Goal: Task Accomplishment & Management: Use online tool/utility

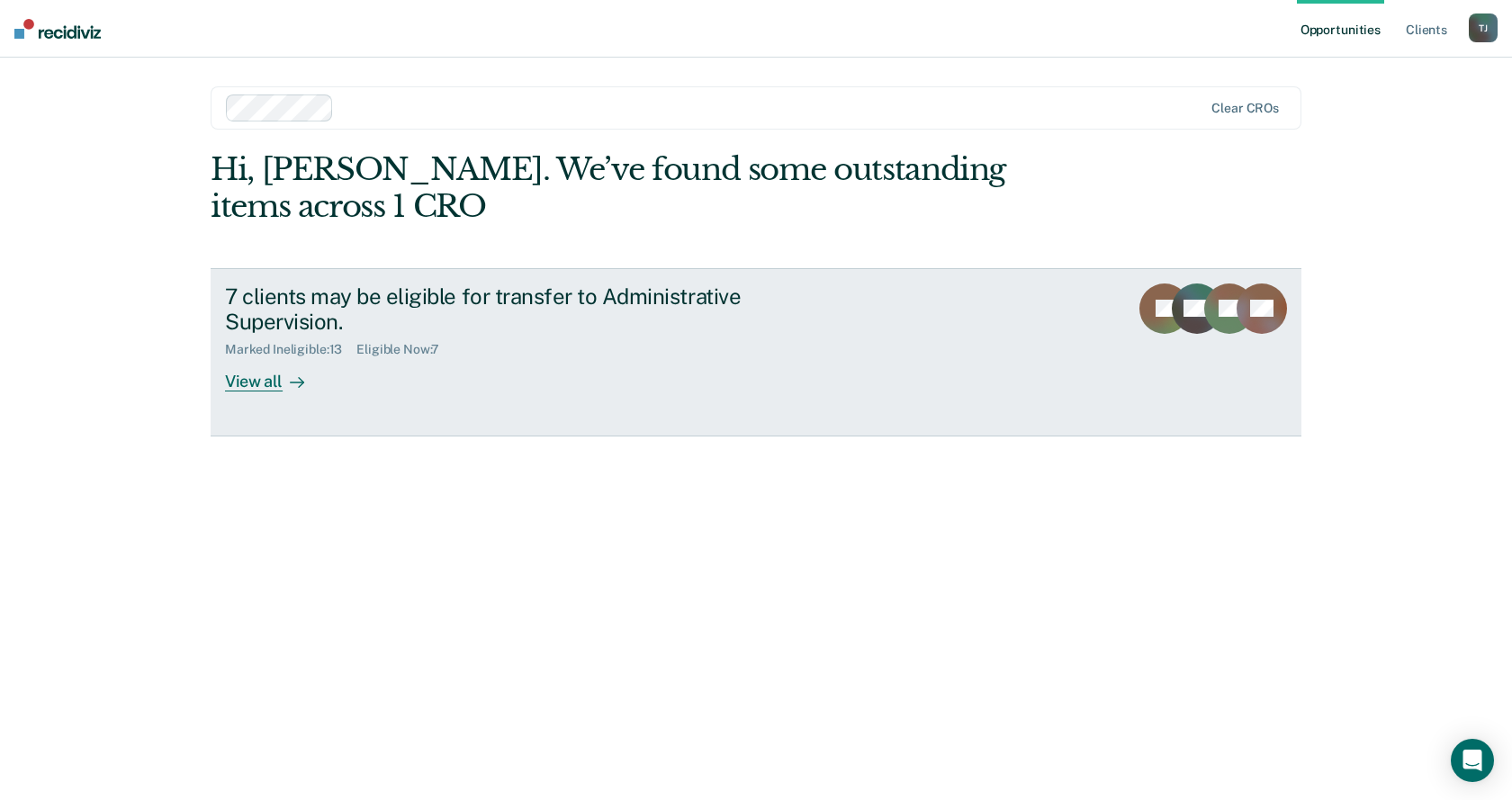
click at [283, 372] on div at bounding box center [293, 382] width 22 height 21
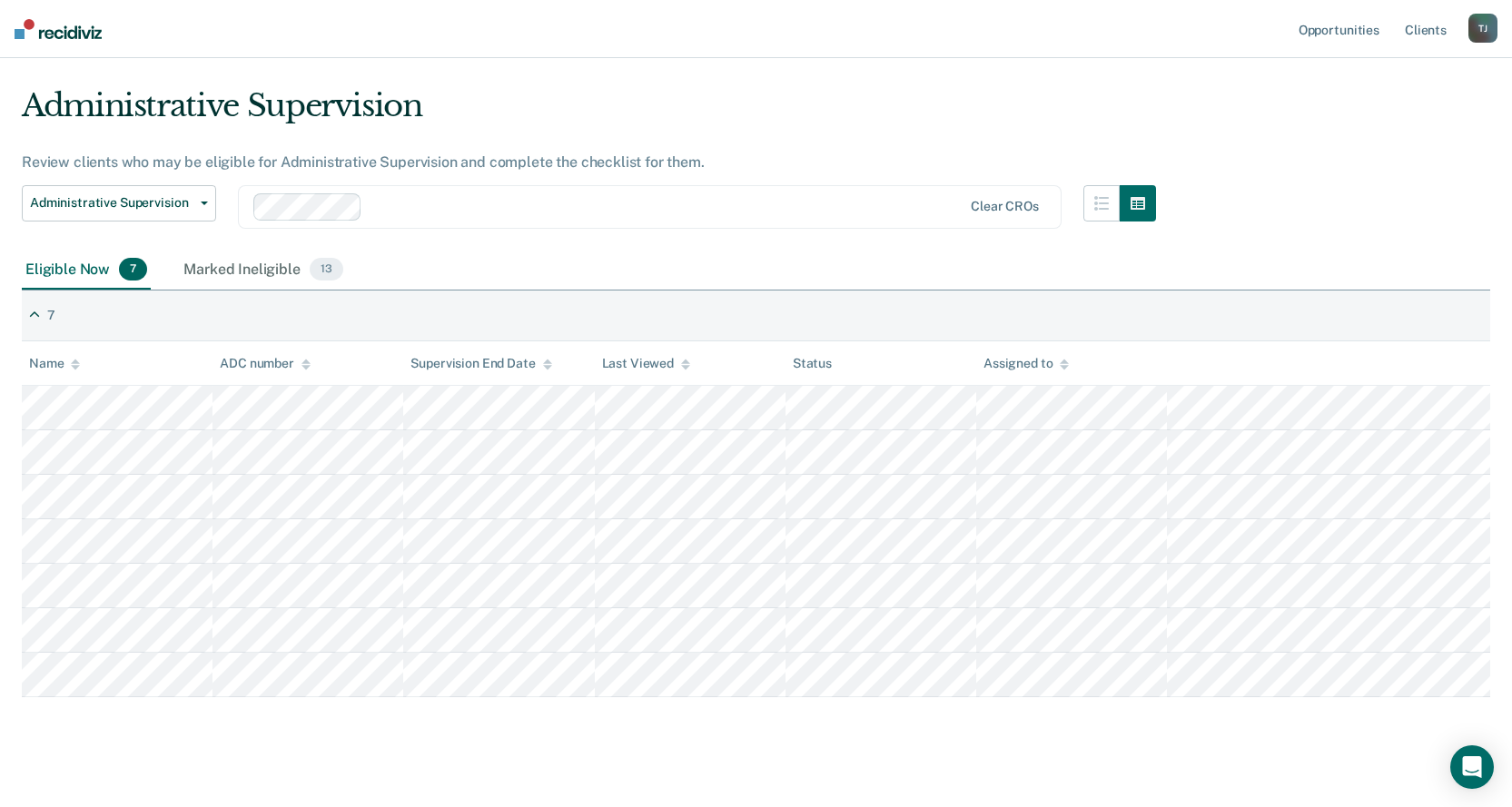
scroll to position [59, 0]
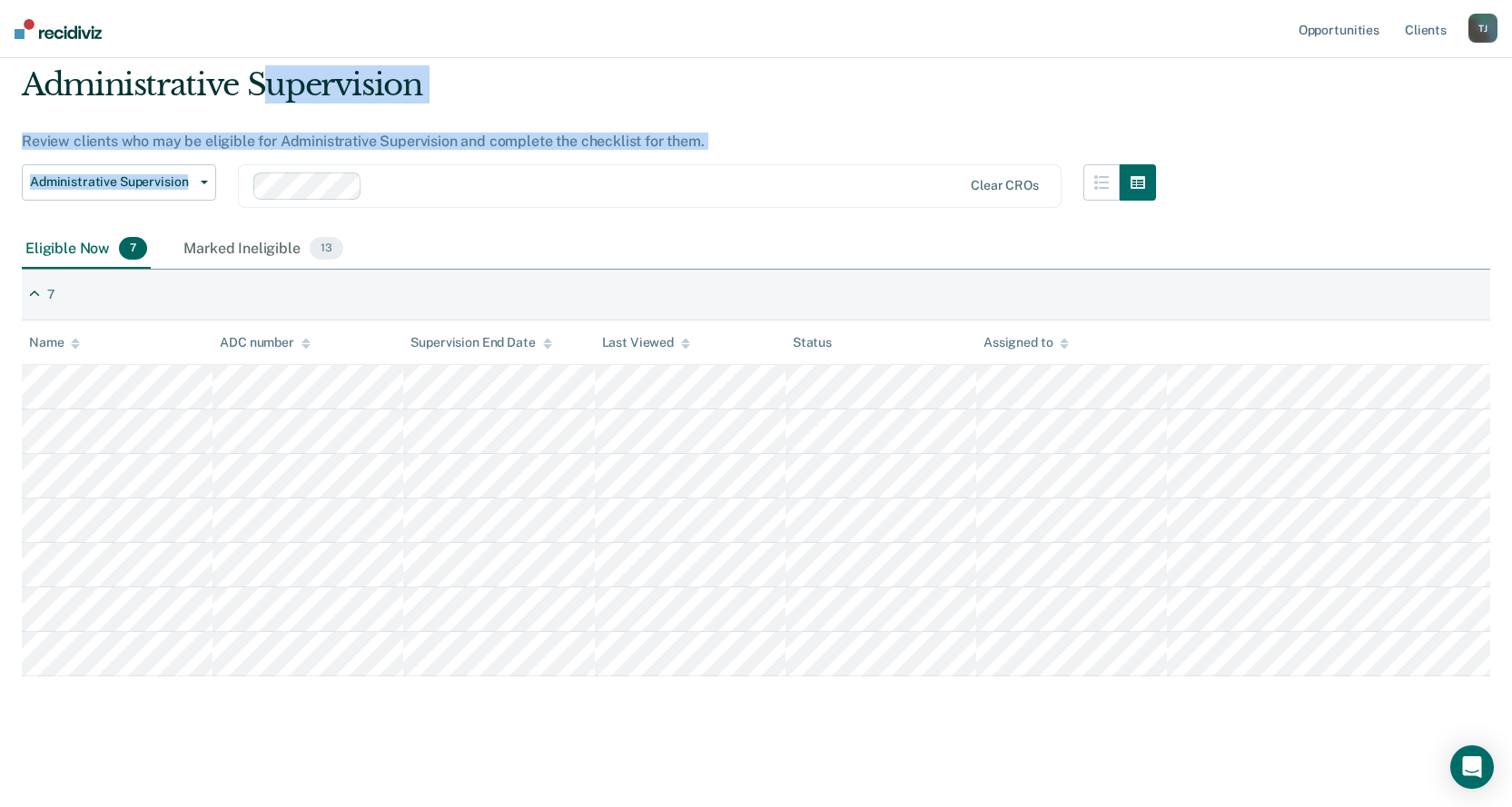
drag, startPoint x: 258, startPoint y: 76, endPoint x: 761, endPoint y: 200, distance: 518.1
click at [742, 203] on div "Administrative Supervision Review clients who may be eligible for Administrativ…" at bounding box center [589, 148] width 1134 height 164
click at [761, 200] on div "Clear CROs" at bounding box center [650, 186] width 824 height 43
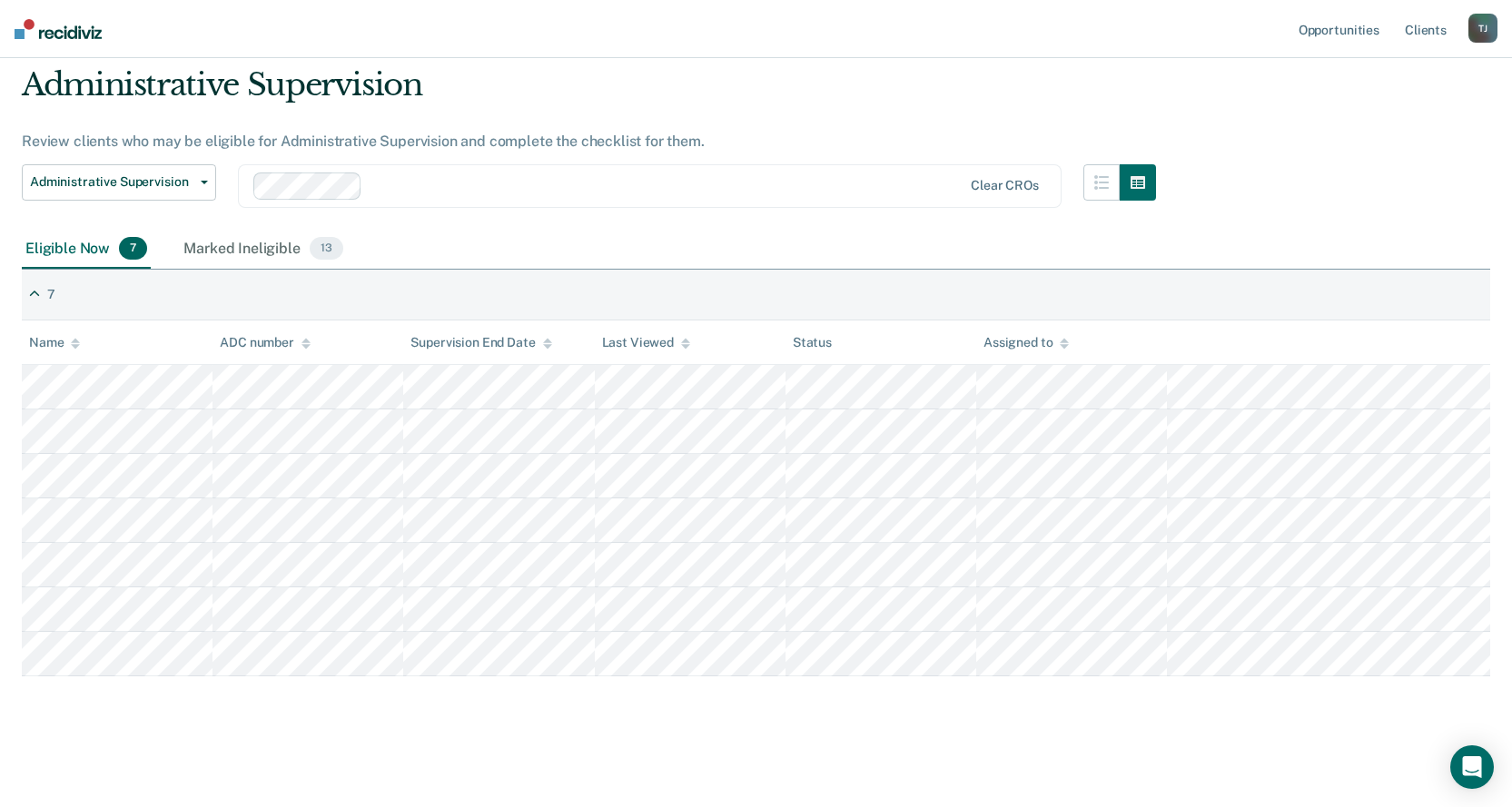
click at [1221, 265] on div "Eligible Now 7 Marked Ineligible 13" at bounding box center [756, 250] width 1468 height 40
click at [464, 731] on main "Administrative Supervision Review clients who may be eligible for Administrativ…" at bounding box center [756, 419] width 1512 height 764
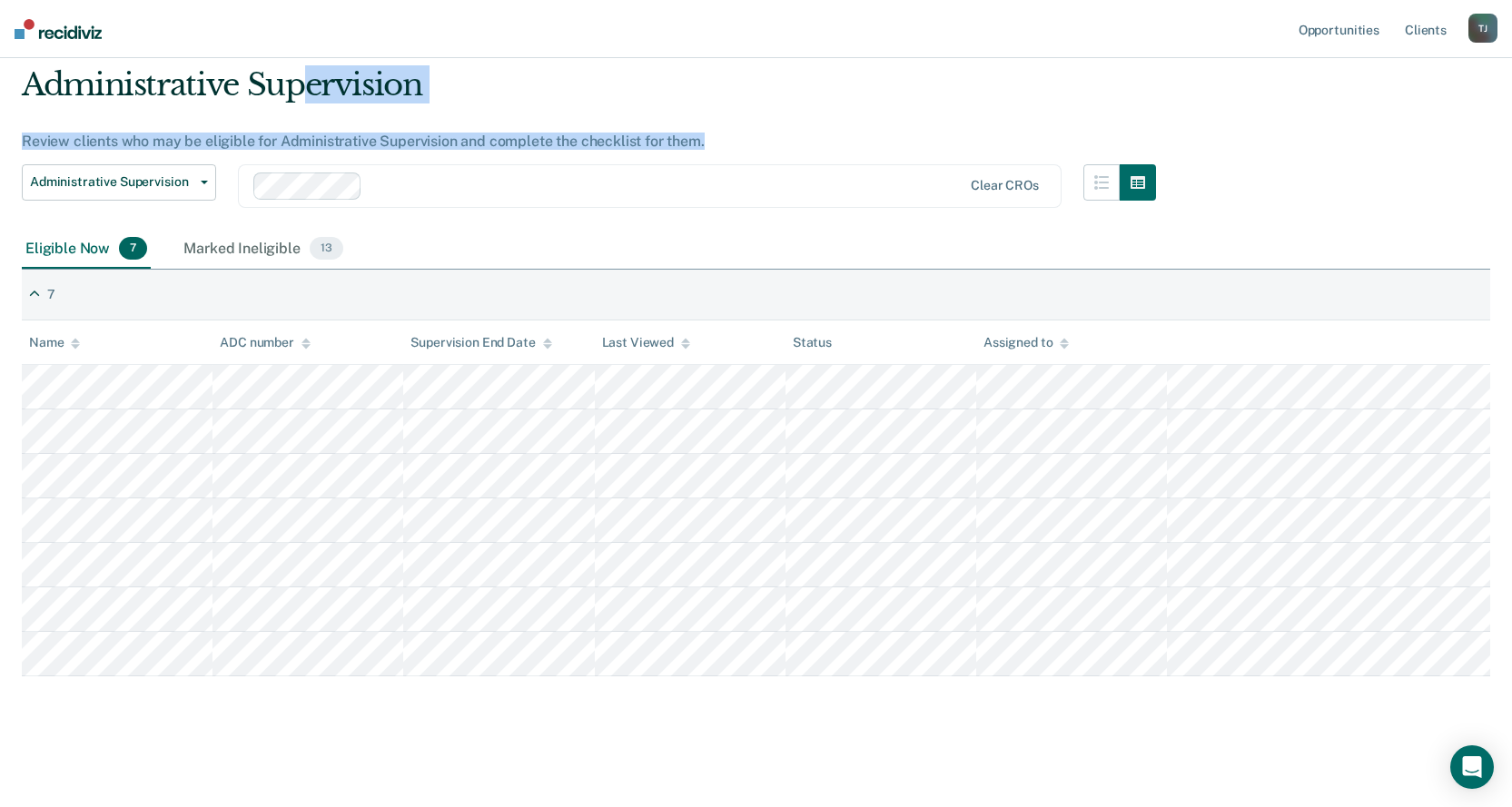
drag, startPoint x: 308, startPoint y: 85, endPoint x: 767, endPoint y: 129, distance: 461.1
click at [767, 129] on div "Administrative Supervision Review clients who may be eligible for Administrativ…" at bounding box center [589, 148] width 1134 height 164
drag, startPoint x: 425, startPoint y: 93, endPoint x: 653, endPoint y: 149, distance: 234.8
click at [653, 149] on div "Administrative Supervision Review clients who may be eligible for Administrativ…" at bounding box center [589, 148] width 1134 height 164
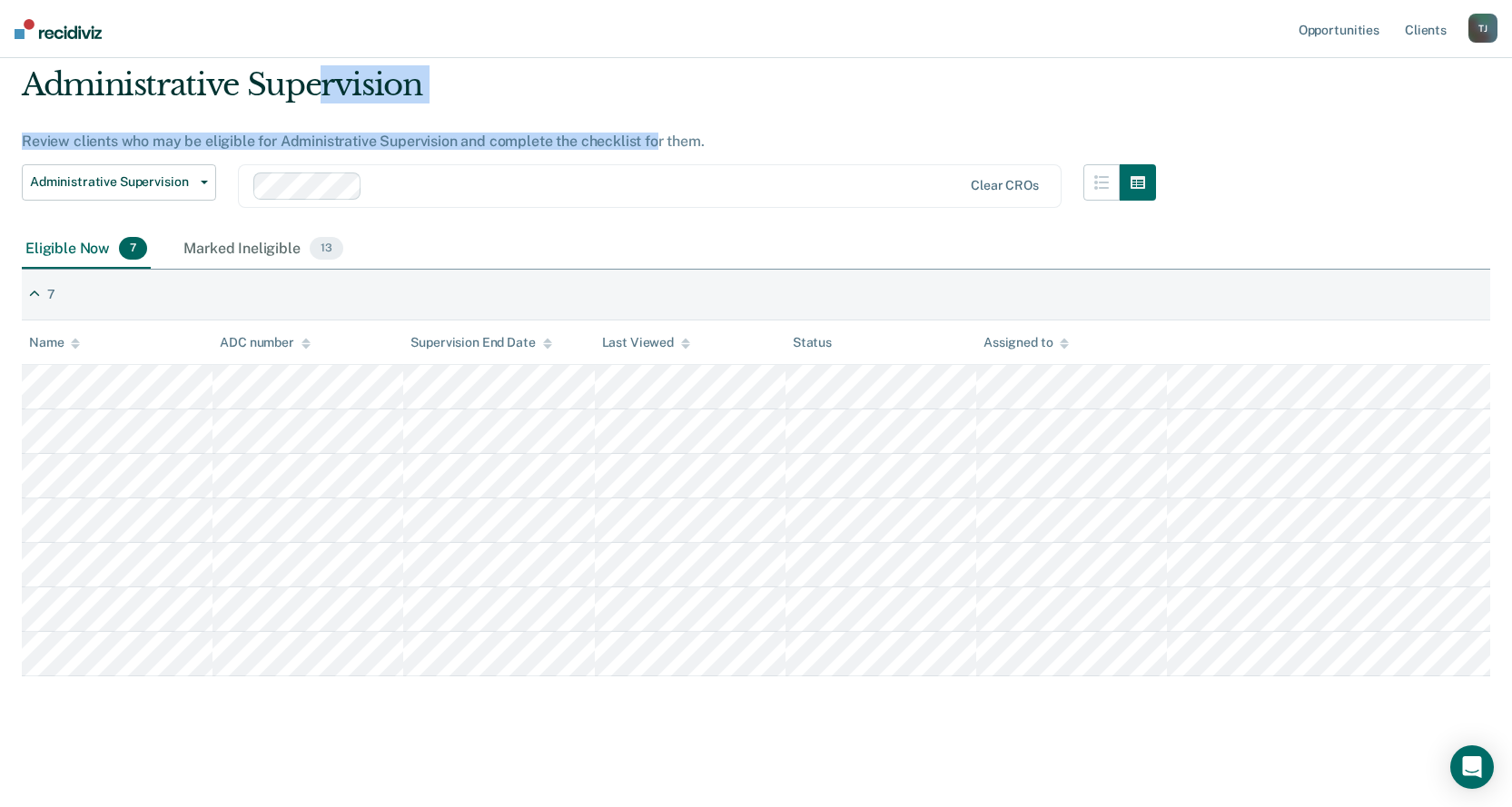
click at [533, 100] on div "Administrative Supervision" at bounding box center [589, 92] width 1134 height 52
drag, startPoint x: 331, startPoint y: 78, endPoint x: 488, endPoint y: 737, distance: 677.4
click at [491, 736] on main "Administrative Supervision Review clients who may be eligible for Administrativ…" at bounding box center [756, 419] width 1512 height 764
click at [488, 737] on main "Administrative Supervision Review clients who may be eligible for Administrativ…" at bounding box center [756, 419] width 1512 height 764
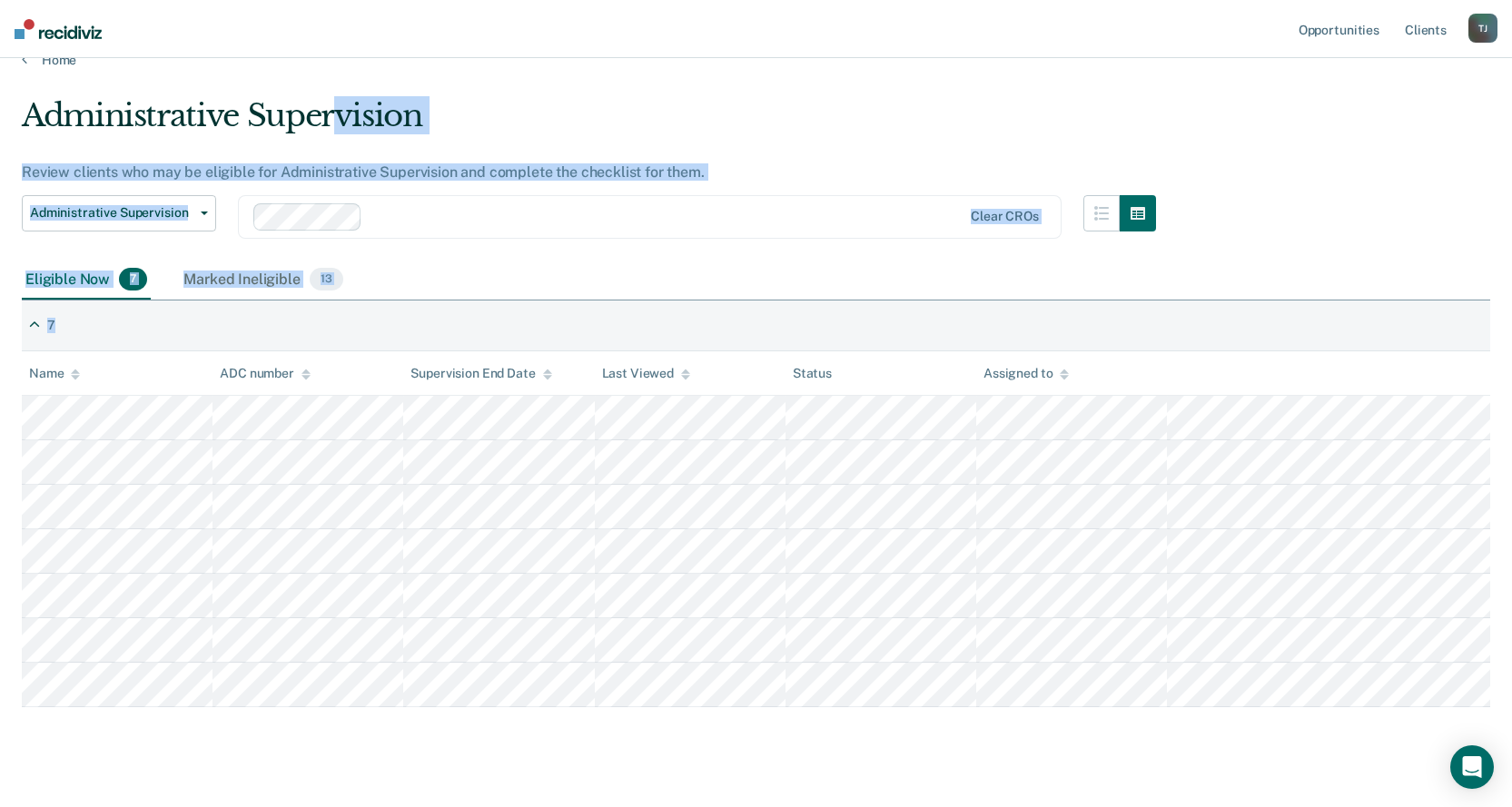
scroll to position [0, 0]
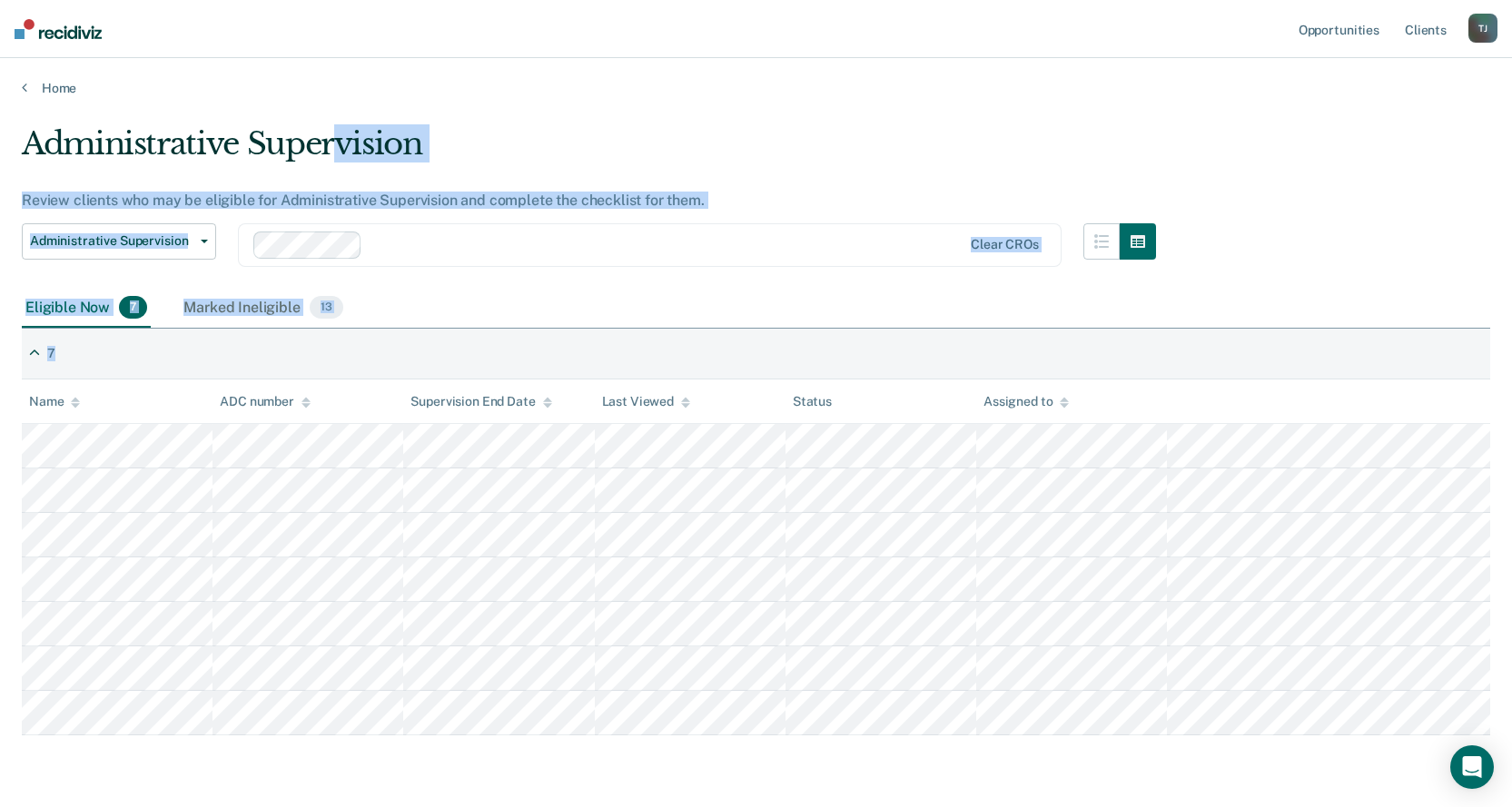
click at [695, 225] on div "Clear CROs" at bounding box center [650, 244] width 824 height 43
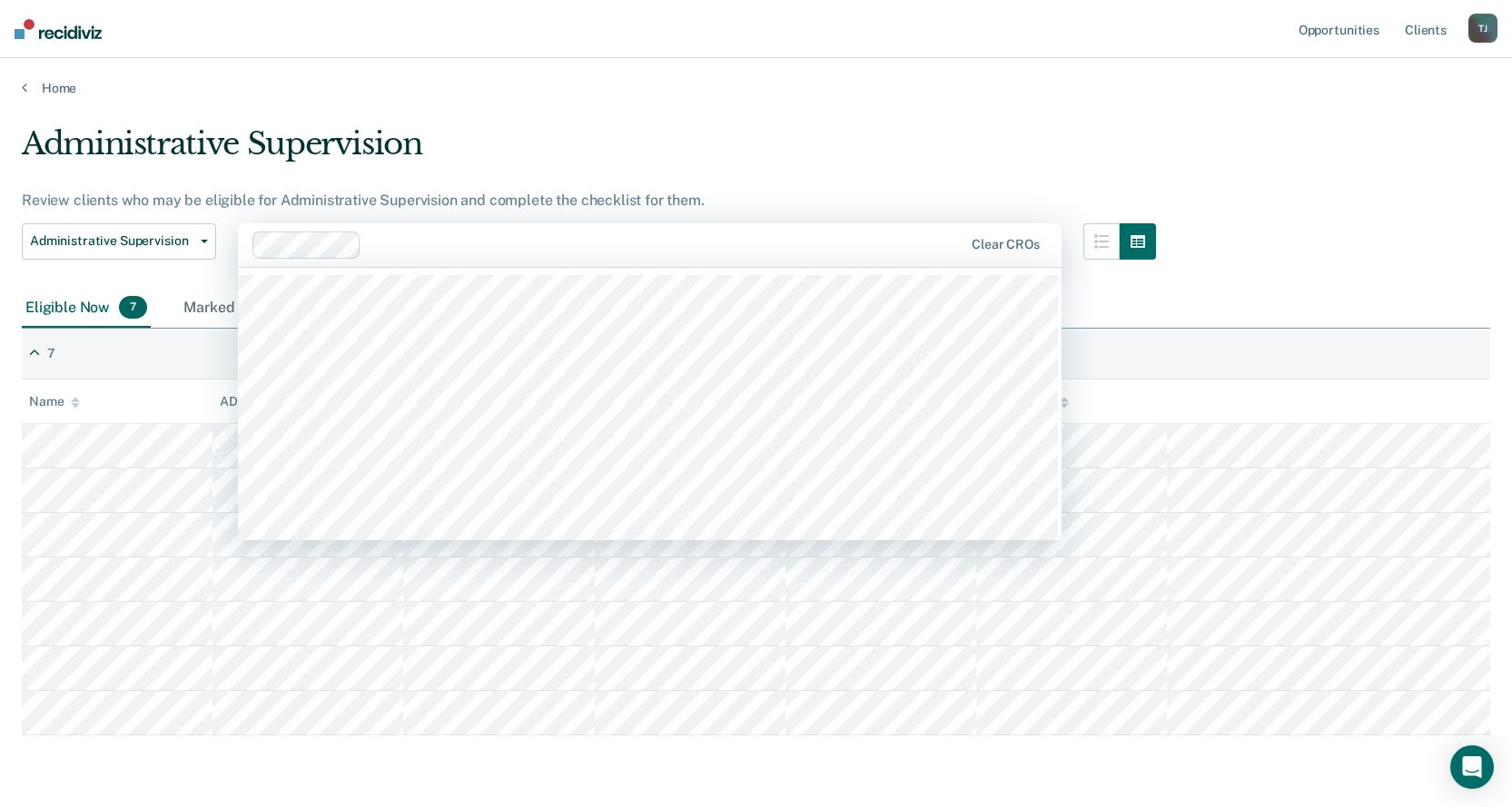
drag, startPoint x: 1278, startPoint y: 259, endPoint x: 1420, endPoint y: 294, distance: 146.2
click at [1287, 256] on div "Administrative Supervision Review clients who may be eligible for Administrativ…" at bounding box center [756, 427] width 1468 height 604
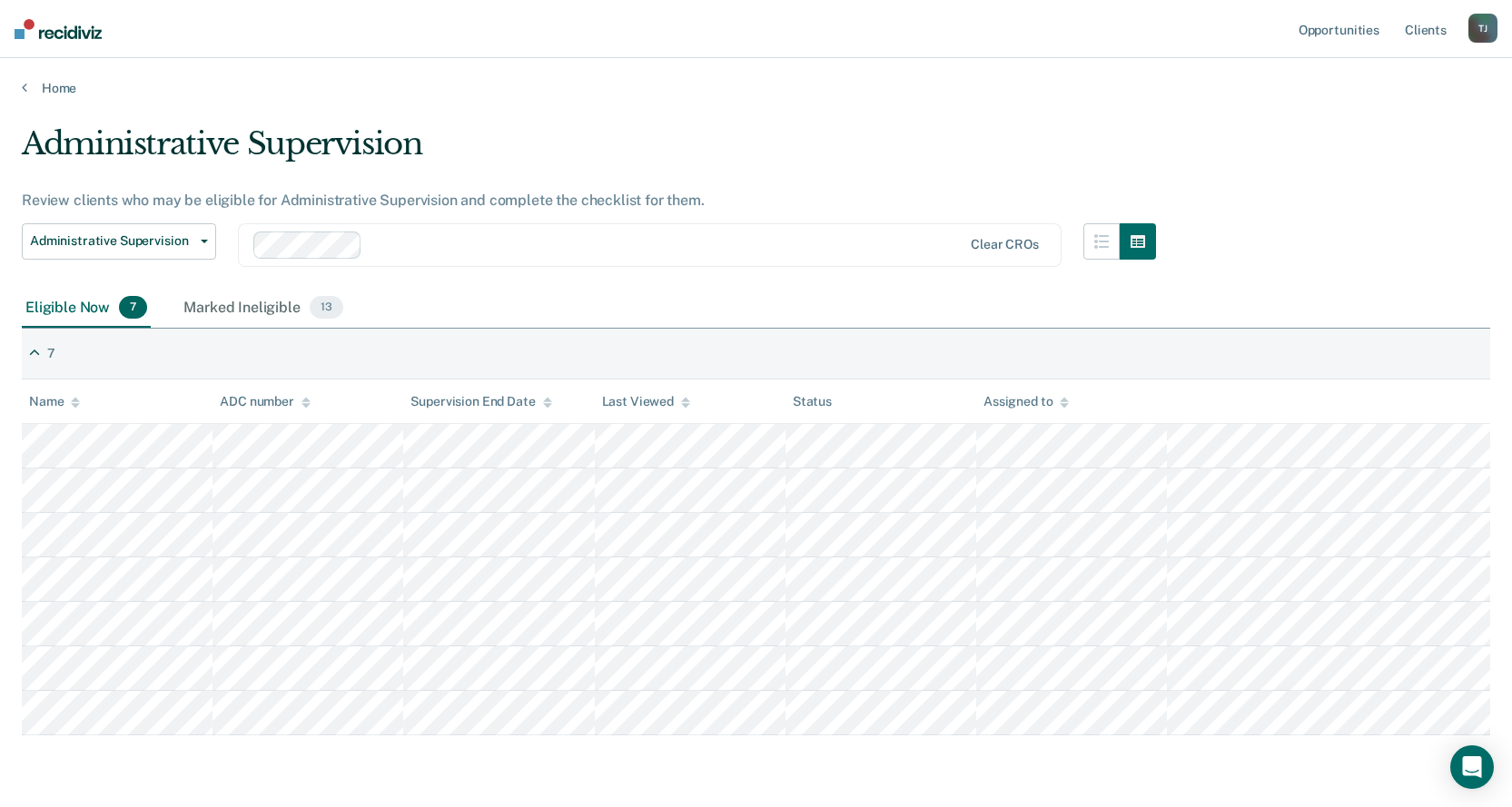
scroll to position [59, 0]
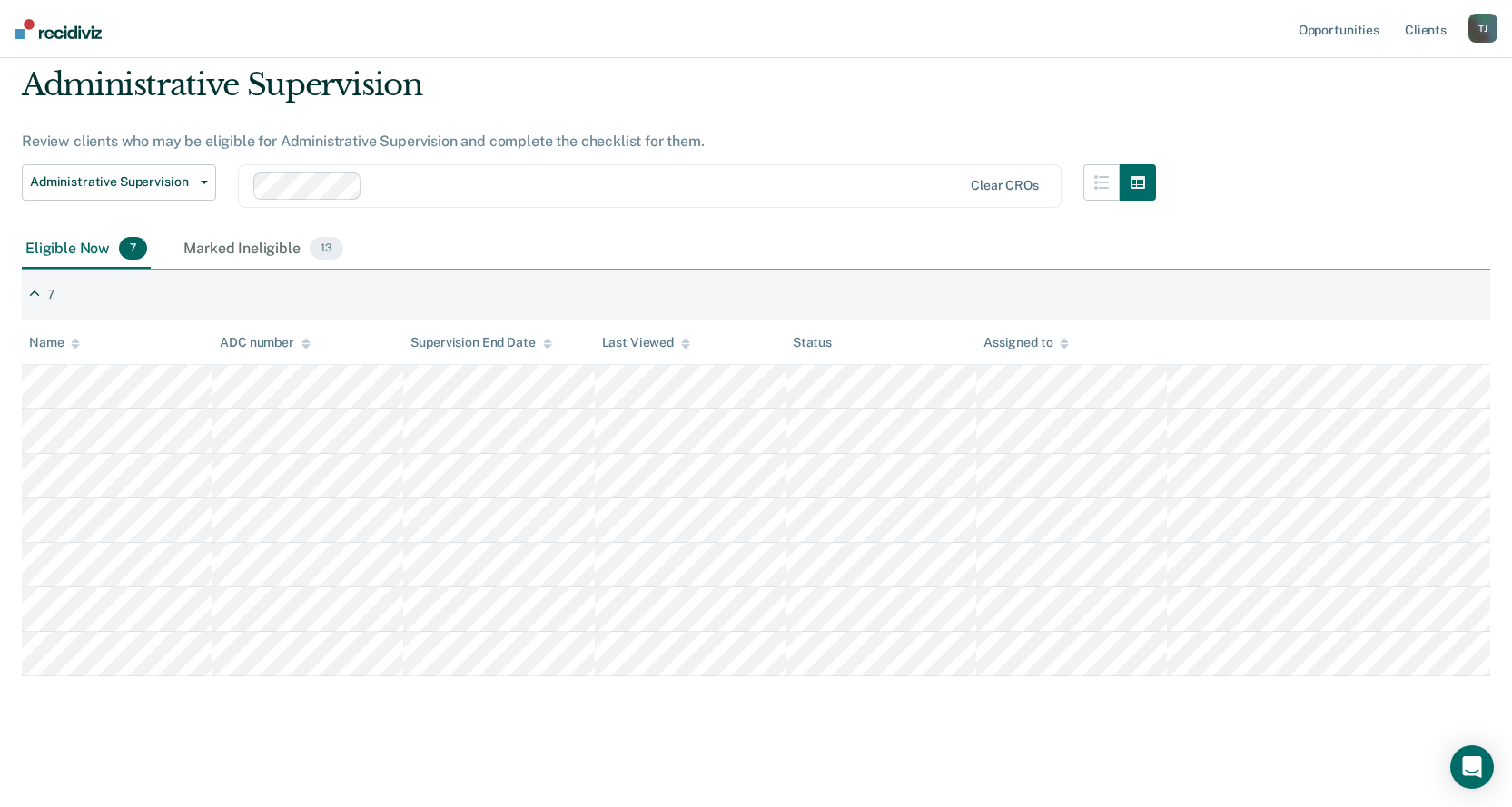
click at [439, 770] on main "Administrative Supervision Review clients who may be eligible for Administrativ…" at bounding box center [756, 419] width 1512 height 764
click at [276, 734] on main "Administrative Supervision Review clients who may be eligible for Administrativ…" at bounding box center [756, 419] width 1512 height 764
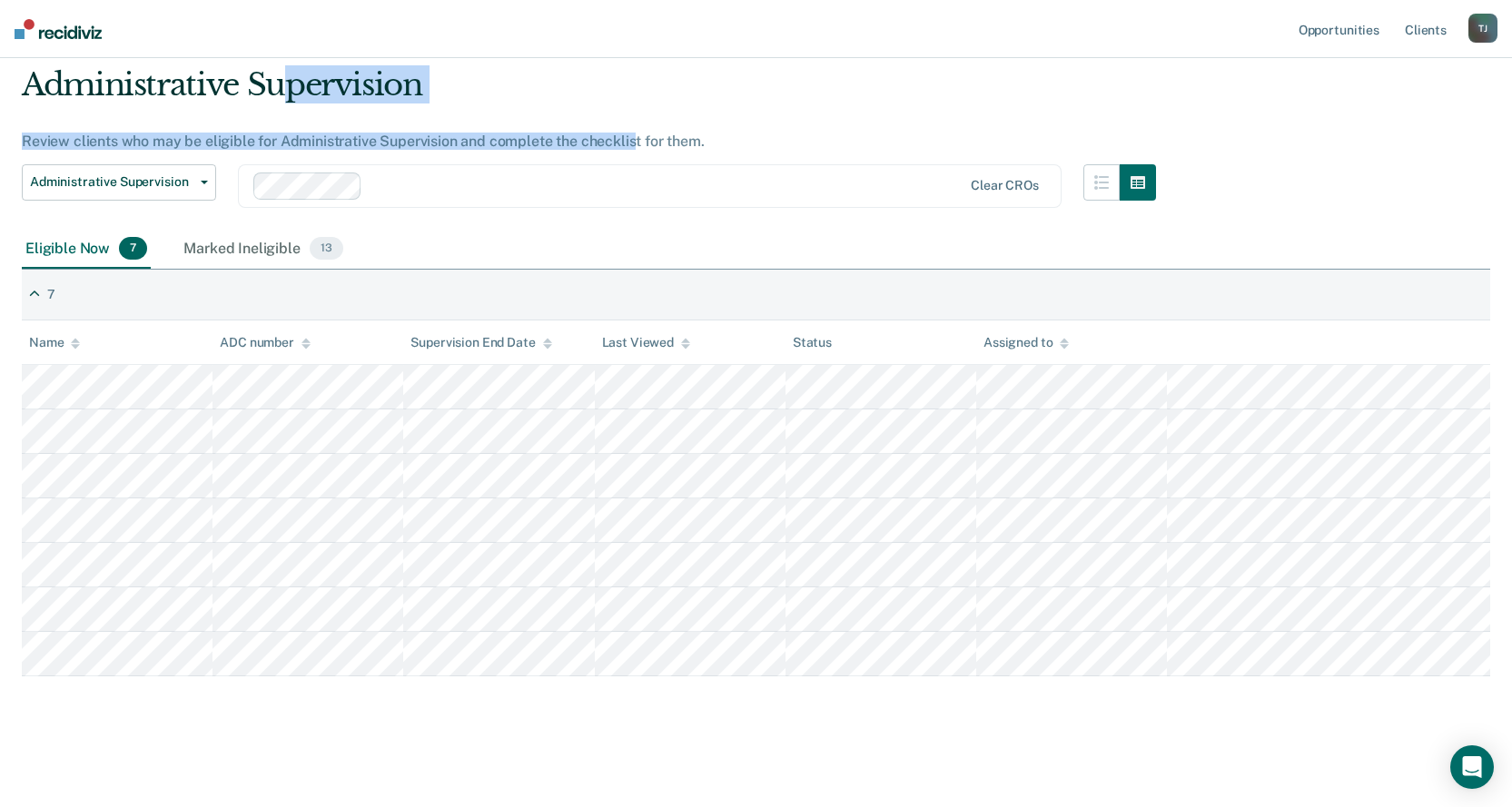
drag, startPoint x: 631, startPoint y: 141, endPoint x: 287, endPoint y: 78, distance: 349.7
click at [287, 78] on div "Administrative Supervision Review clients who may be eligible for Administrativ…" at bounding box center [589, 148] width 1134 height 164
click at [282, 75] on div "Administrative Supervision" at bounding box center [589, 92] width 1134 height 52
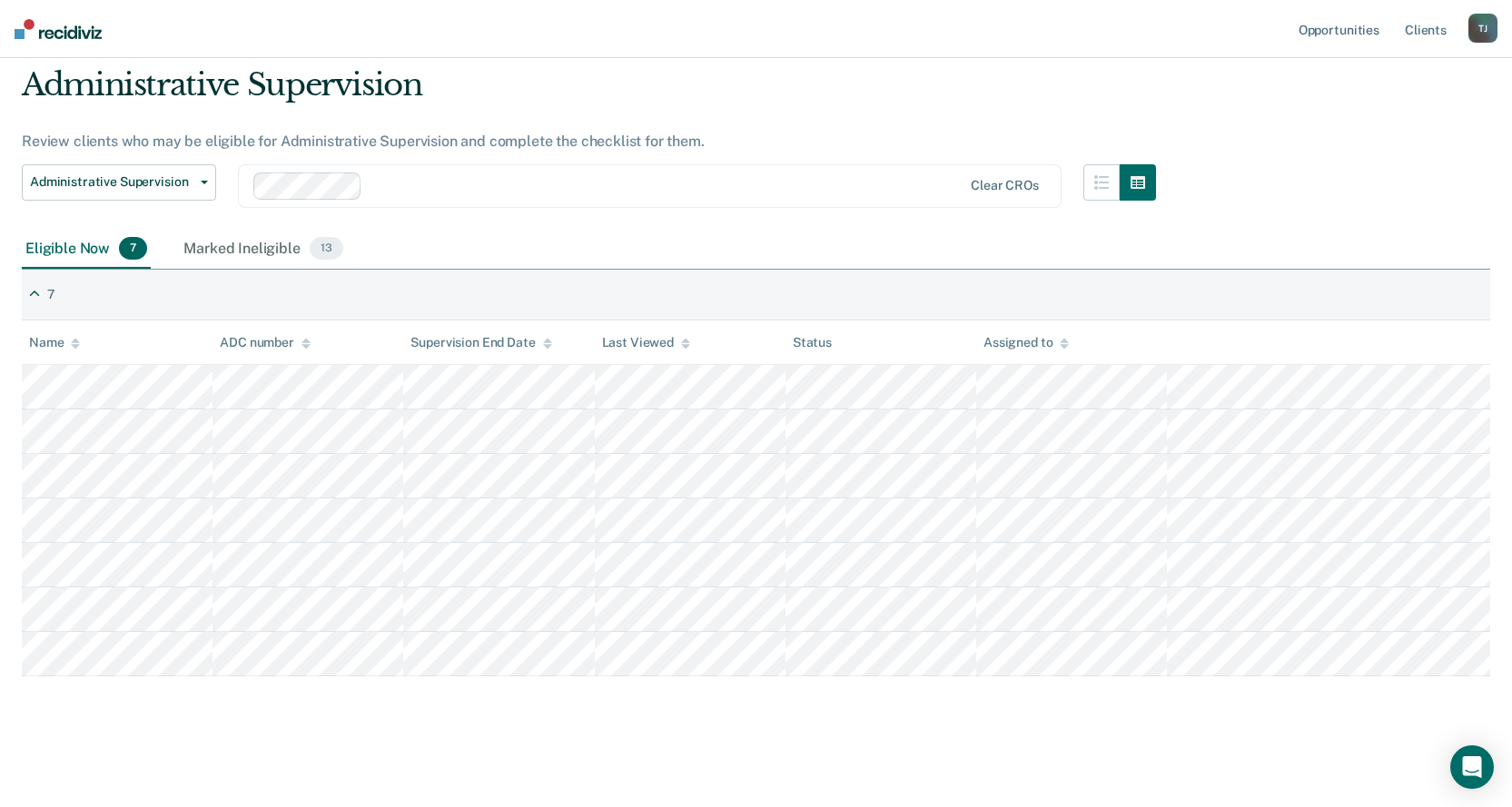
click at [489, 769] on main "Administrative Supervision Review clients who may be eligible for Administrativ…" at bounding box center [756, 419] width 1512 height 764
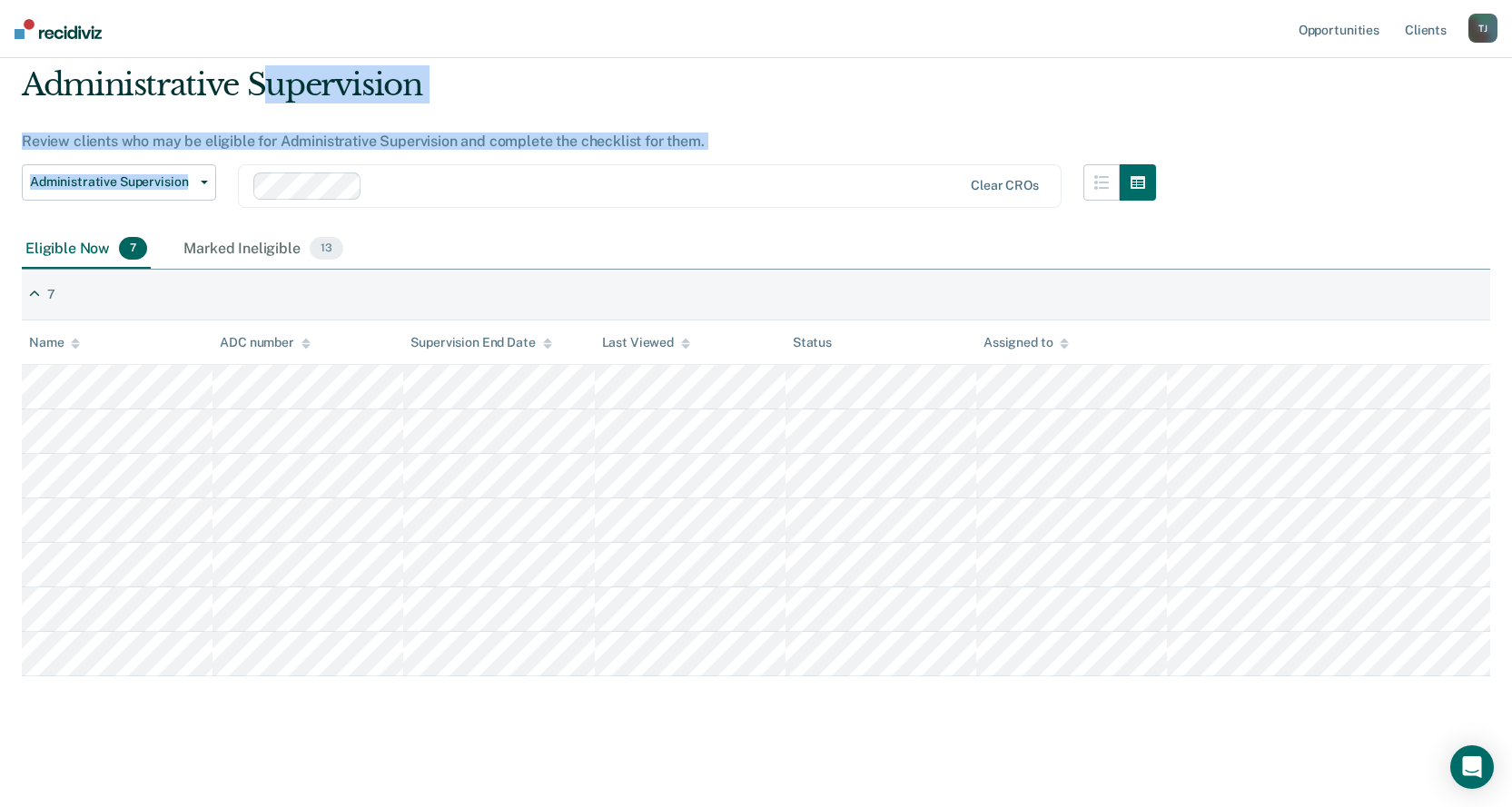
drag, startPoint x: 277, startPoint y: 83, endPoint x: 829, endPoint y: 140, distance: 554.9
click at [827, 142] on div "Administrative Supervision Review clients who may be eligible for Administrativ…" at bounding box center [589, 148] width 1134 height 164
click at [829, 140] on div "Review clients who may be eligible for Administrative Supervision and complete …" at bounding box center [589, 141] width 1134 height 17
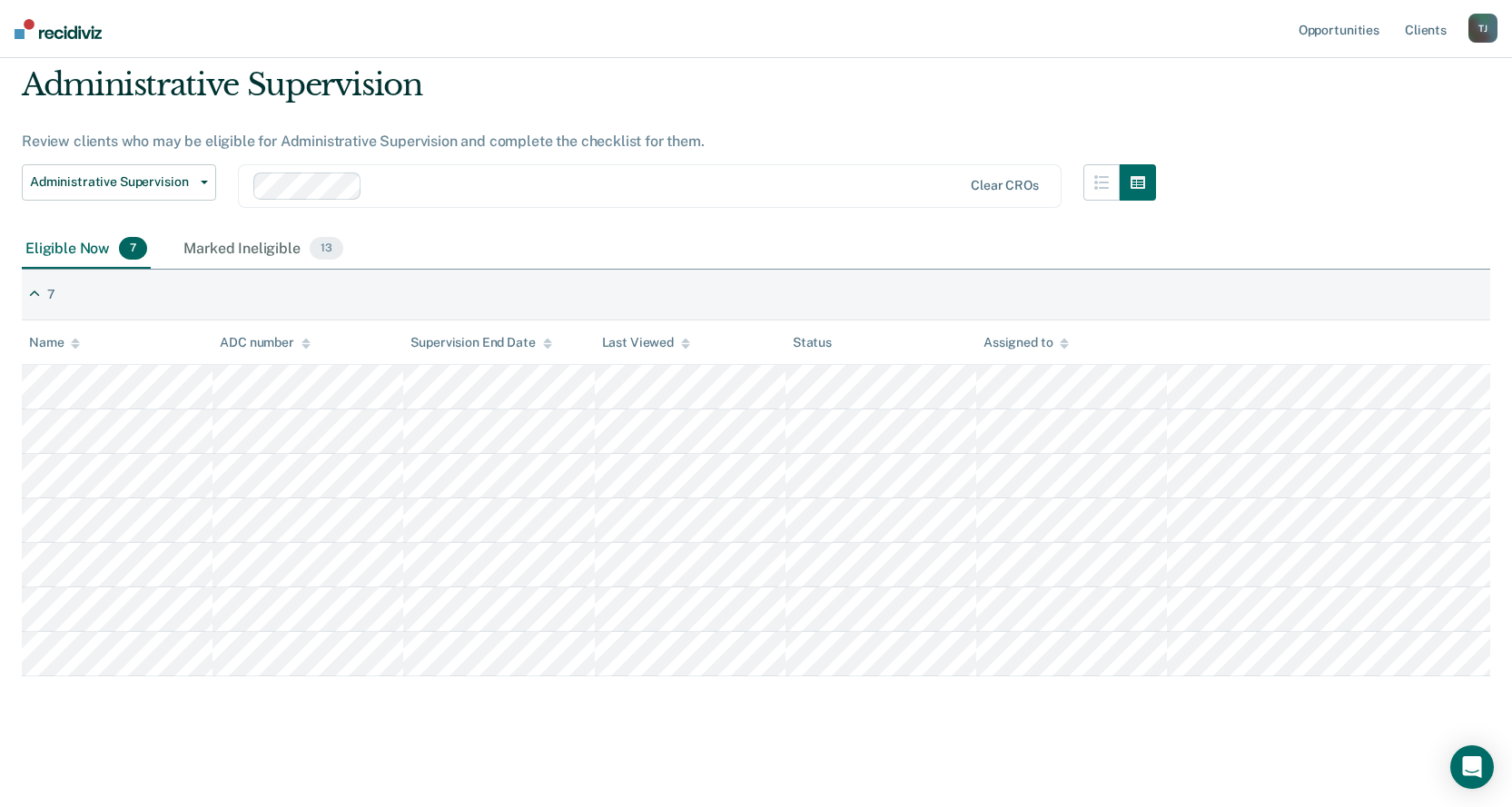
click at [619, 120] on div "Administrative Supervision Review clients who may be eligible for Administrativ…" at bounding box center [589, 148] width 1134 height 164
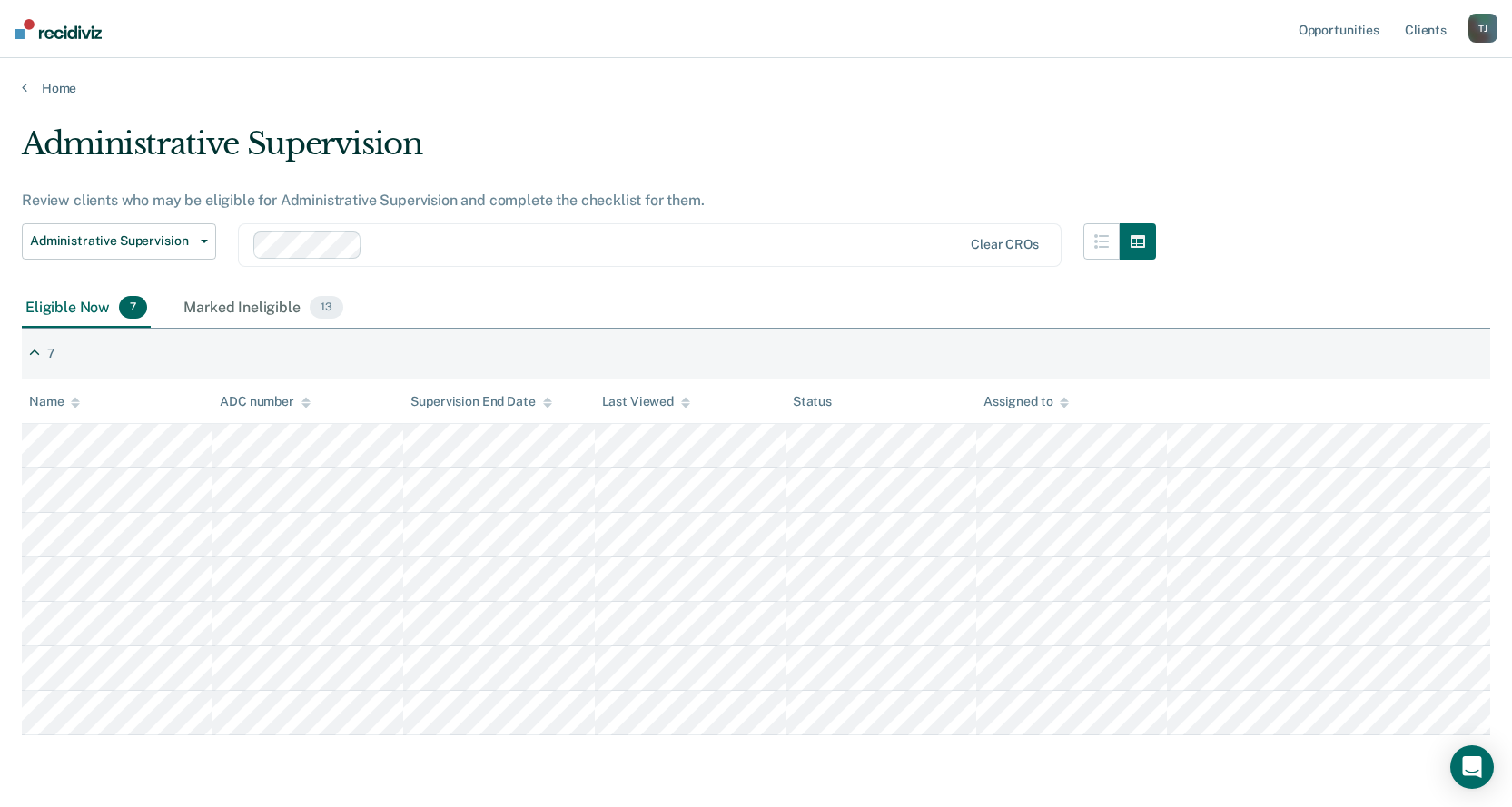
drag, startPoint x: 1460, startPoint y: 184, endPoint x: 1481, endPoint y: 147, distance: 42.5
click at [1467, 170] on div "Administrative Supervision Review clients who may be eligible for Administrativ…" at bounding box center [756, 427] width 1468 height 604
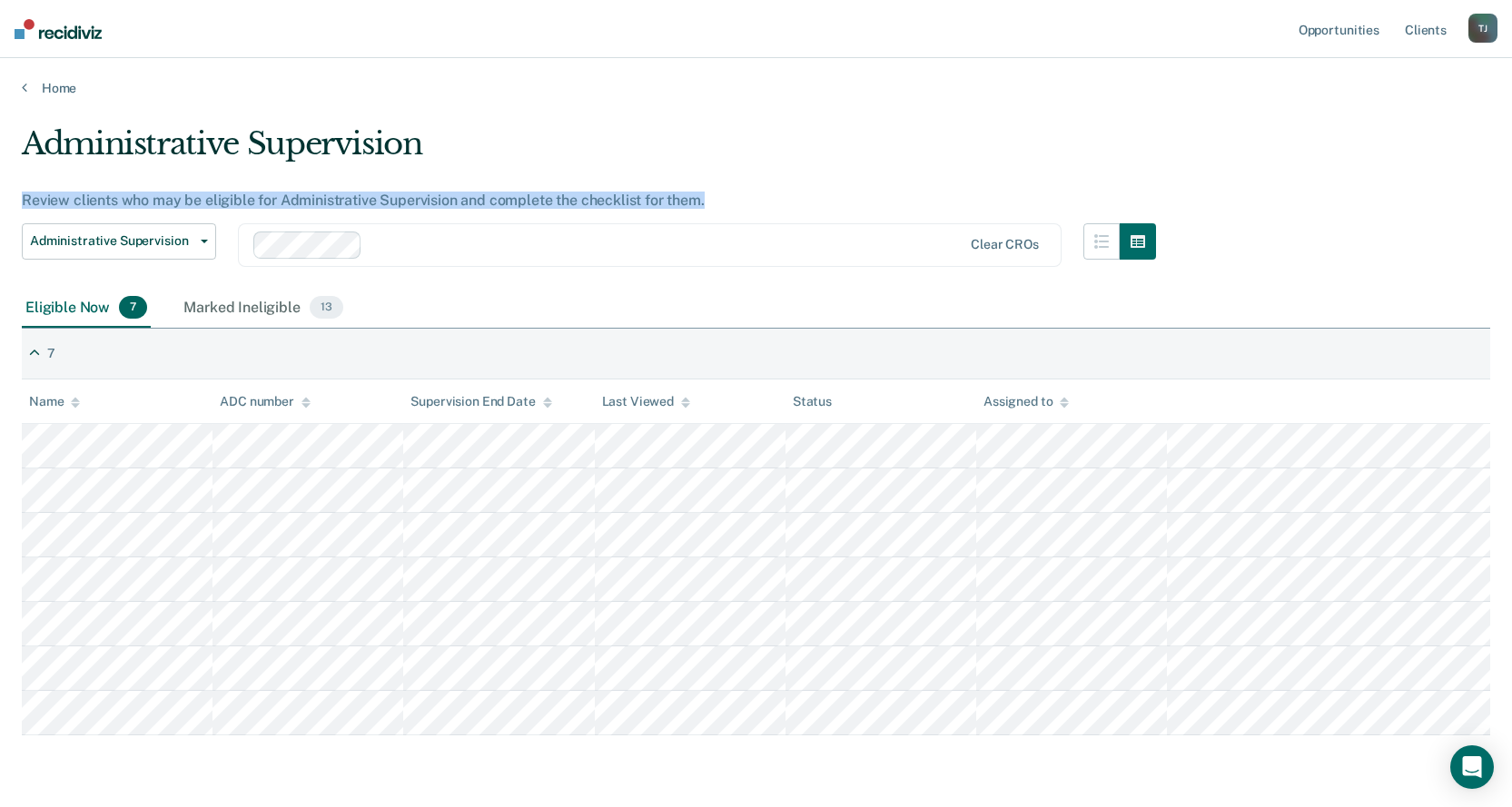
scroll to position [59, 0]
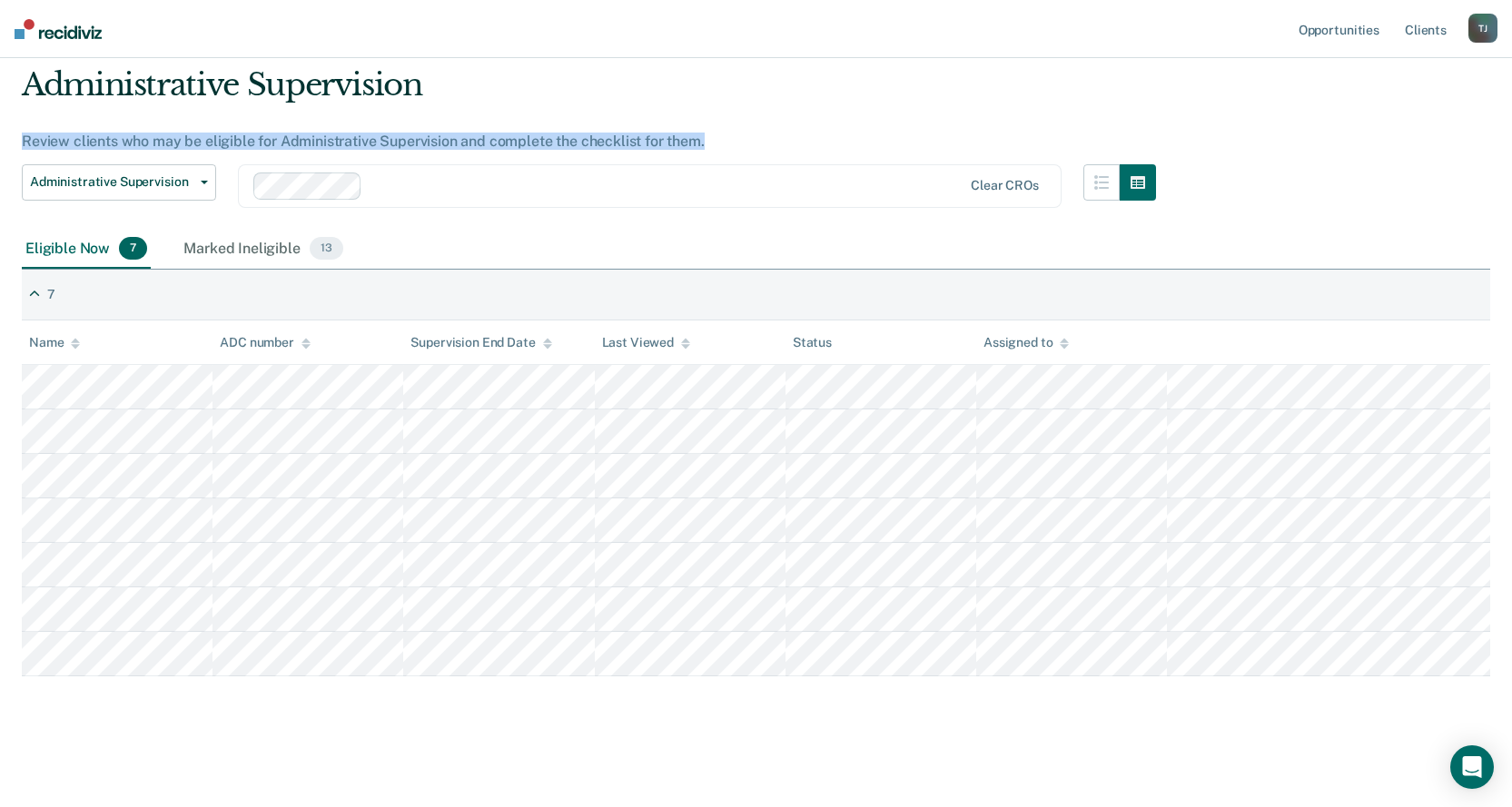
click at [649, 97] on div "Administrative Supervision" at bounding box center [589, 92] width 1134 height 52
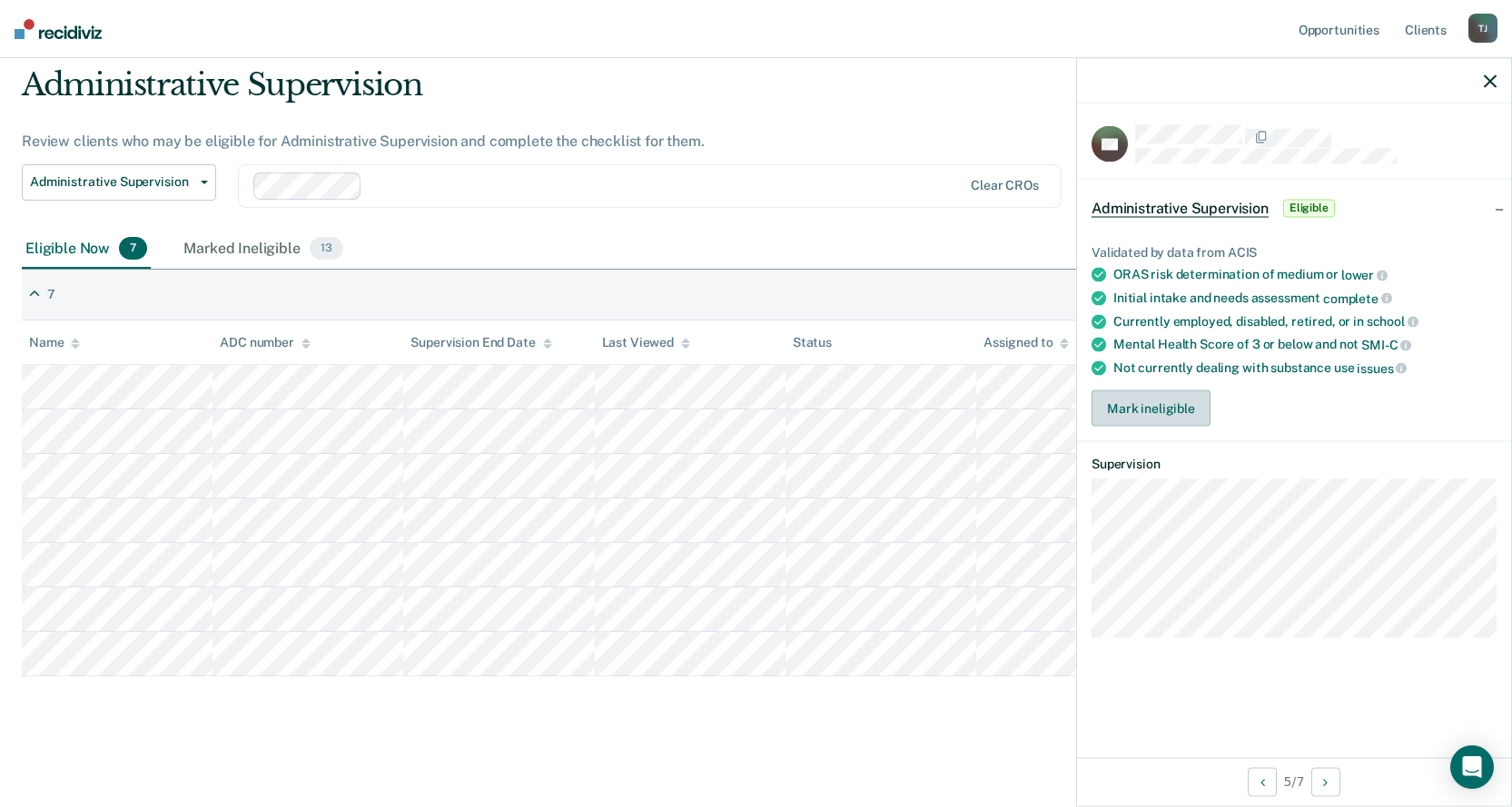
click at [1168, 407] on button "Mark ineligible" at bounding box center [1151, 409] width 119 height 37
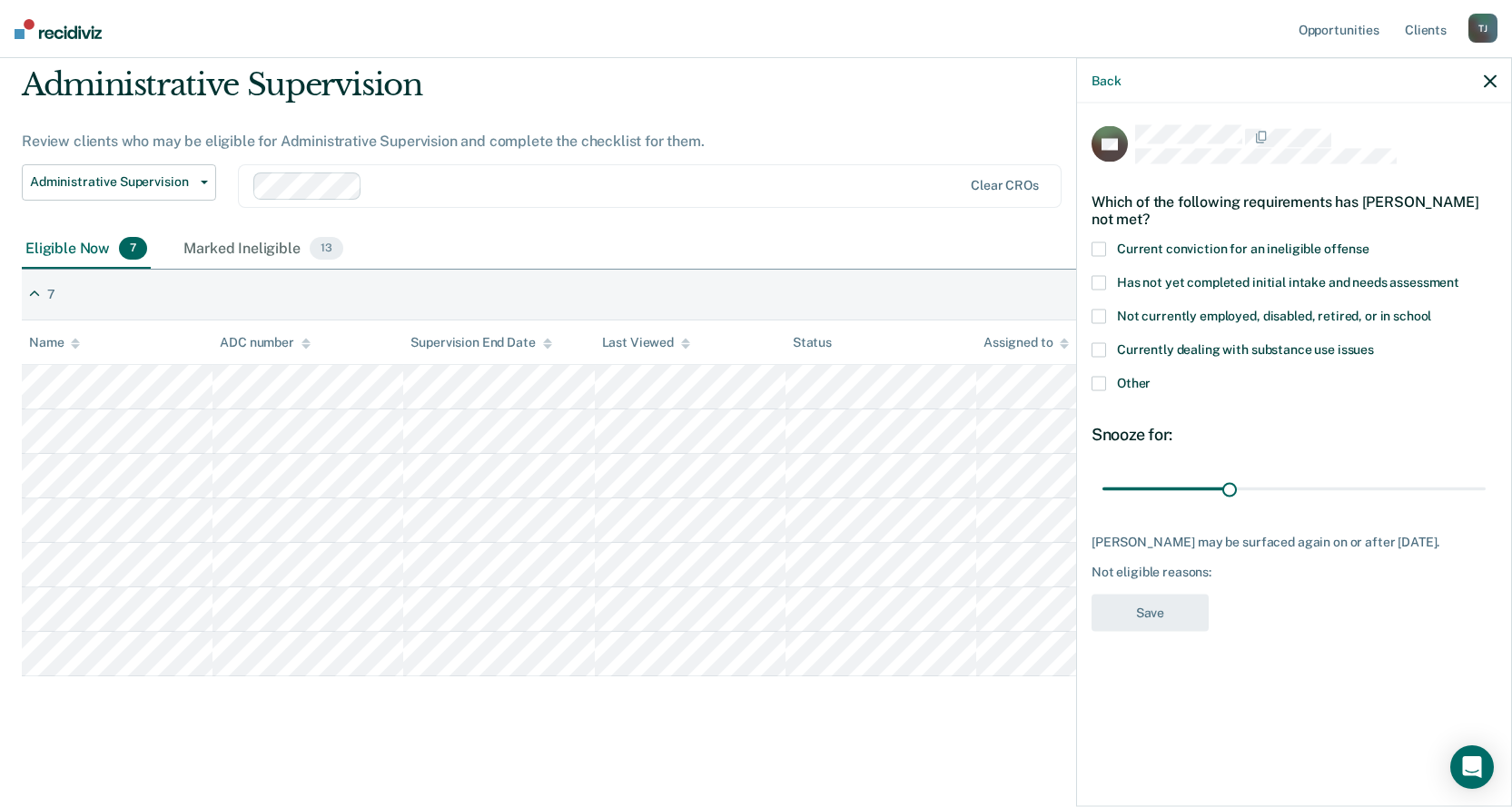
click at [1106, 372] on div "Currently dealing with substance use issues" at bounding box center [1294, 360] width 405 height 34
click at [1104, 379] on span at bounding box center [1098, 383] width 14 height 14
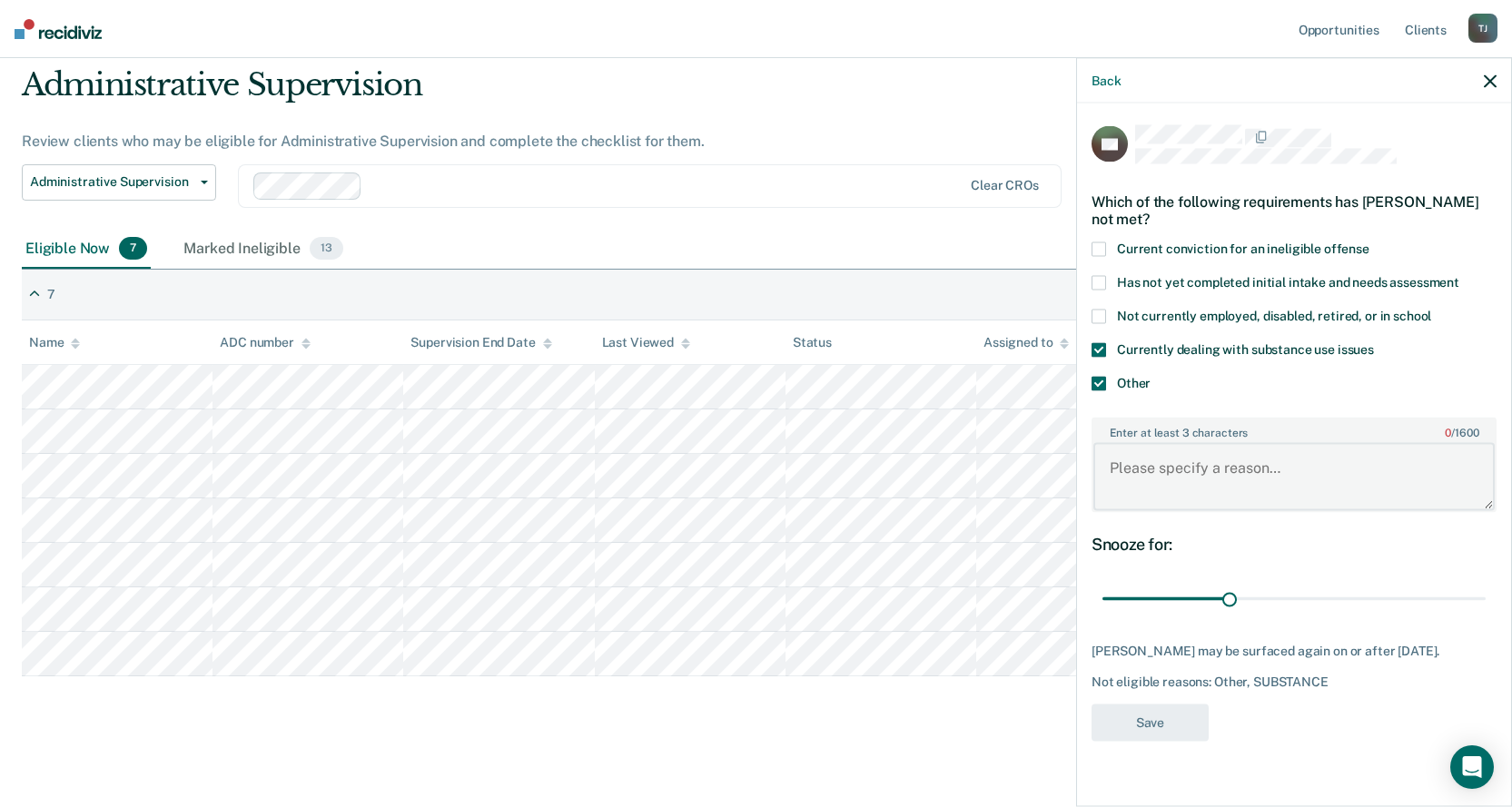
drag, startPoint x: 1199, startPoint y: 505, endPoint x: 1186, endPoint y: 474, distance: 33.6
click at [1197, 501] on textarea "Enter at least 3 characters 0 / 1600" at bounding box center [1294, 476] width 401 height 67
click at [1182, 472] on textarea "Enter at least 3 characters 0 / 1600" at bounding box center [1294, 476] width 401 height 67
click at [1194, 463] on textarea "CSED; 08/1125" at bounding box center [1294, 476] width 401 height 67
type textarea "CSED; [DATE]"
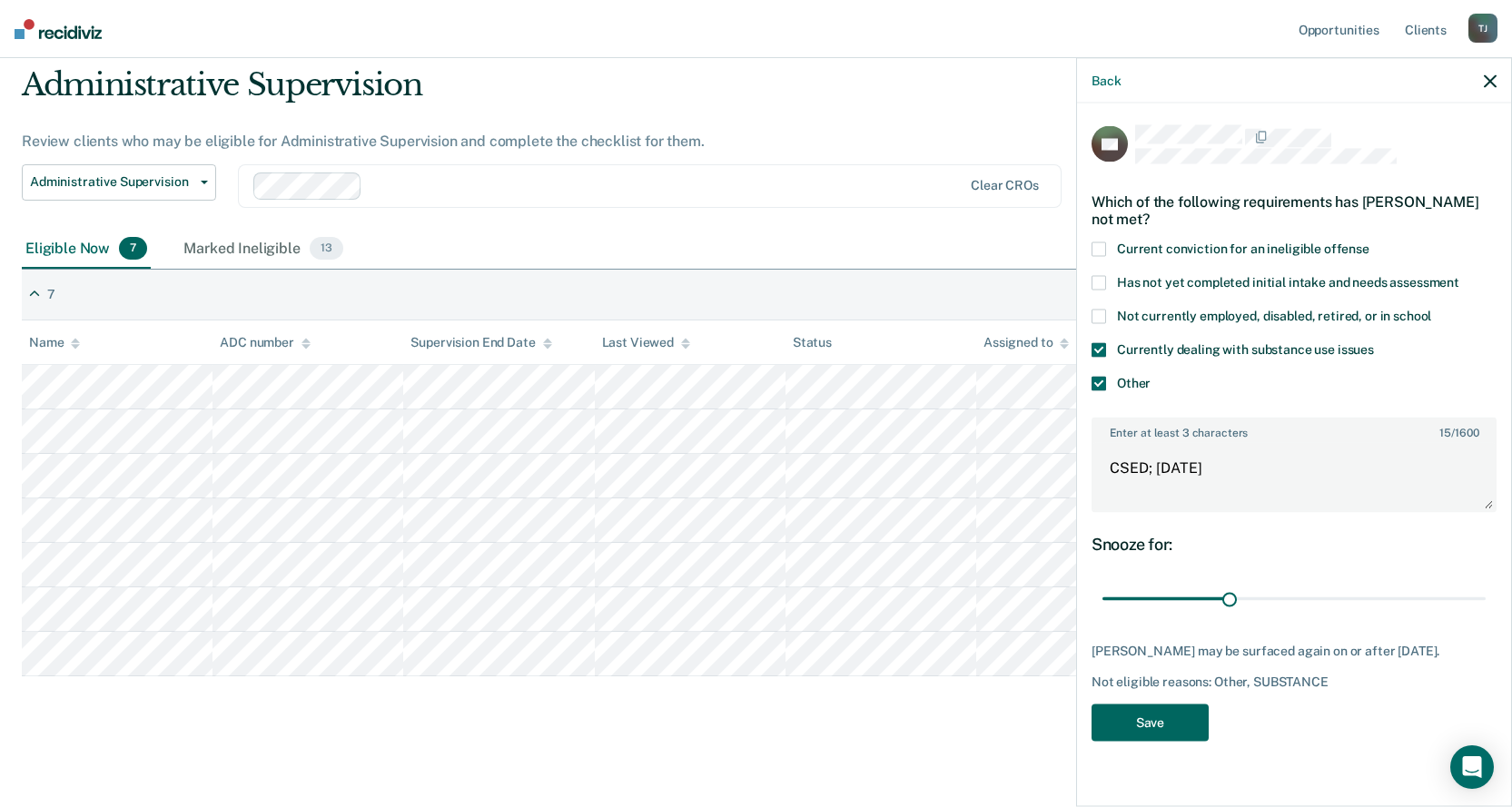
click at [1169, 738] on button "Save" at bounding box center [1150, 721] width 117 height 38
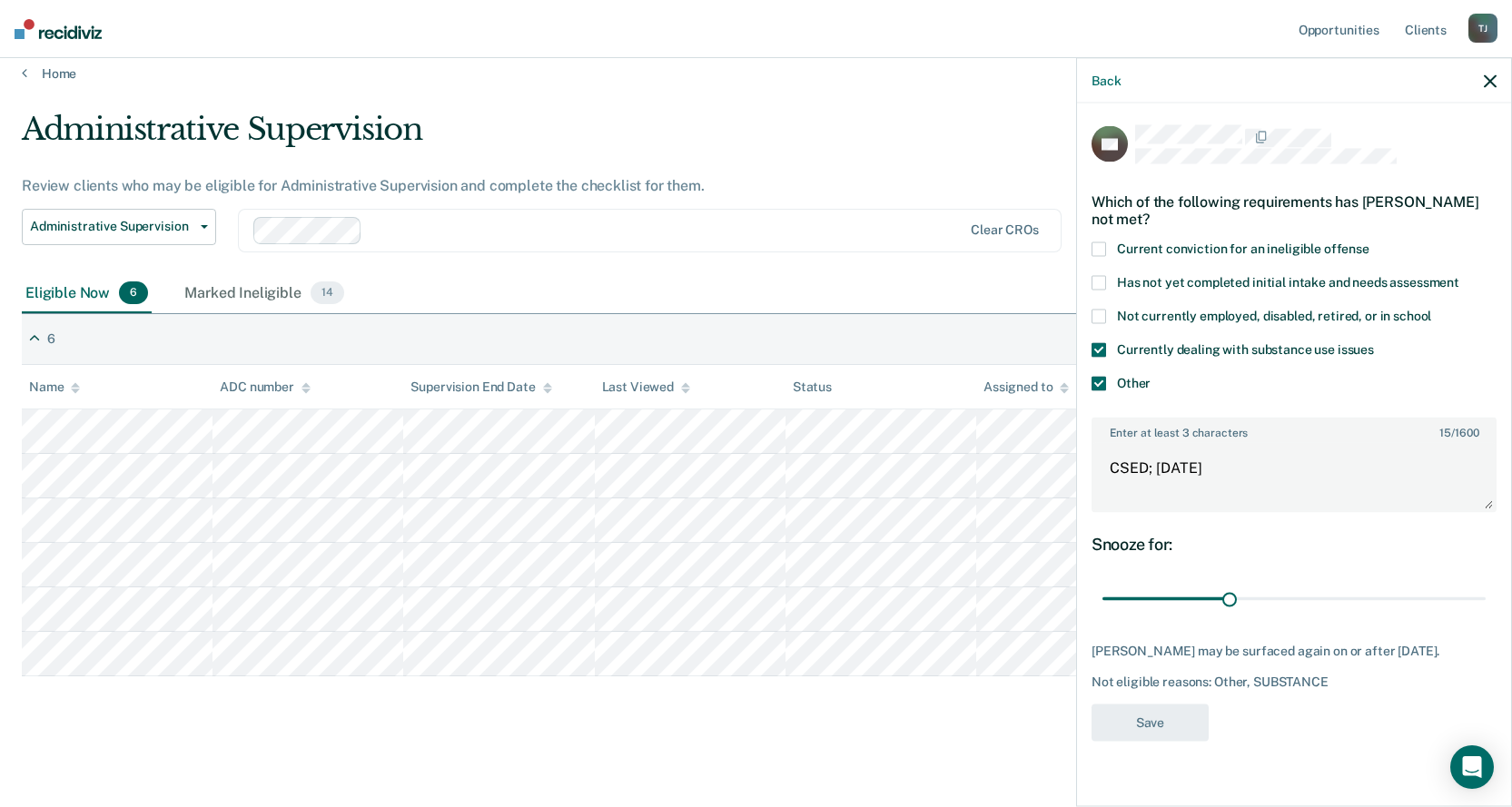
scroll to position [14, 0]
click at [911, 171] on div "Administrative Supervision Review clients who may be eligible for Administrativ…" at bounding box center [589, 192] width 1134 height 164
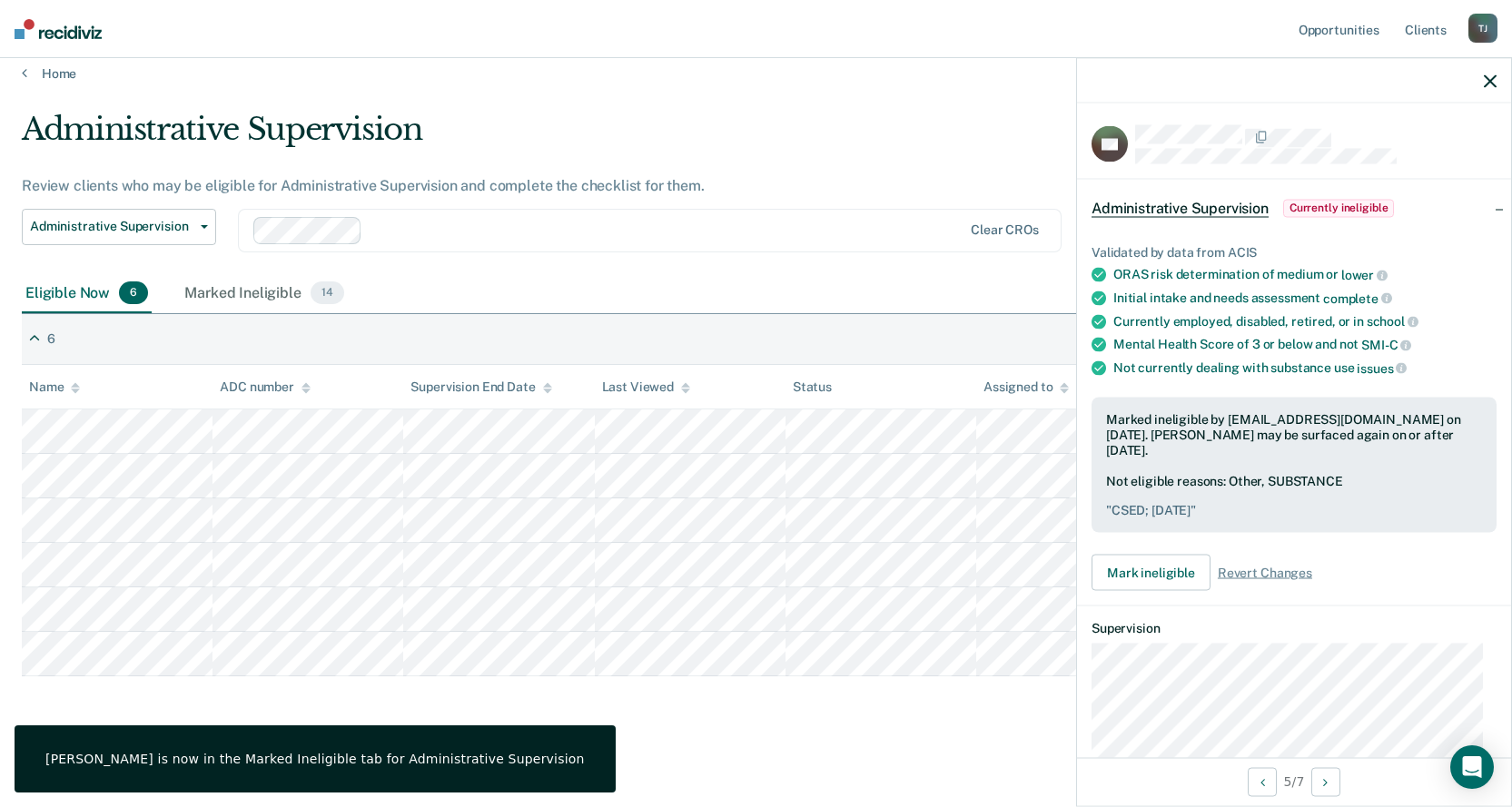
click at [1490, 78] on icon "button" at bounding box center [1489, 80] width 13 height 13
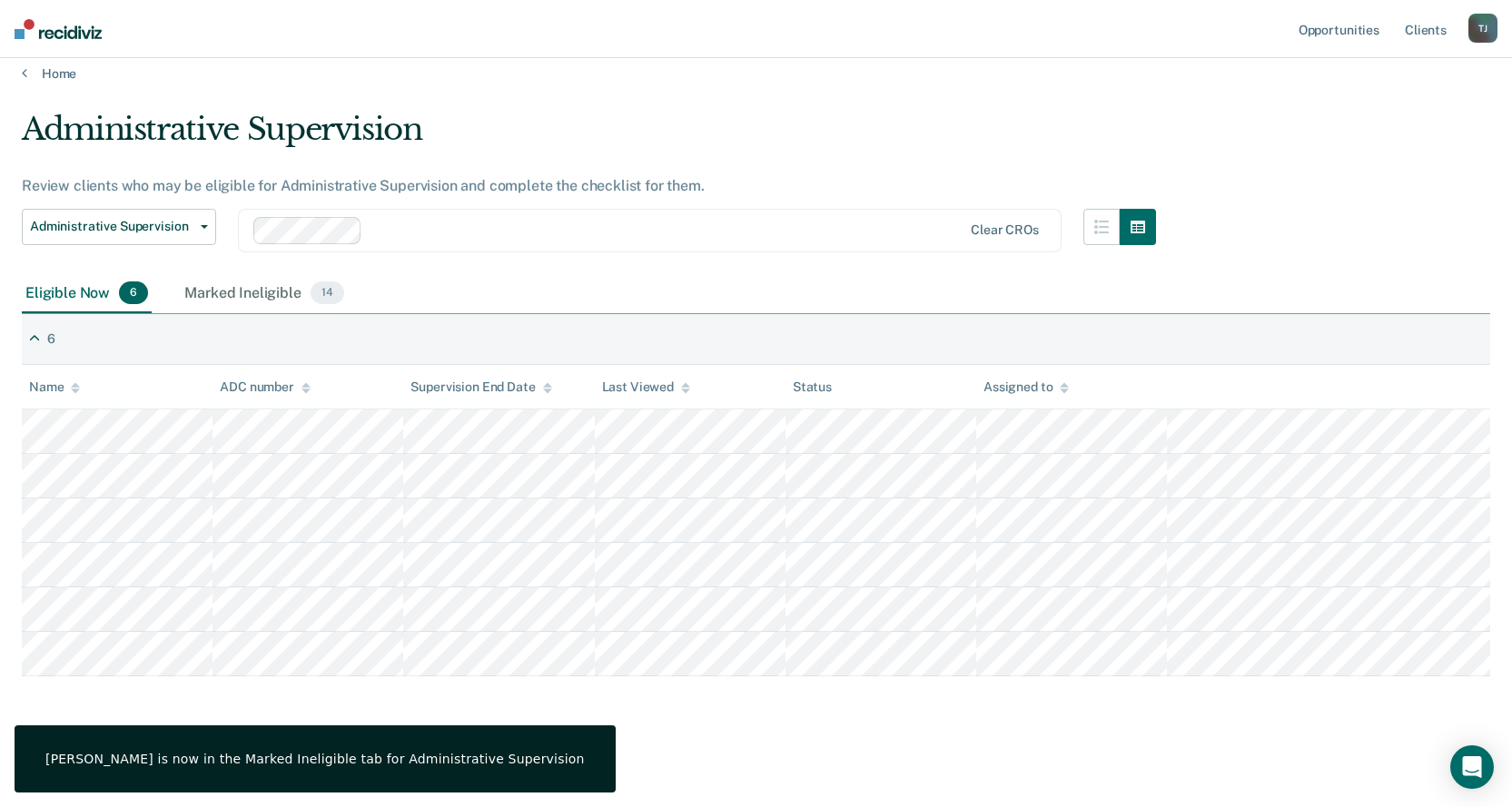
drag, startPoint x: 1064, startPoint y: 137, endPoint x: 1318, endPoint y: 108, distance: 255.7
click at [1089, 133] on div "Administrative Supervision" at bounding box center [589, 137] width 1134 height 52
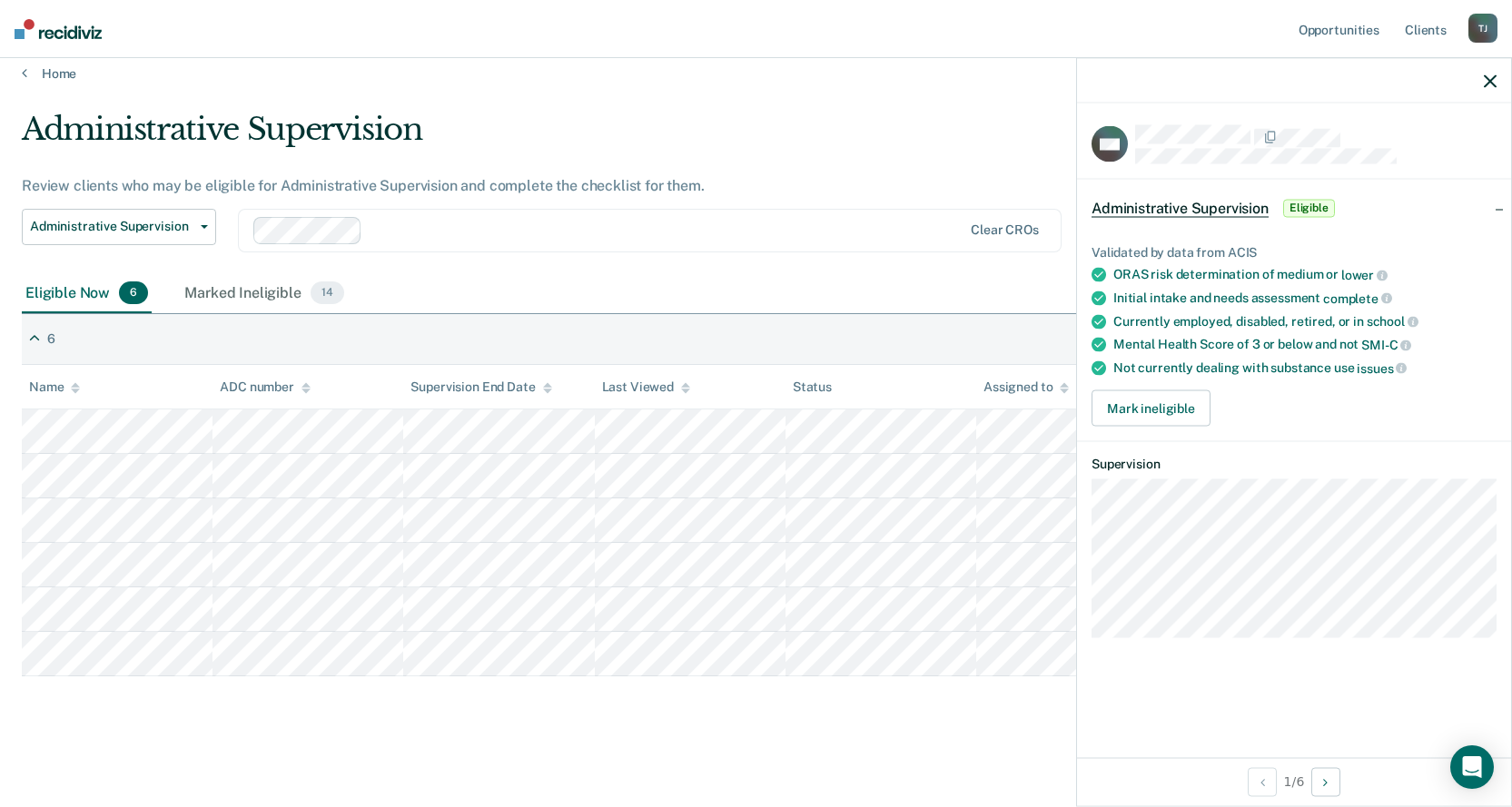
click at [1486, 83] on icon "button" at bounding box center [1489, 80] width 13 height 13
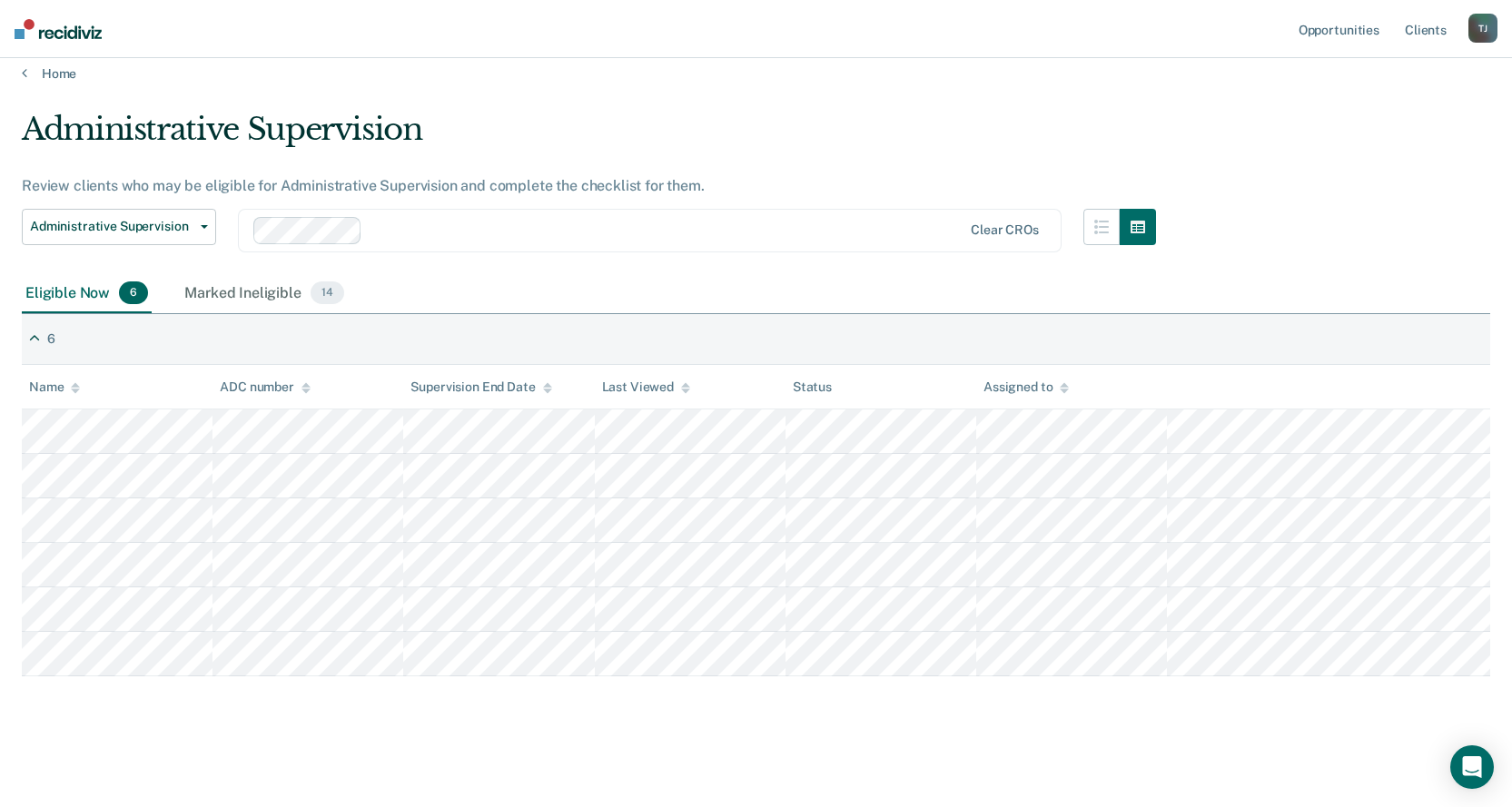
click at [707, 122] on div "Administrative Supervision" at bounding box center [589, 137] width 1134 height 52
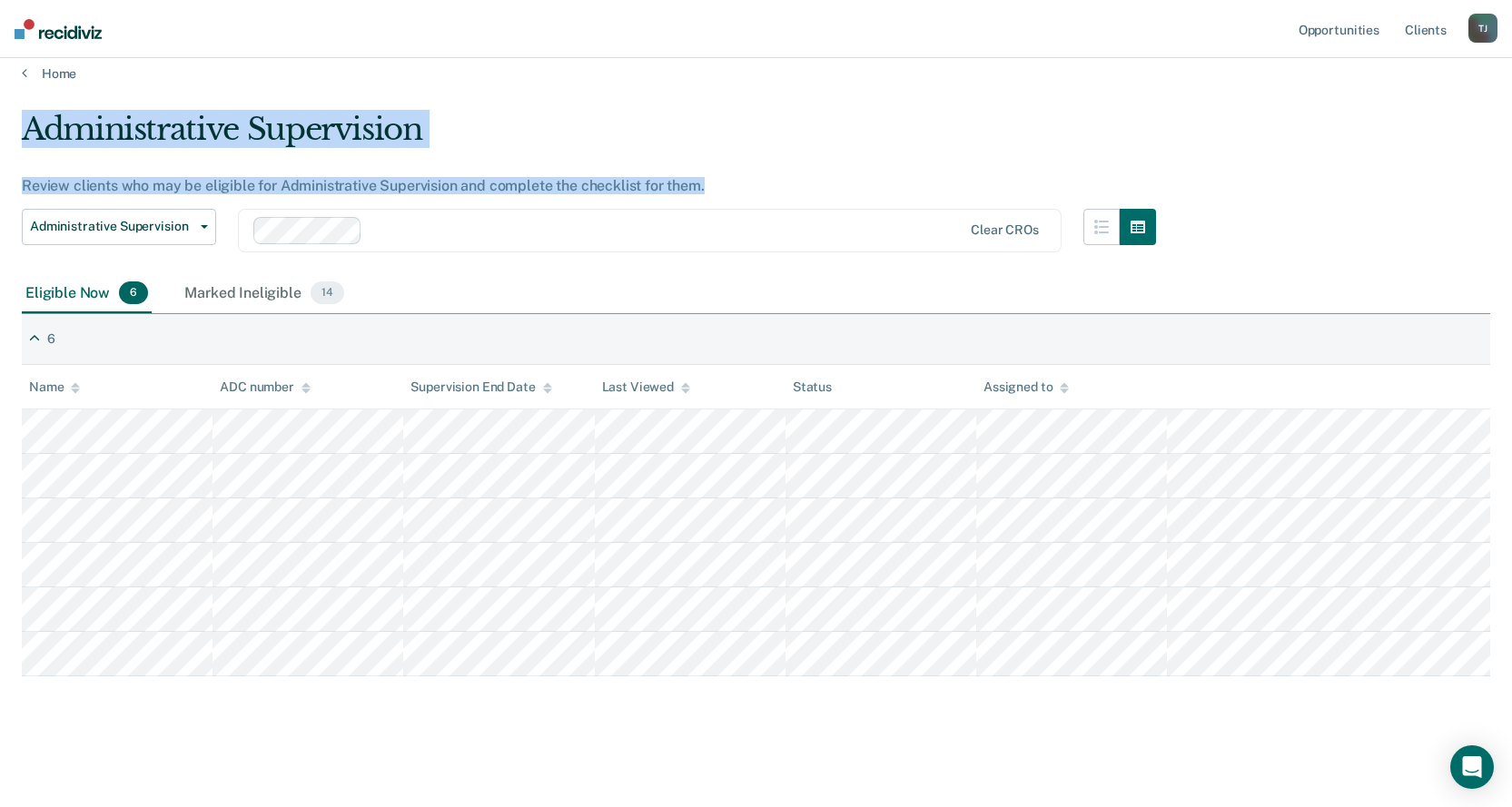
drag, startPoint x: 733, startPoint y: 185, endPoint x: 24, endPoint y: 124, distance: 711.6
click at [25, 123] on div "Administrative Supervision Review clients who may be eligible for Administrativ…" at bounding box center [589, 192] width 1134 height 164
click at [23, 127] on div "Administrative Supervision" at bounding box center [589, 137] width 1134 height 52
drag, startPoint x: 25, startPoint y: 131, endPoint x: 859, endPoint y: 215, distance: 838.2
click at [859, 215] on div "Administrative Supervision Review clients who may be eligible for Administrativ…" at bounding box center [589, 192] width 1134 height 164
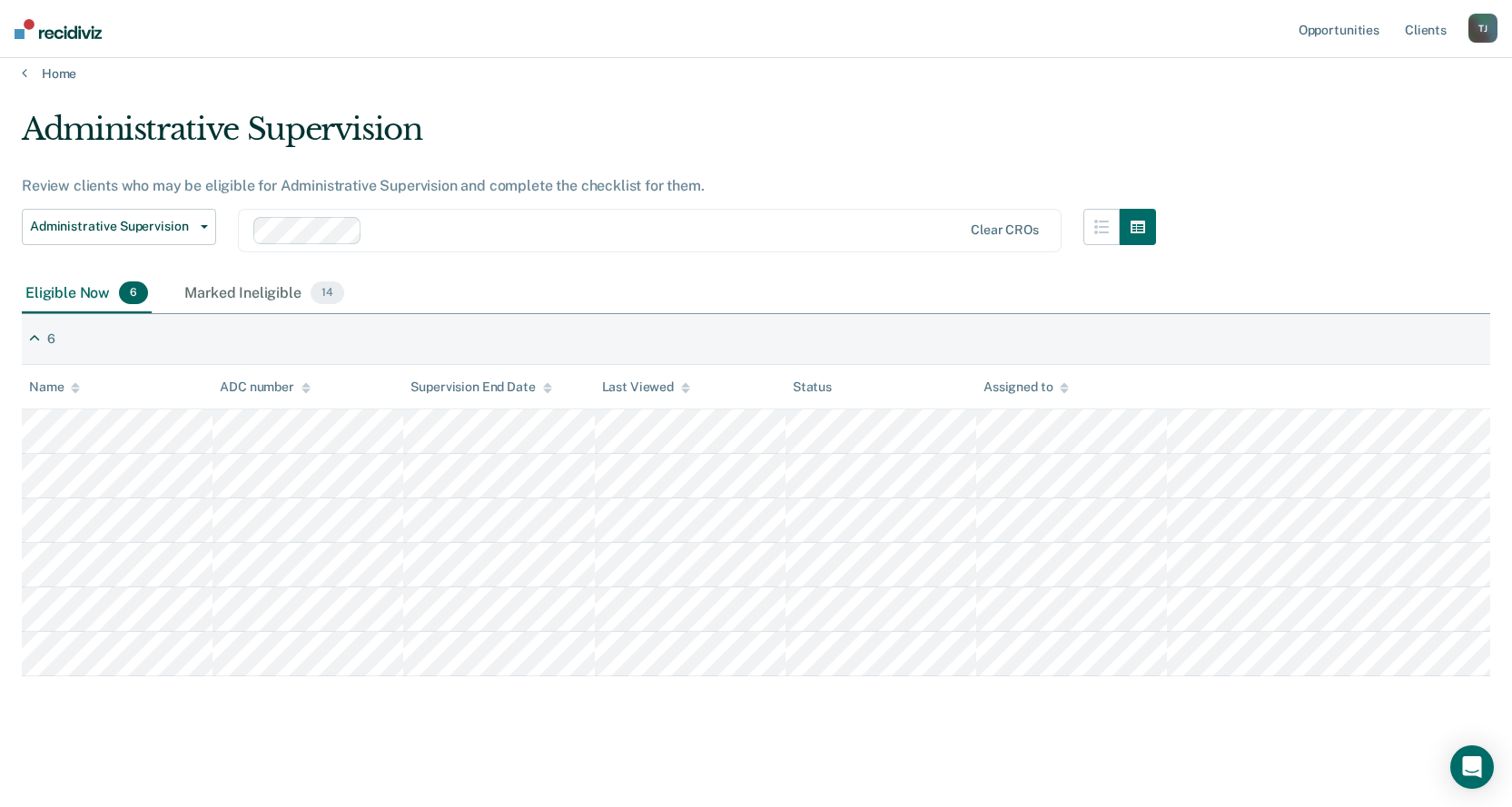
click at [859, 215] on div "Clear CROs" at bounding box center [650, 230] width 824 height 43
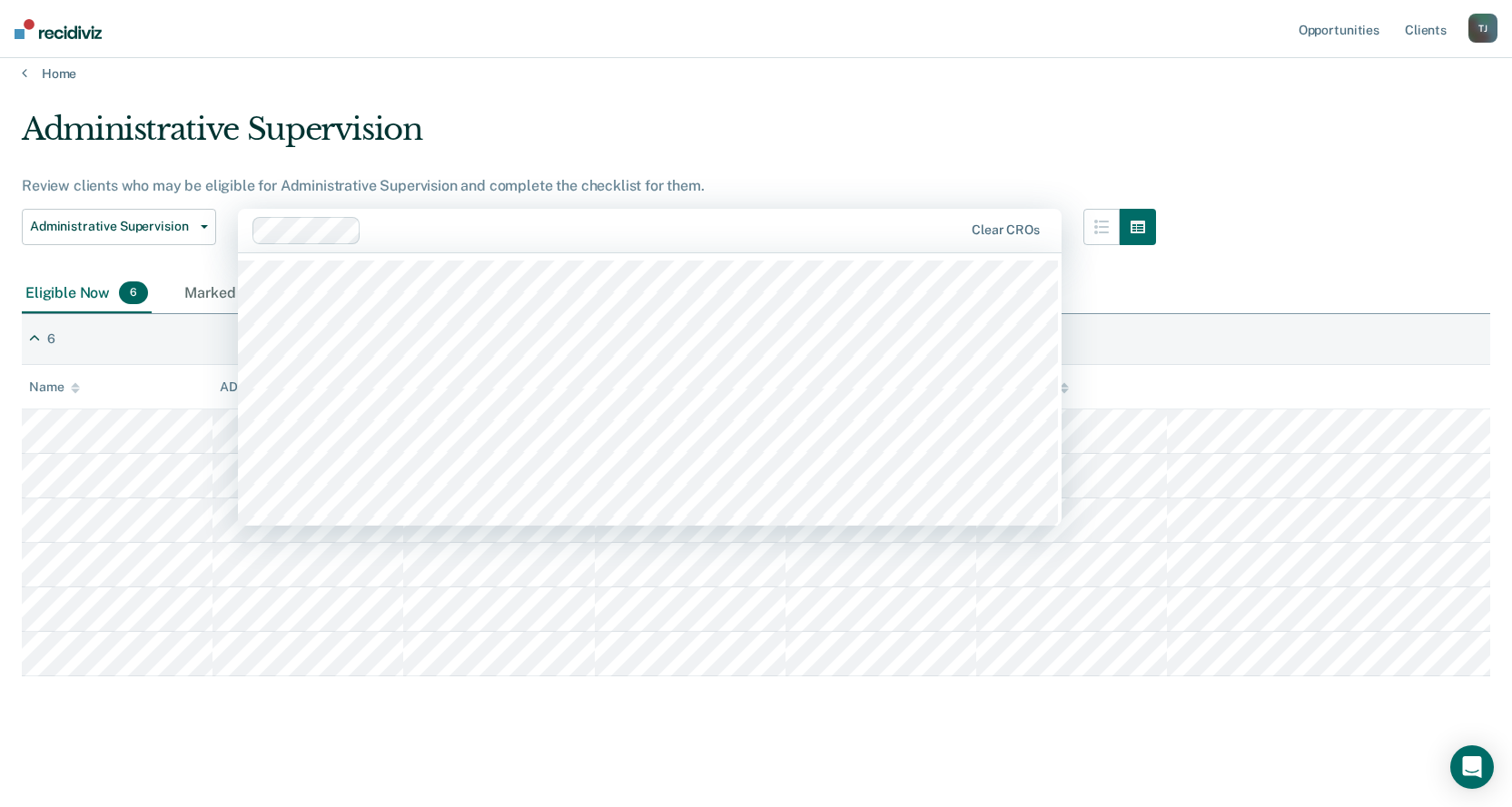
click at [782, 132] on div "Administrative Supervision" at bounding box center [589, 137] width 1134 height 52
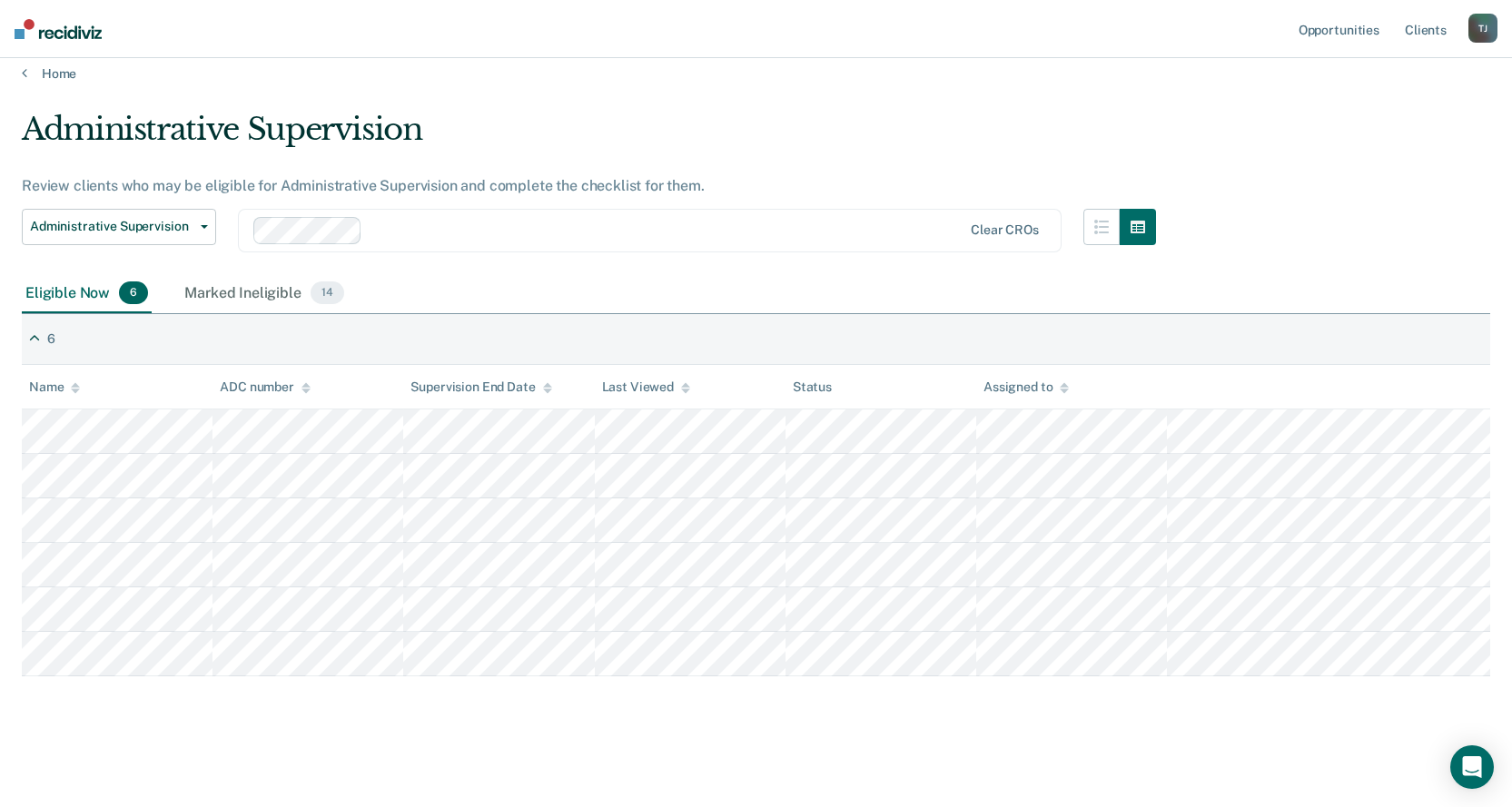
click at [548, 165] on div "Administrative Supervision Review clients who may be eligible for Administrativ…" at bounding box center [589, 192] width 1134 height 164
click at [595, 117] on div "Administrative Supervision" at bounding box center [589, 137] width 1134 height 52
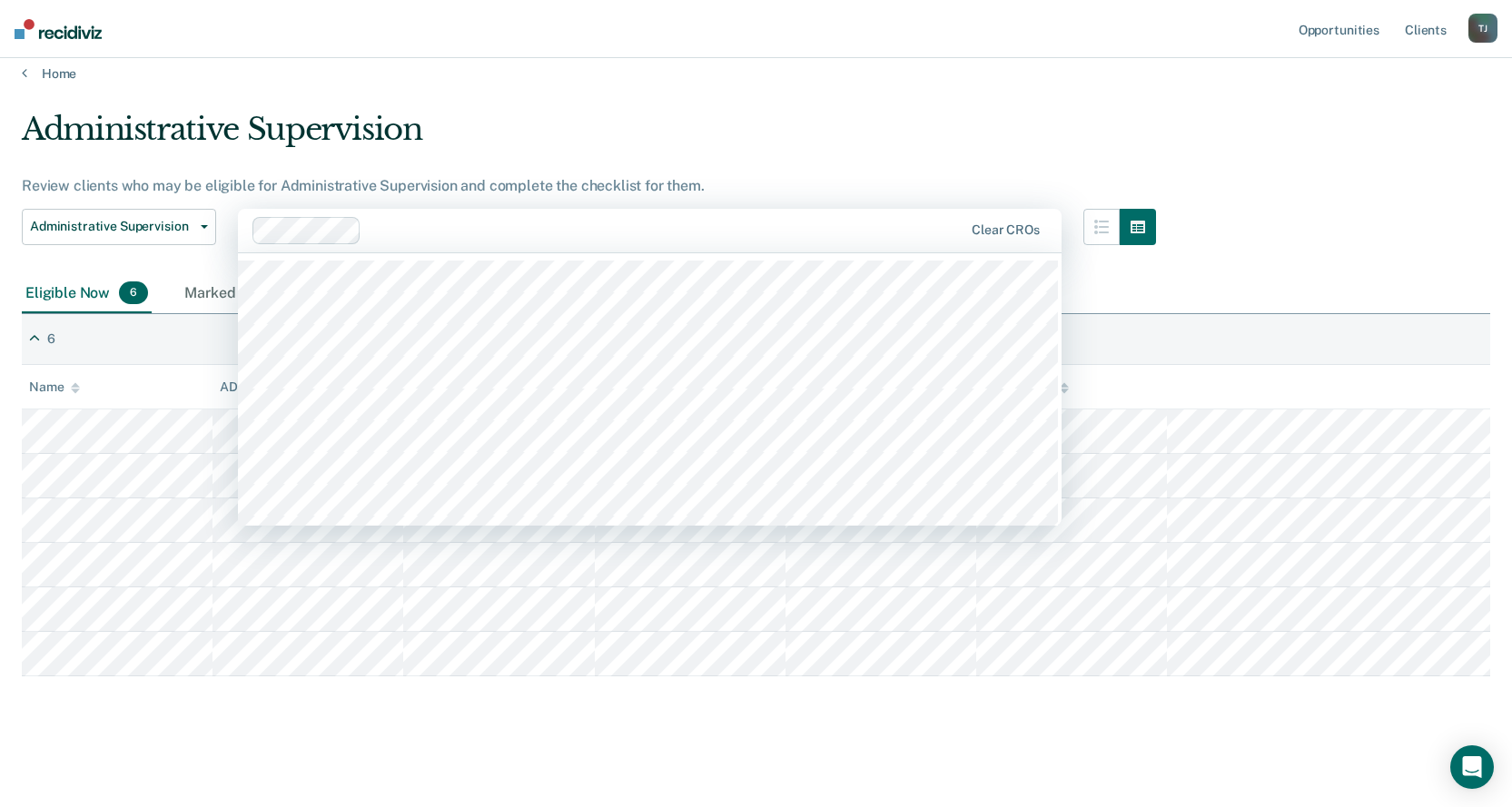
click at [696, 210] on div "Clear CROs" at bounding box center [650, 230] width 824 height 43
click at [602, 136] on div "Administrative Supervision" at bounding box center [589, 137] width 1134 height 52
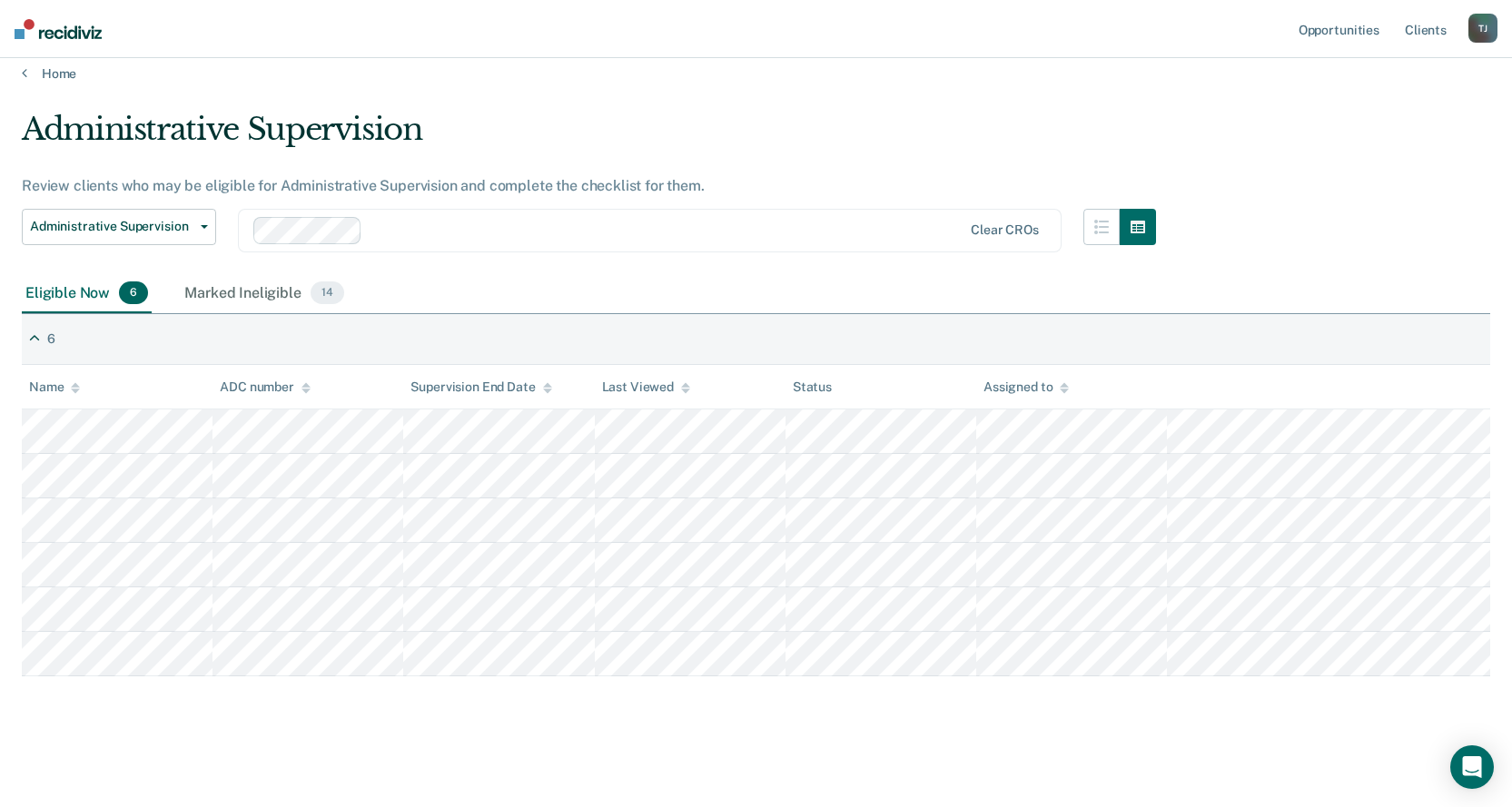
click at [520, 119] on div "Administrative Supervision" at bounding box center [589, 137] width 1134 height 52
click at [763, 274] on div "Eligible Now 6 Marked Ineligible 14" at bounding box center [756, 294] width 1468 height 40
click at [853, 161] on div "Administrative Supervision" at bounding box center [589, 137] width 1134 height 52
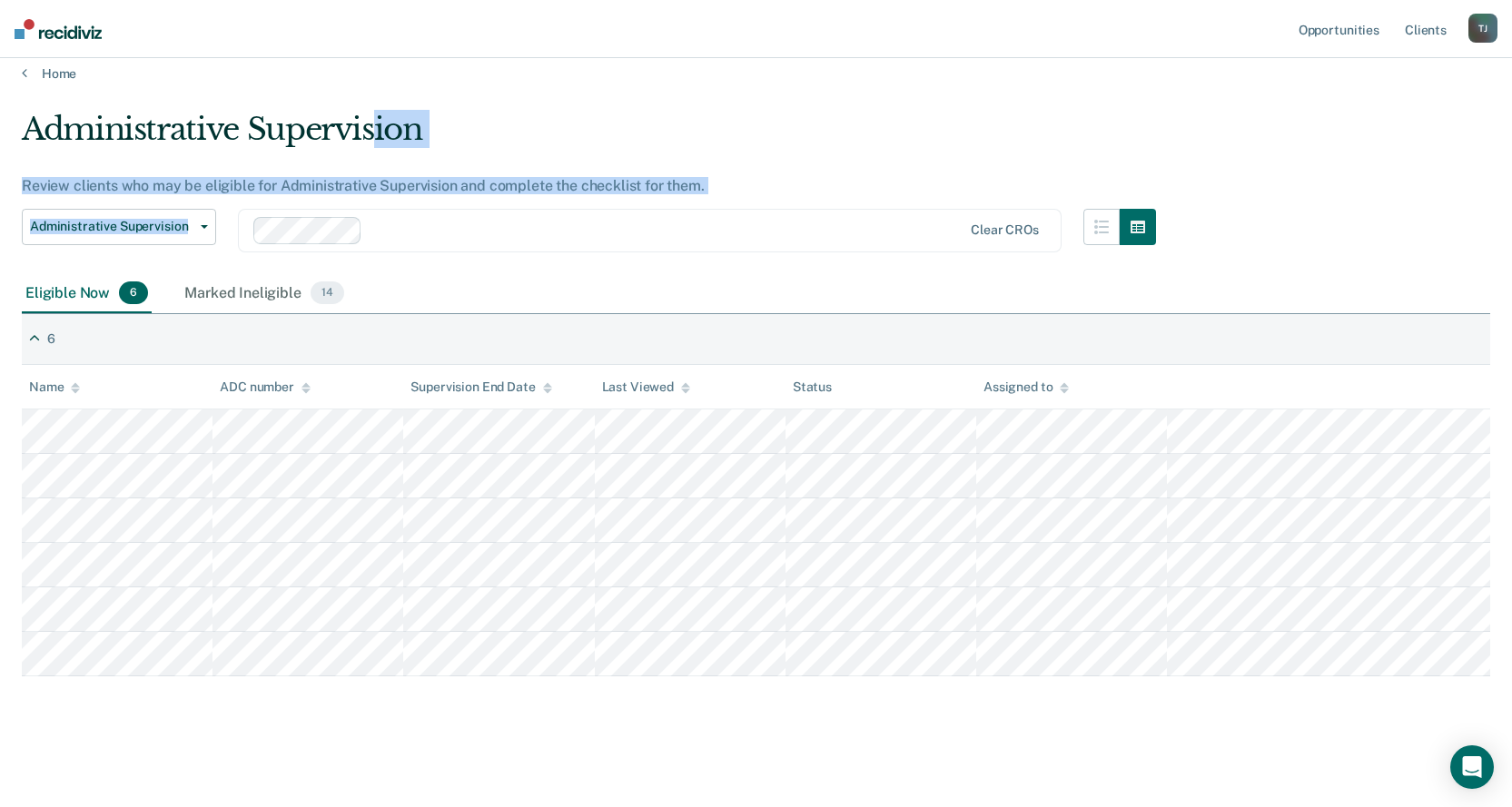
drag, startPoint x: 379, startPoint y: 123, endPoint x: 855, endPoint y: 202, distance: 482.5
click at [852, 206] on div "Administrative Supervision Review clients who may be eligible for Administrativ…" at bounding box center [589, 192] width 1134 height 164
click at [851, 179] on div "Review clients who may be eligible for Administrative Supervision and complete …" at bounding box center [589, 186] width 1134 height 17
drag, startPoint x: 544, startPoint y: 148, endPoint x: 886, endPoint y: 169, distance: 342.6
click at [883, 177] on div "Administrative Supervision Review clients who may be eligible for Administrativ…" at bounding box center [589, 192] width 1134 height 164
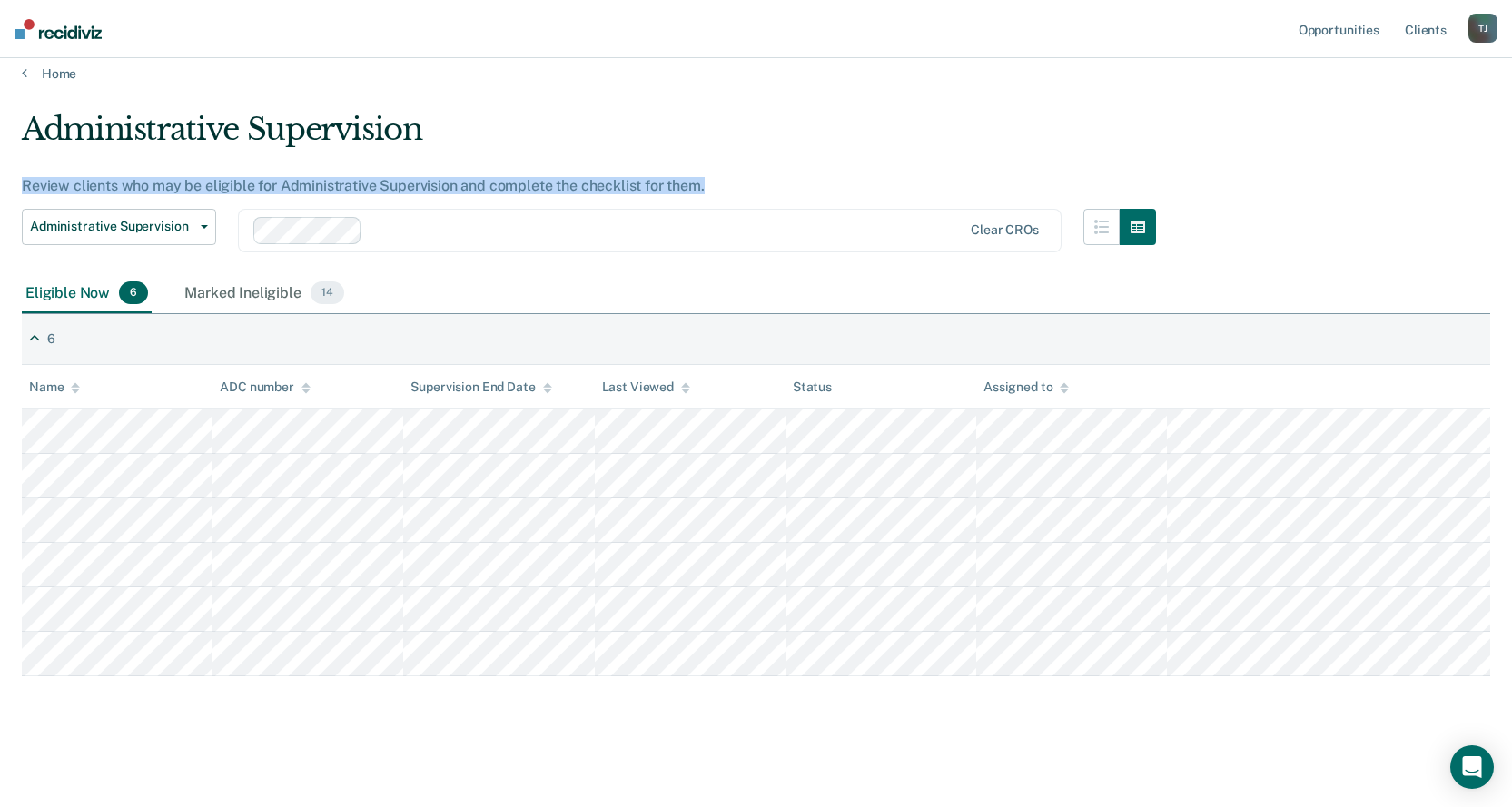
click at [886, 169] on div "Administrative Supervision Review clients who may be eligible for Administrativ…" at bounding box center [589, 192] width 1134 height 164
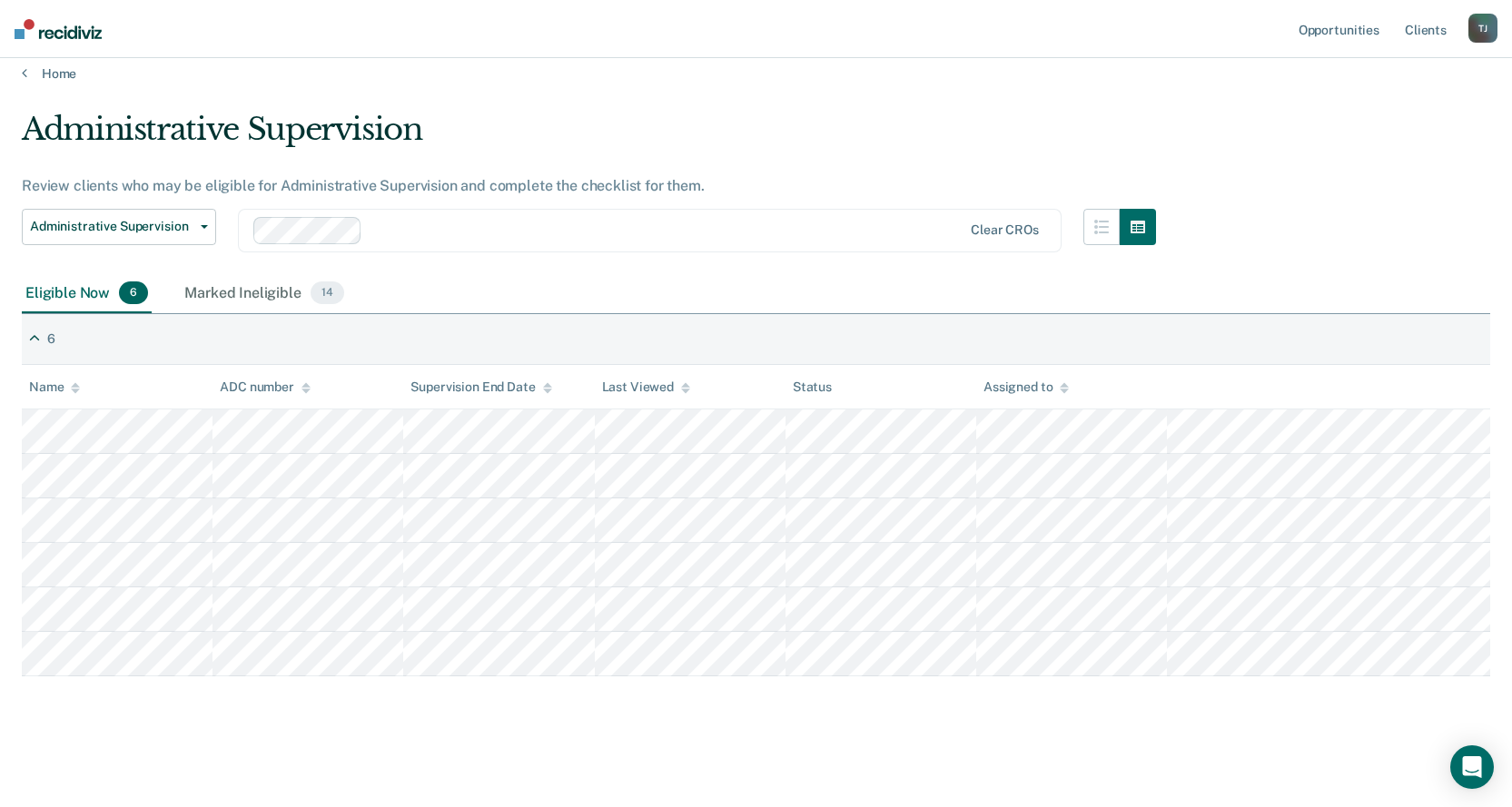
click at [470, 155] on div "Administrative Supervision" at bounding box center [589, 137] width 1134 height 52
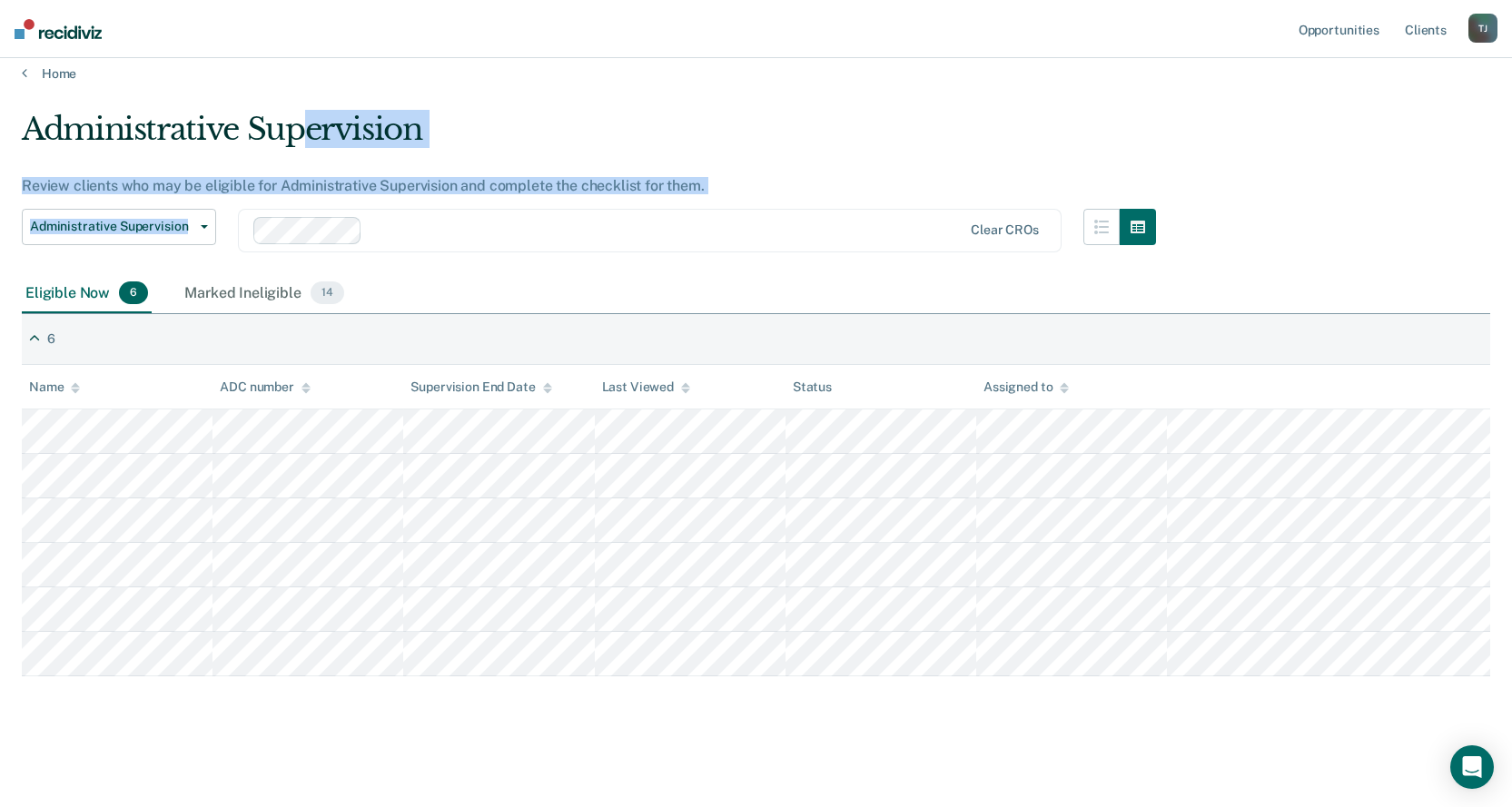
drag, startPoint x: 312, startPoint y: 101, endPoint x: 804, endPoint y: 206, distance: 503.1
click at [757, 203] on main "Administrative Supervision Review clients who may be eligible for Administrativ…" at bounding box center [756, 441] width 1512 height 719
click at [804, 205] on div "Administrative Supervision Review clients who may be eligible for Administrativ…" at bounding box center [589, 192] width 1134 height 164
click at [723, 119] on div "Administrative Supervision" at bounding box center [589, 137] width 1134 height 52
drag, startPoint x: 375, startPoint y: 117, endPoint x: 812, endPoint y: 176, distance: 441.0
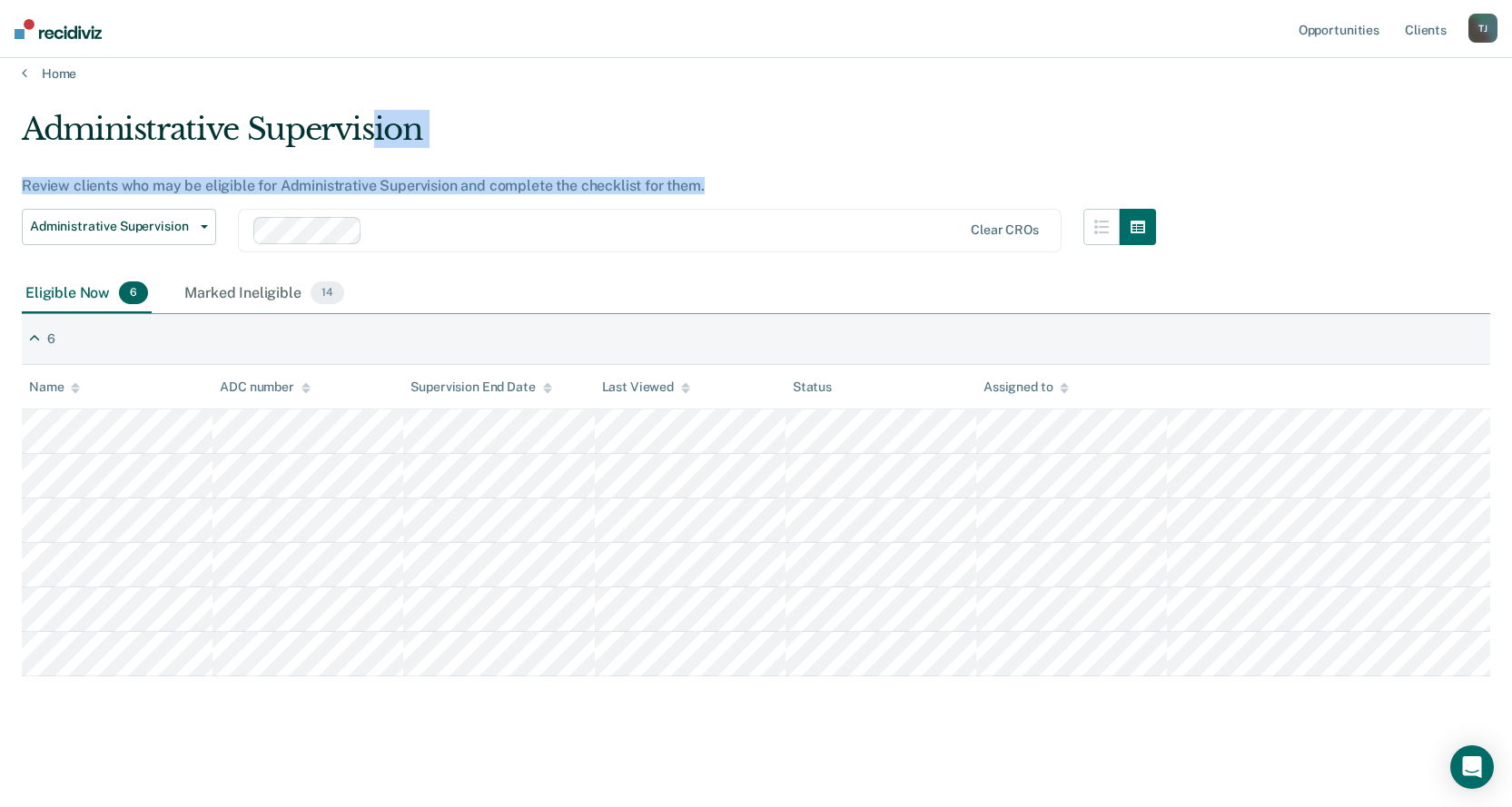
click at [811, 176] on div "Administrative Supervision Review clients who may be eligible for Administrativ…" at bounding box center [589, 192] width 1134 height 164
click at [816, 177] on div "Review clients who may be eligible for Administrative Supervision and complete …" at bounding box center [589, 186] width 1134 height 17
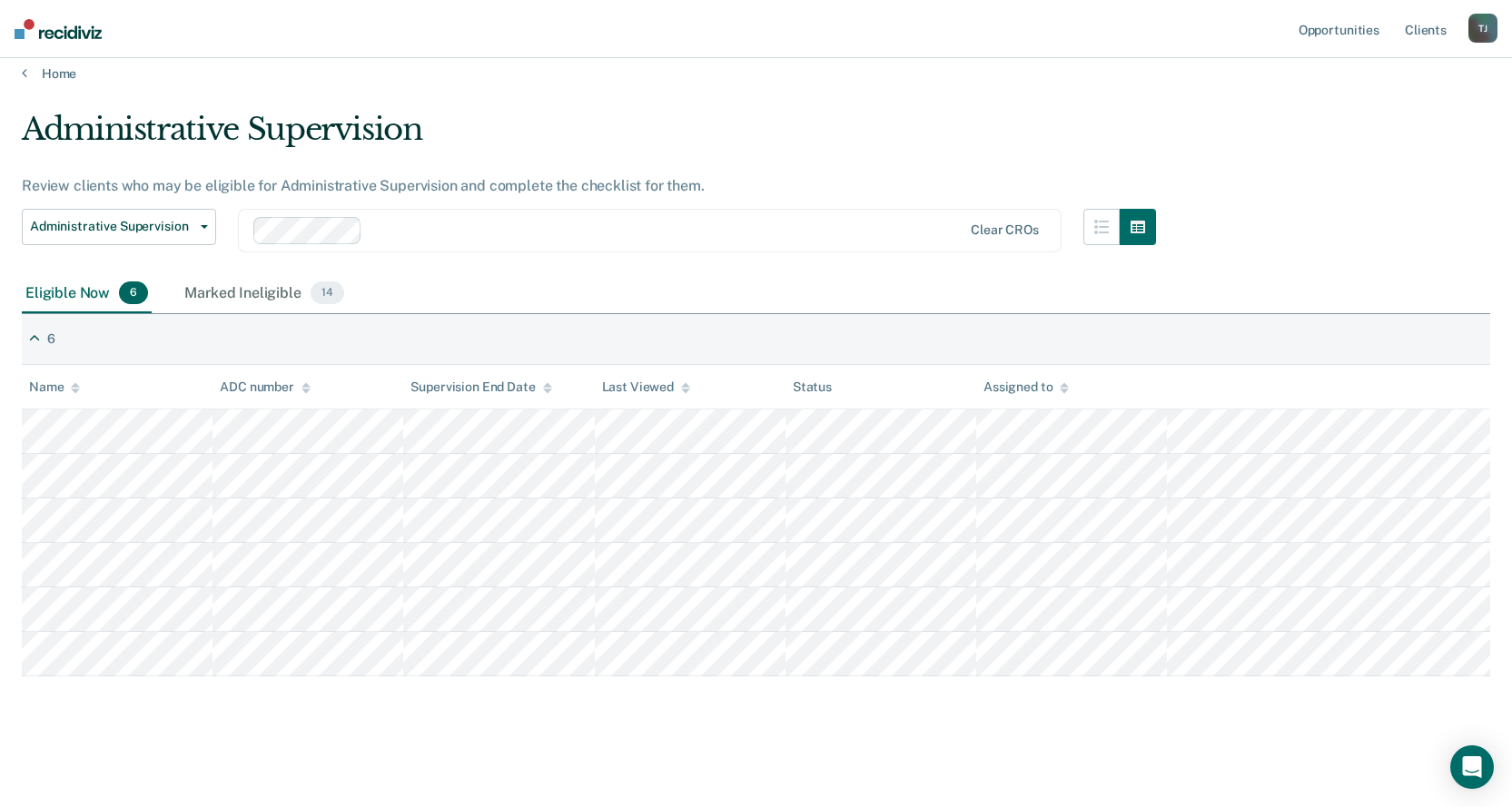
scroll to position [0, 0]
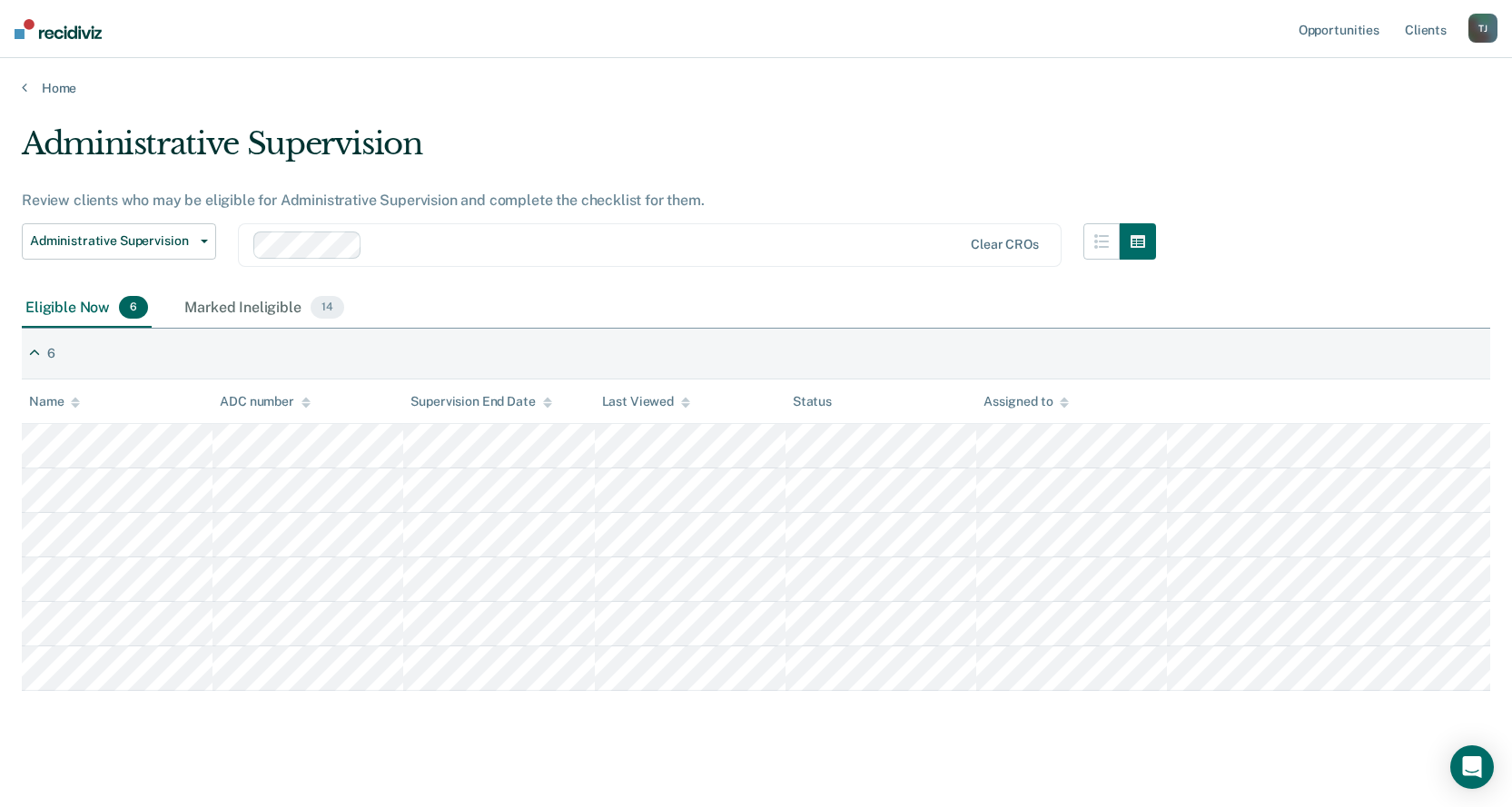
click at [786, 196] on div "Review clients who may be eligible for Administrative Supervision and complete …" at bounding box center [589, 200] width 1134 height 17
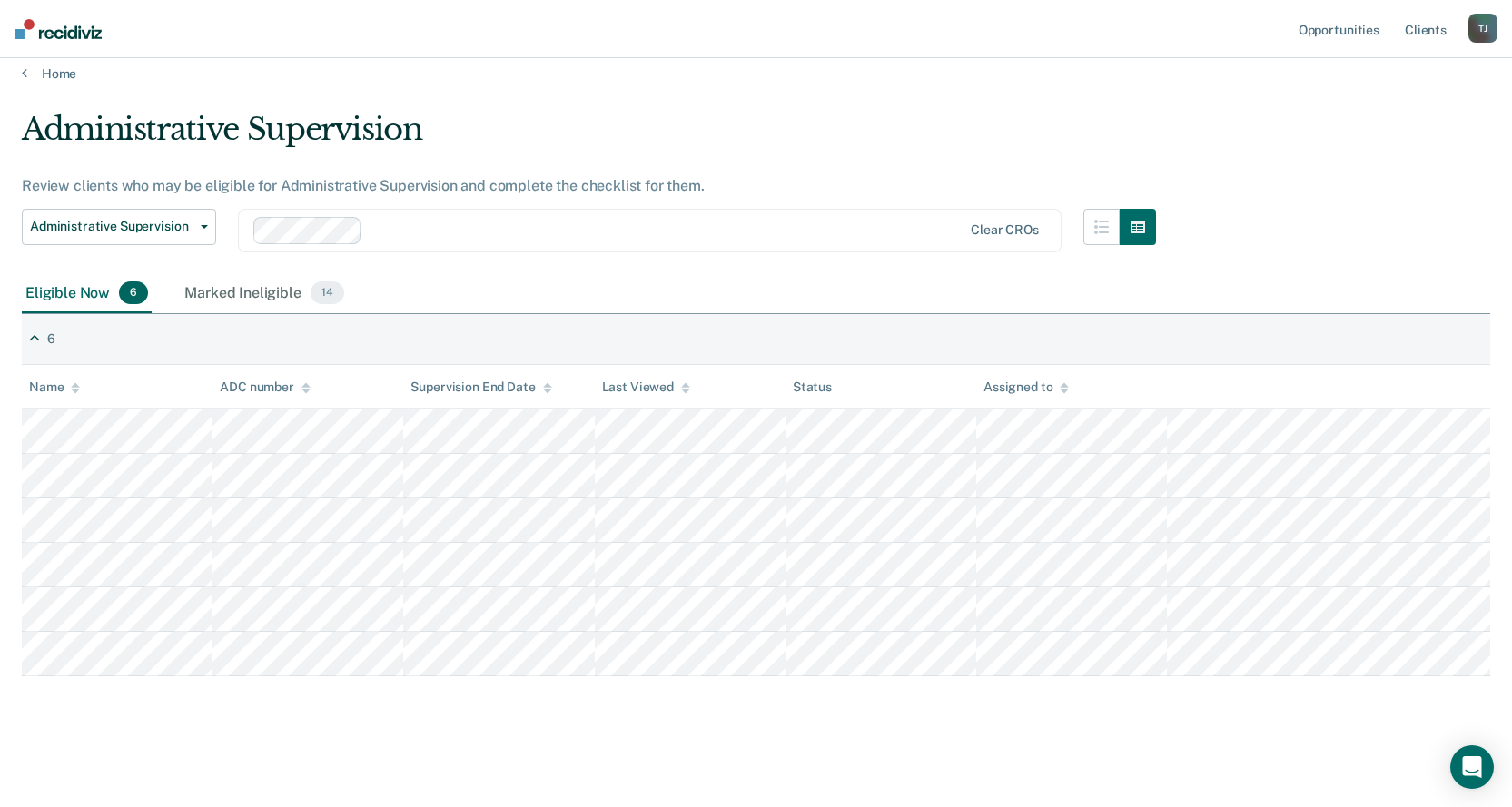
click at [698, 181] on div "Review clients who may be eligible for Administrative Supervision and complete …" at bounding box center [589, 186] width 1134 height 17
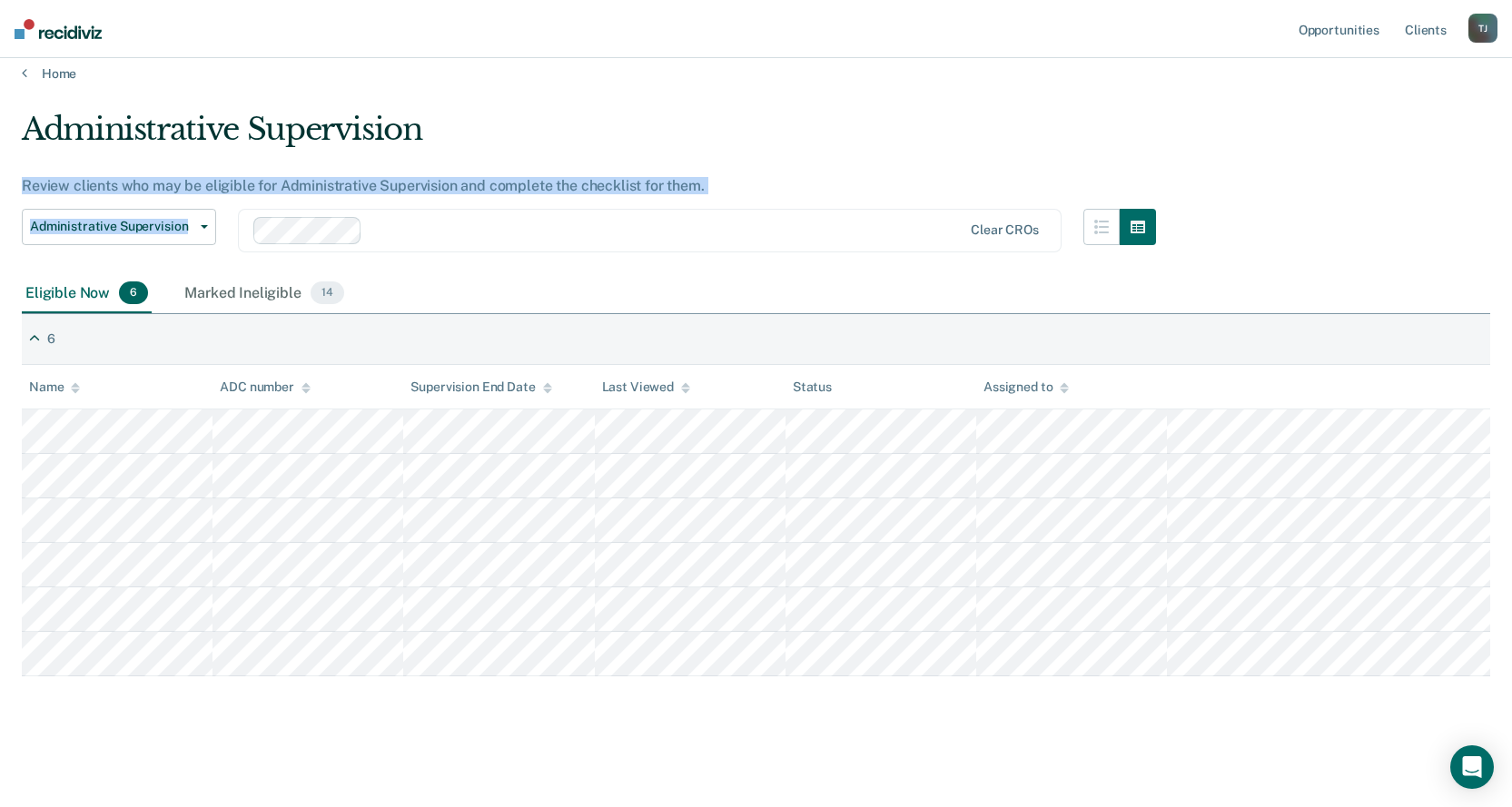
drag, startPoint x: 733, startPoint y: 199, endPoint x: 412, endPoint y: 118, distance: 331.1
click at [428, 118] on div "Administrative Supervision Review clients who may be eligible for Administrativ…" at bounding box center [589, 192] width 1134 height 164
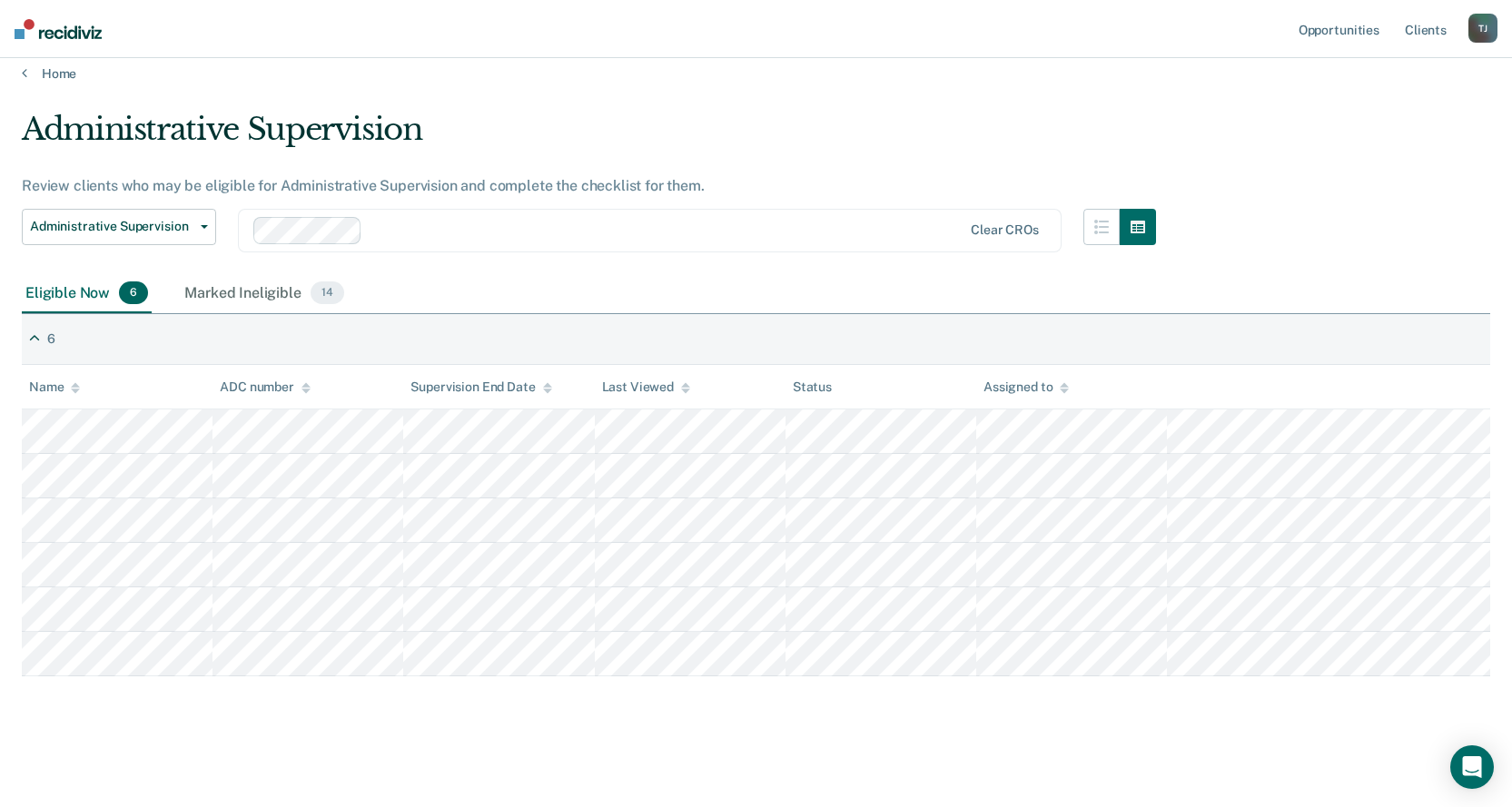
click at [412, 118] on div "Administrative Supervision" at bounding box center [589, 137] width 1134 height 52
drag, startPoint x: 823, startPoint y: 113, endPoint x: 846, endPoint y: 152, distance: 45.3
click at [822, 113] on div "Administrative Supervision" at bounding box center [589, 137] width 1134 height 52
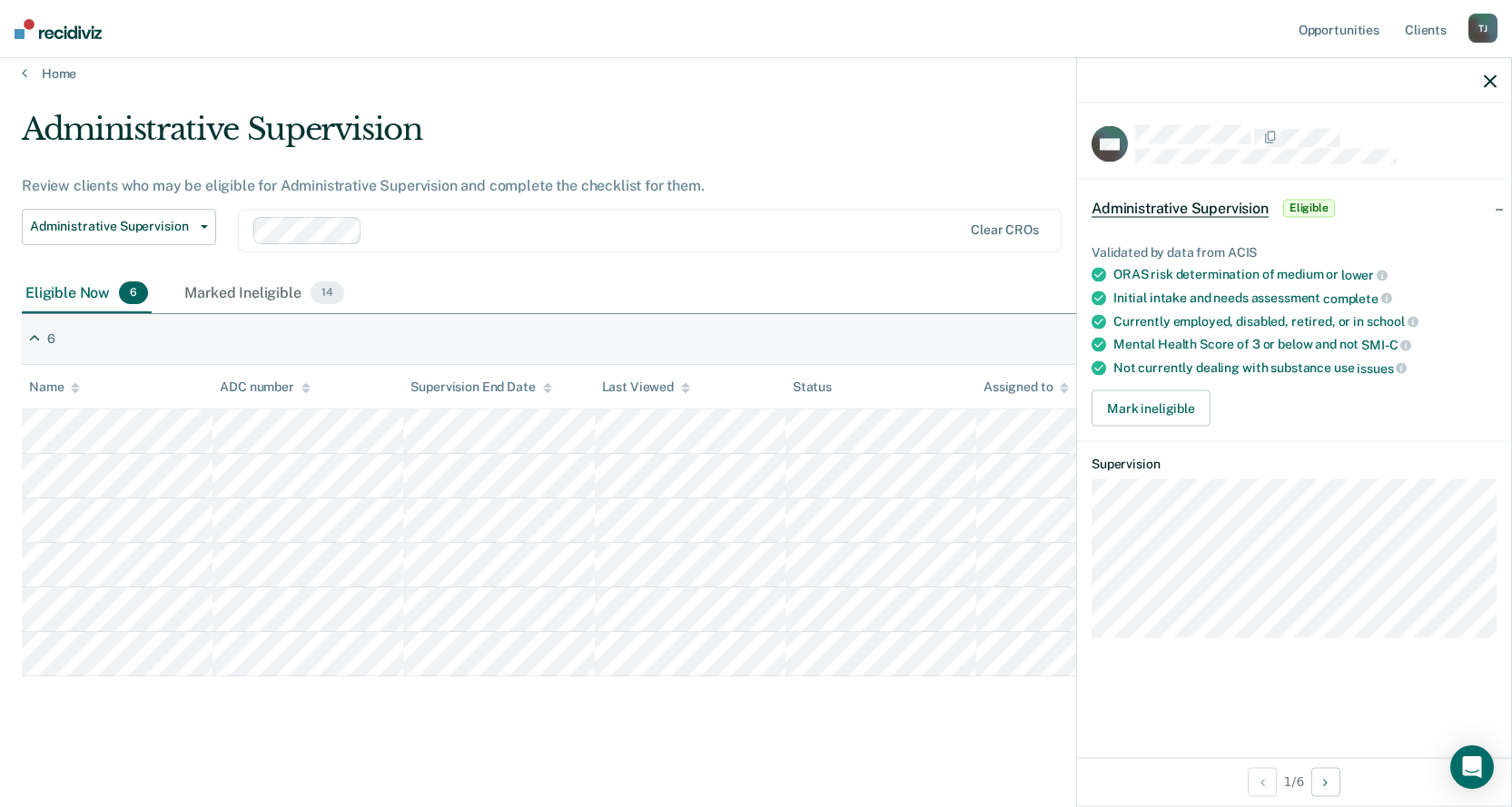
click at [1488, 79] on icon "button" at bounding box center [1489, 80] width 13 height 13
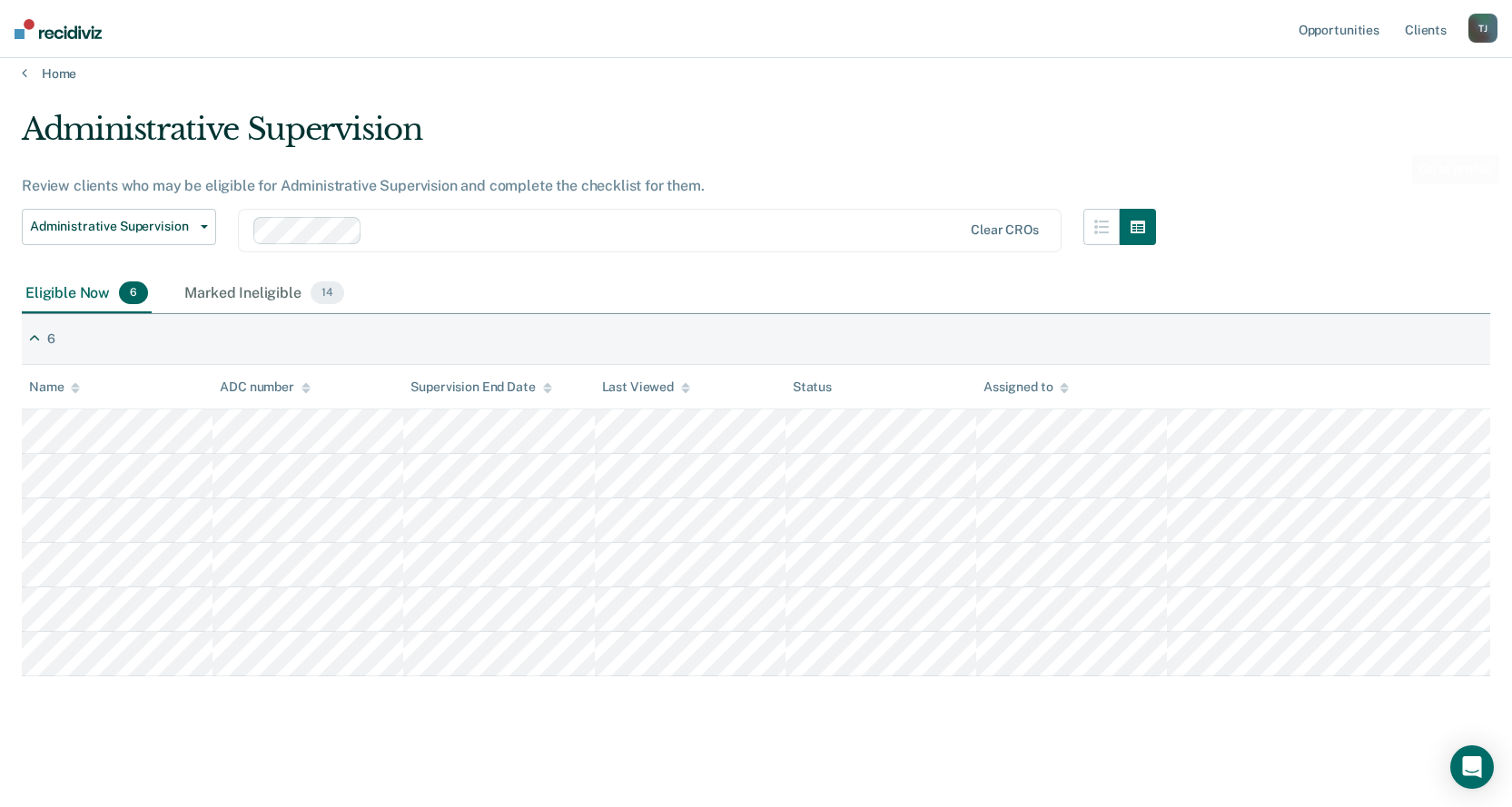
drag, startPoint x: 1465, startPoint y: 143, endPoint x: 1525, endPoint y: 136, distance: 60.4
click at [1465, 143] on div "Administrative Supervision Review clients who may be eligible for Administrativ…" at bounding box center [756, 391] width 1468 height 560
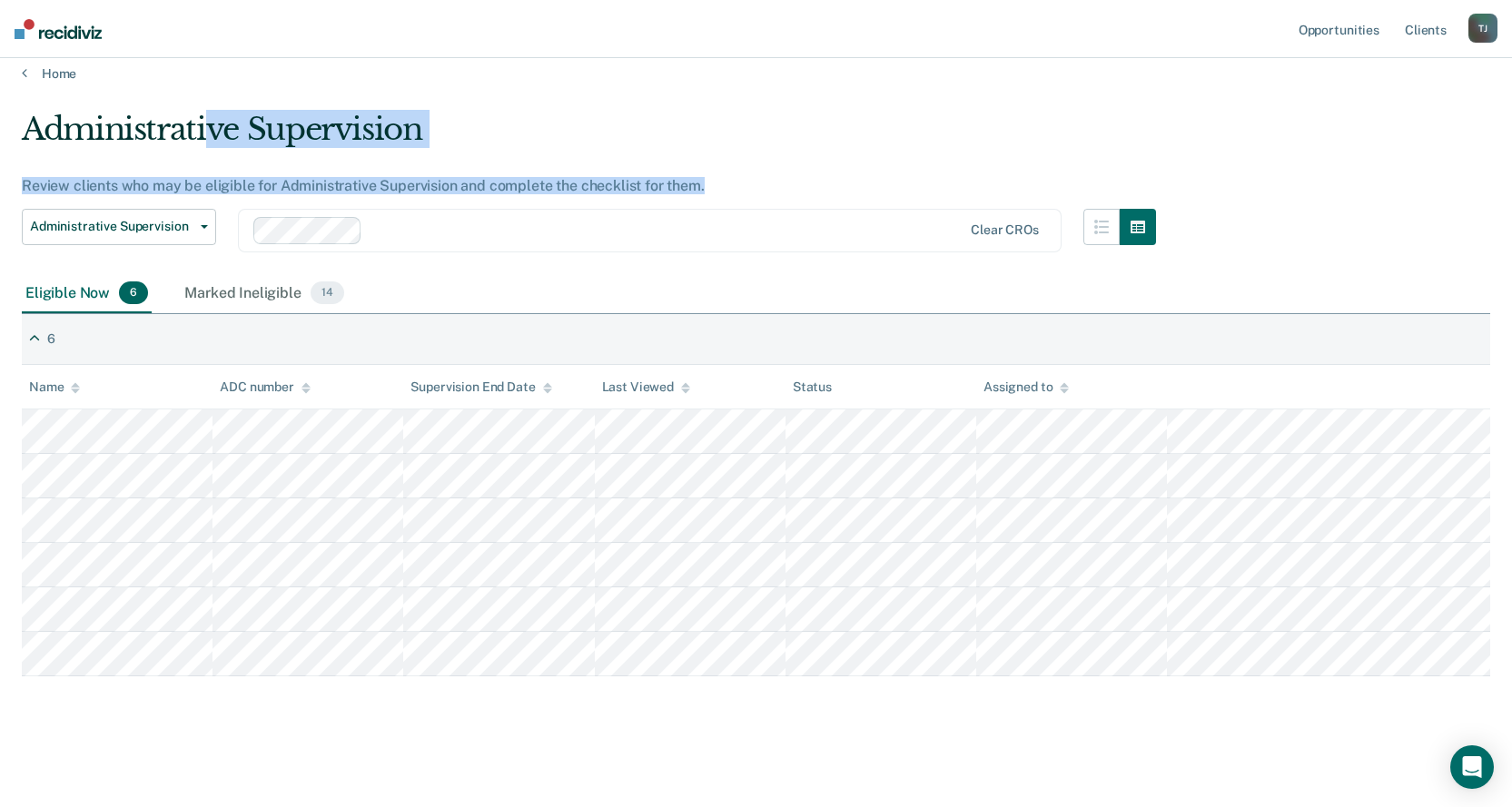
drag, startPoint x: 722, startPoint y: 189, endPoint x: 207, endPoint y: 92, distance: 524.1
click at [207, 92] on main "Administrative Supervision Review clients who may be eligible for Administrativ…" at bounding box center [756, 441] width 1512 height 719
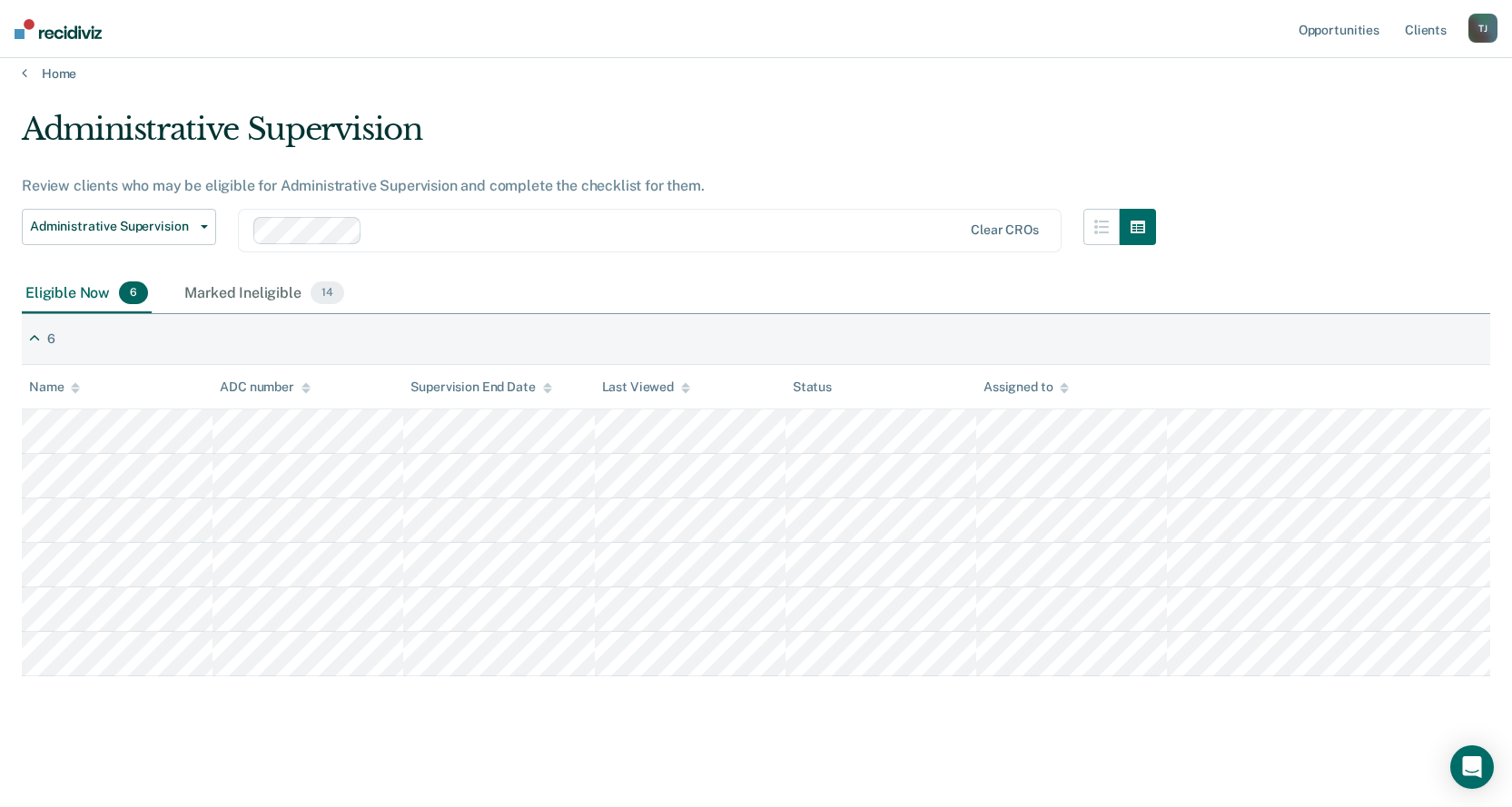
click at [243, 113] on div "Administrative Supervision" at bounding box center [589, 137] width 1134 height 52
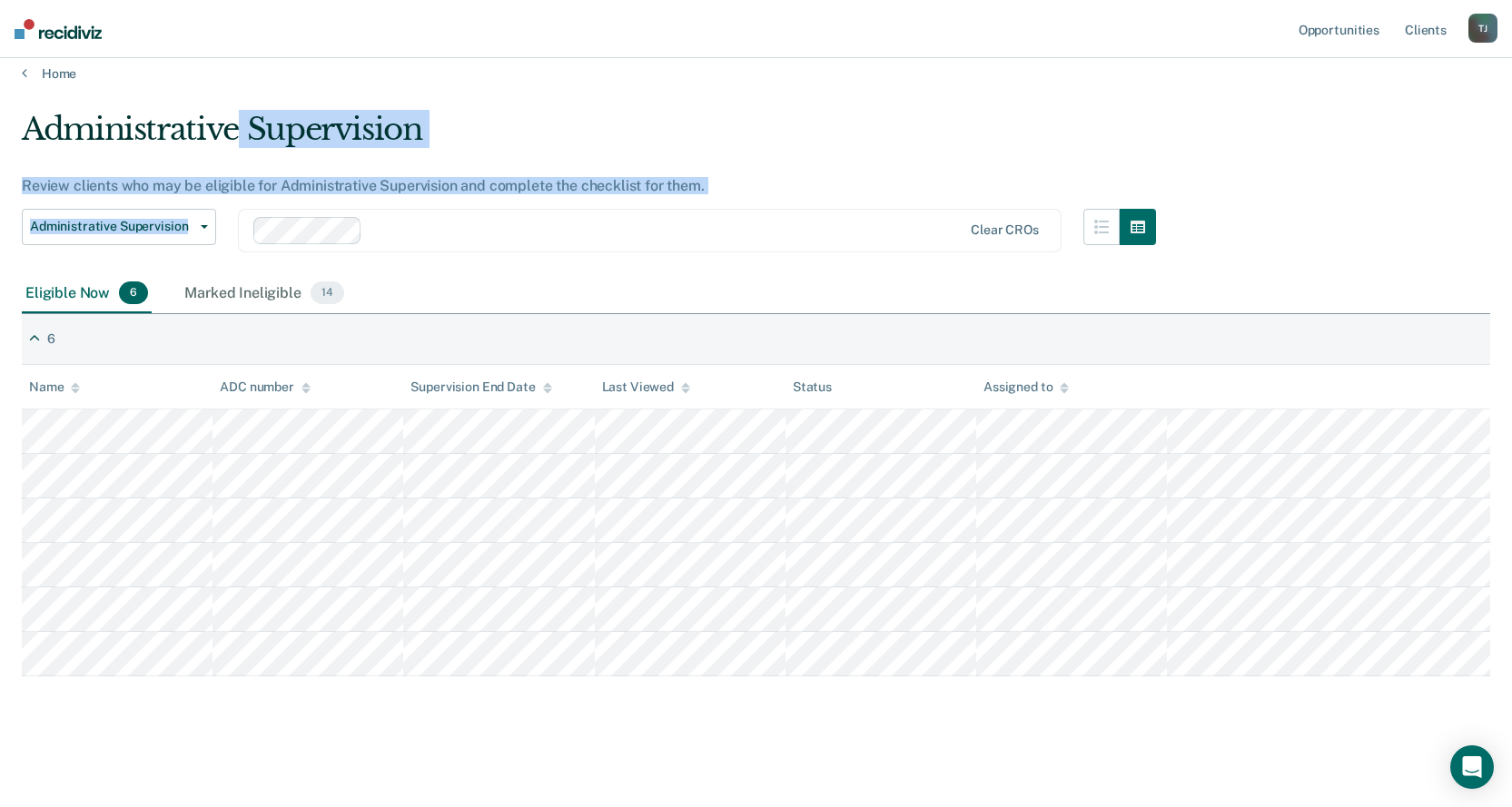
drag, startPoint x: 346, startPoint y: 170, endPoint x: 714, endPoint y: 173, distance: 368.0
click at [712, 184] on div "Administrative Supervision Review clients who may be eligible for Administrativ…" at bounding box center [589, 192] width 1134 height 164
drag, startPoint x: 714, startPoint y: 173, endPoint x: 717, endPoint y: 188, distance: 15.3
click at [716, 173] on div "Administrative Supervision Review clients who may be eligible for Administrativ…" at bounding box center [589, 192] width 1134 height 164
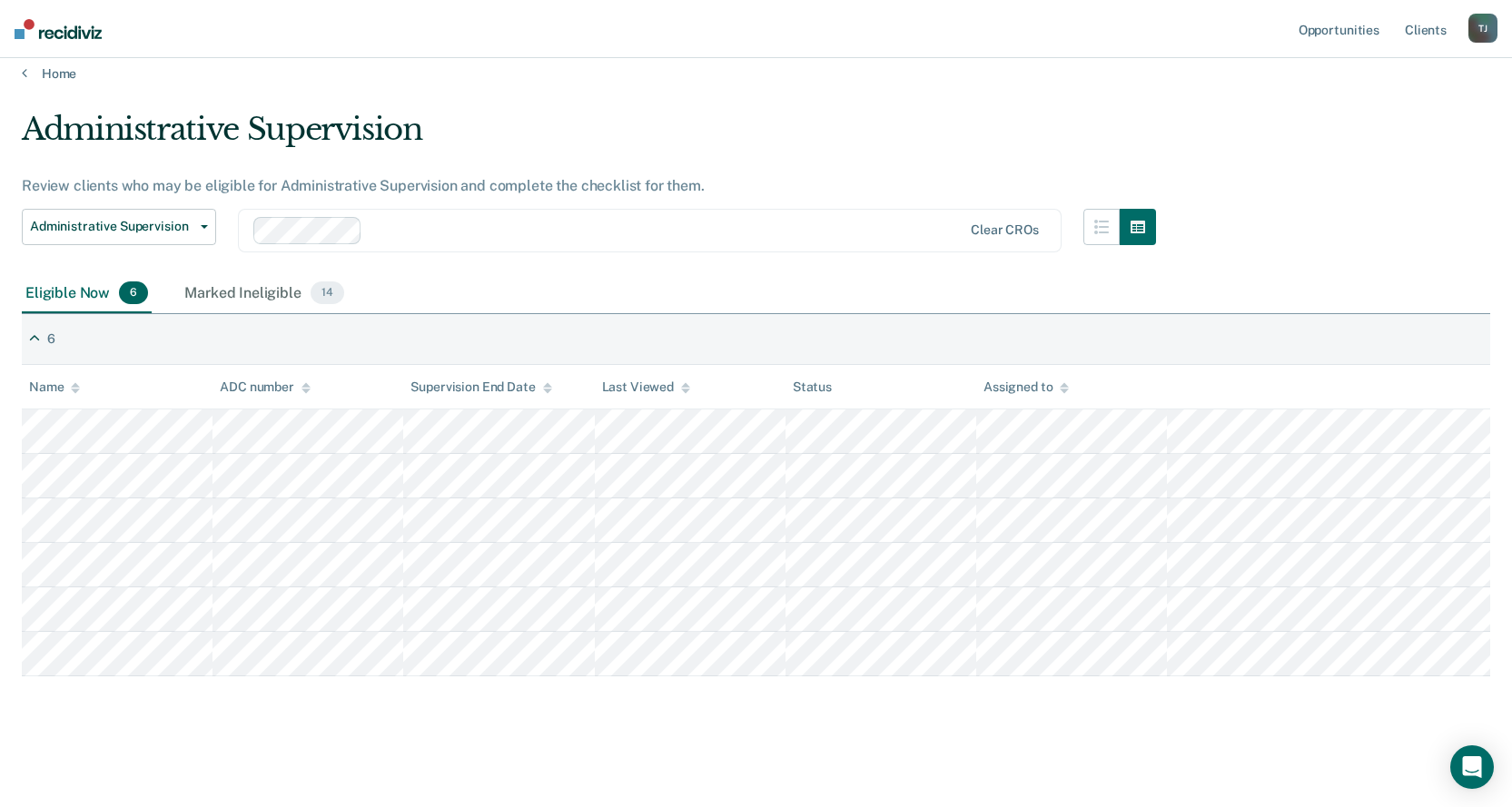
click at [728, 251] on div "Administrative Supervision Administrative Supervision Clear CROs" at bounding box center [589, 241] width 1134 height 65
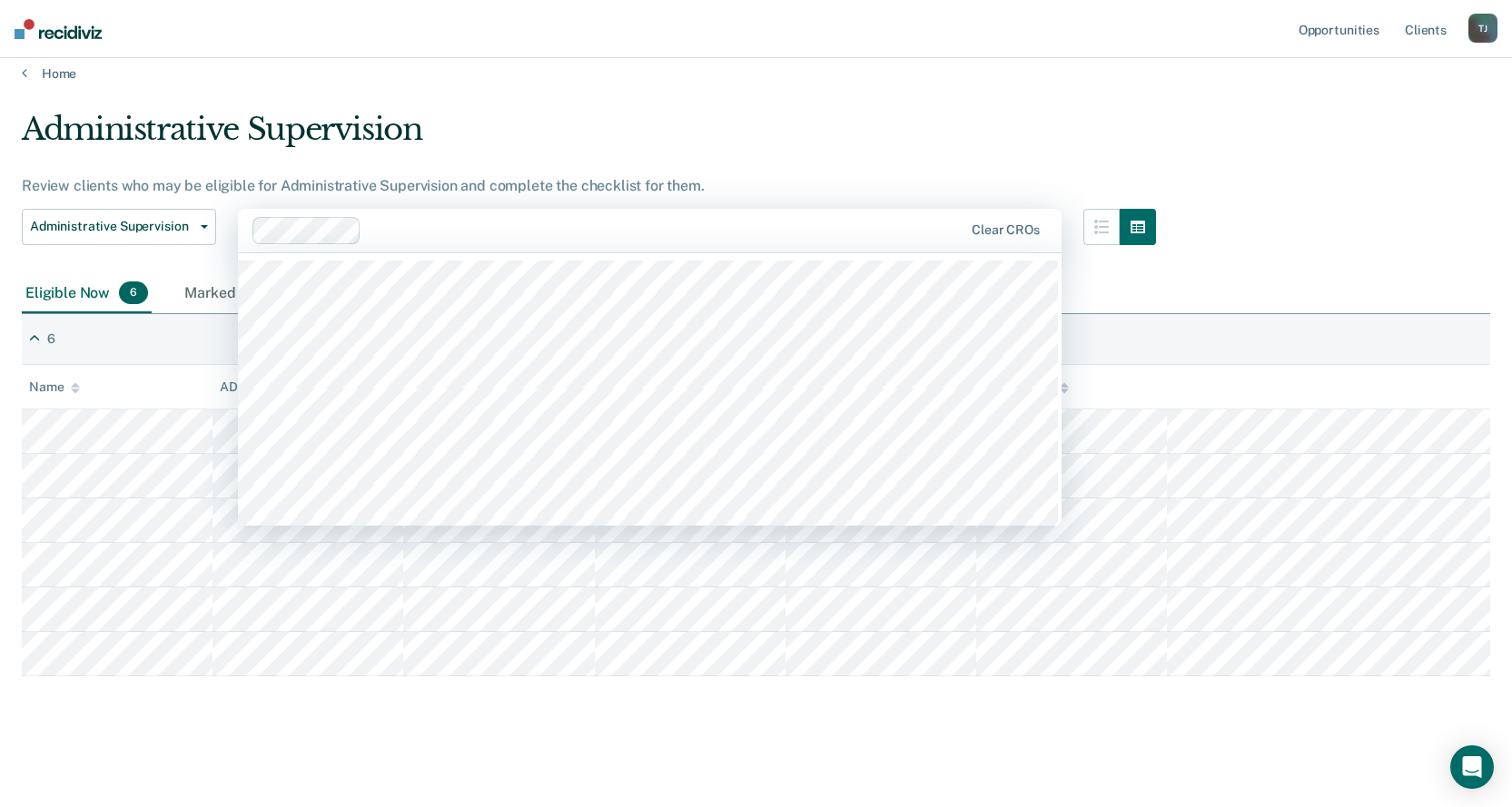
click at [610, 192] on div "Review clients who may be eligible for Administrative Supervision and complete …" at bounding box center [589, 186] width 1134 height 17
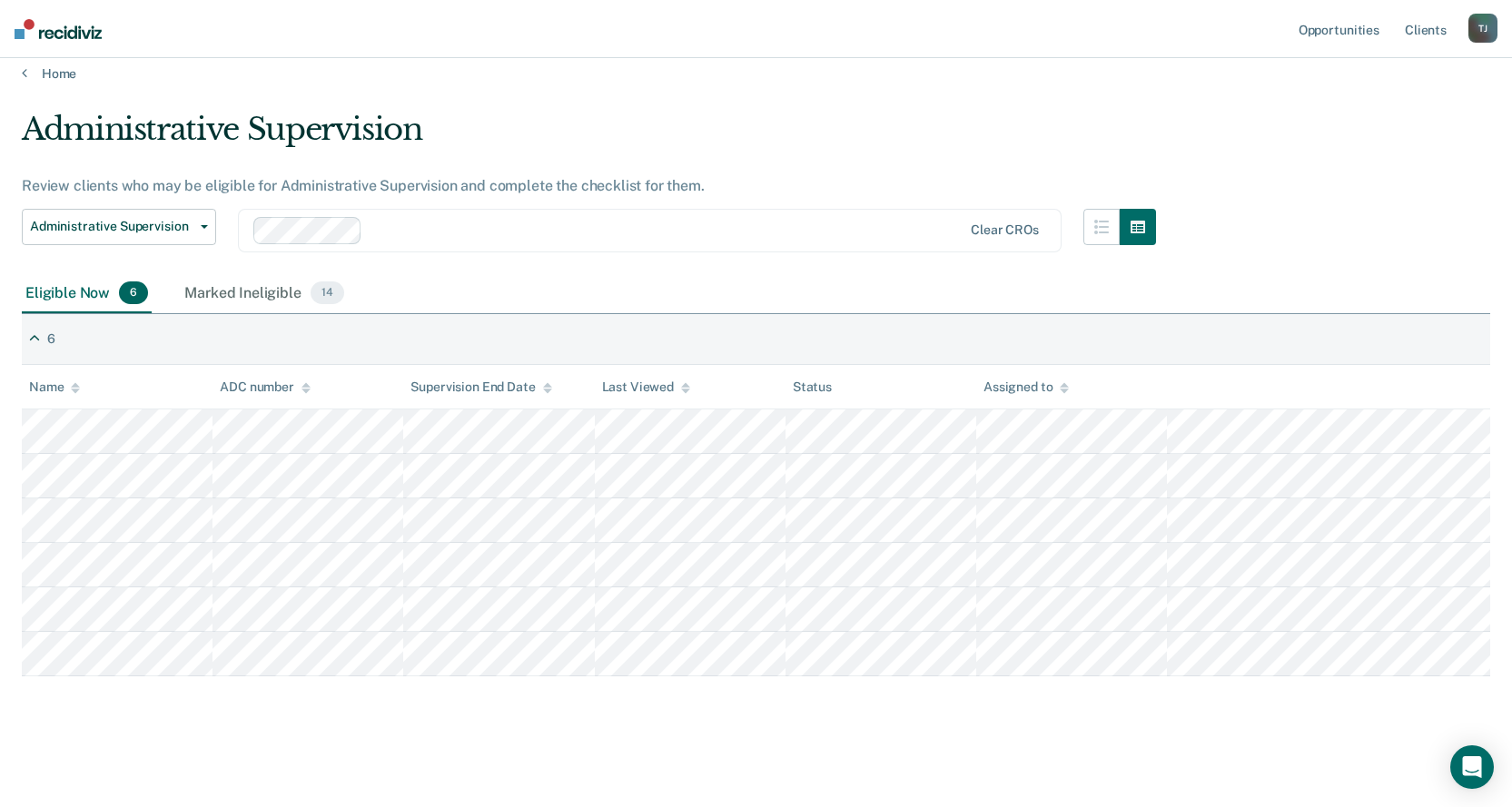
click at [665, 162] on div "Administrative Supervision" at bounding box center [589, 137] width 1134 height 52
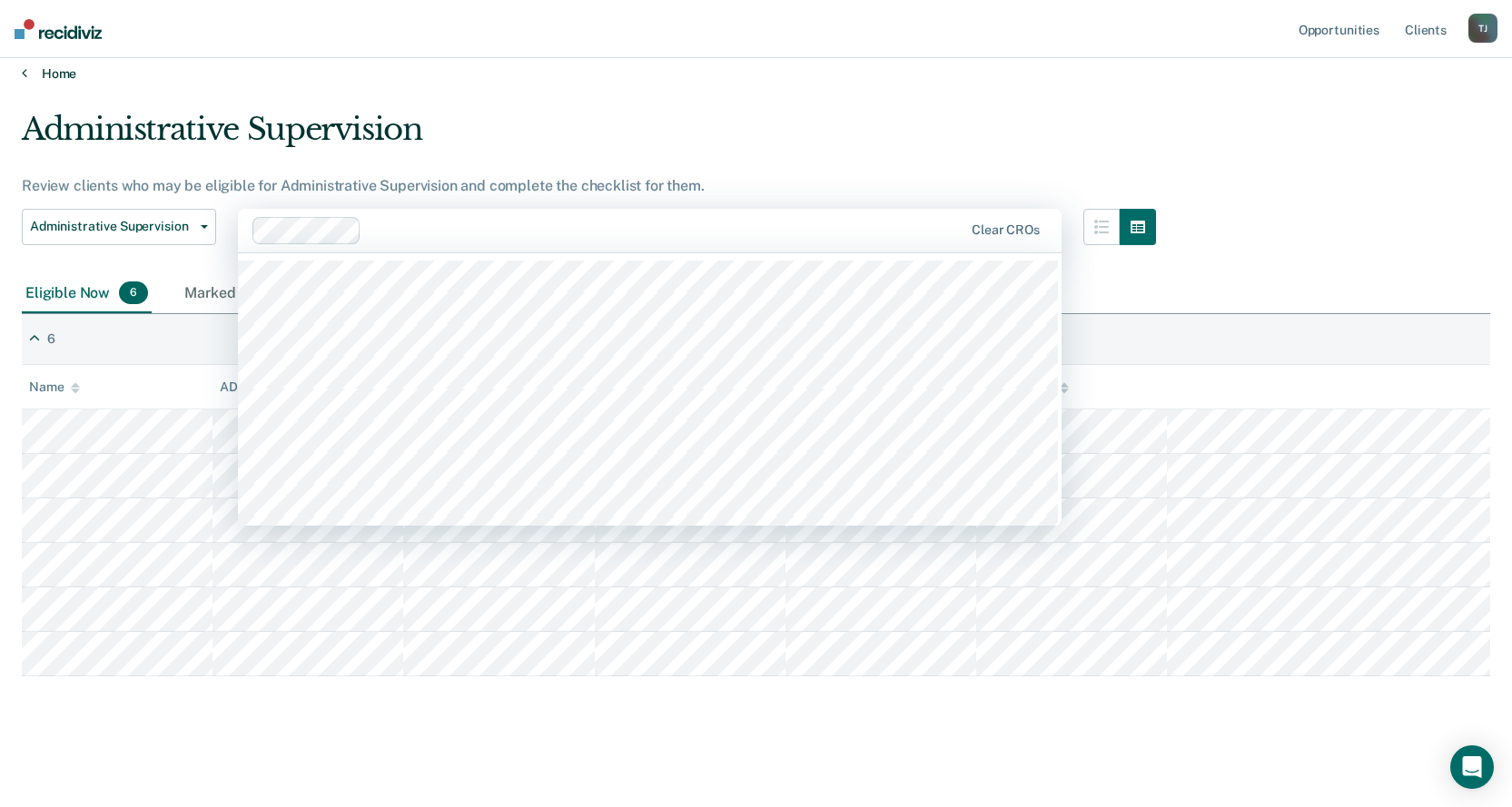
drag, startPoint x: 883, startPoint y: 232, endPoint x: 507, endPoint y: 70, distance: 409.4
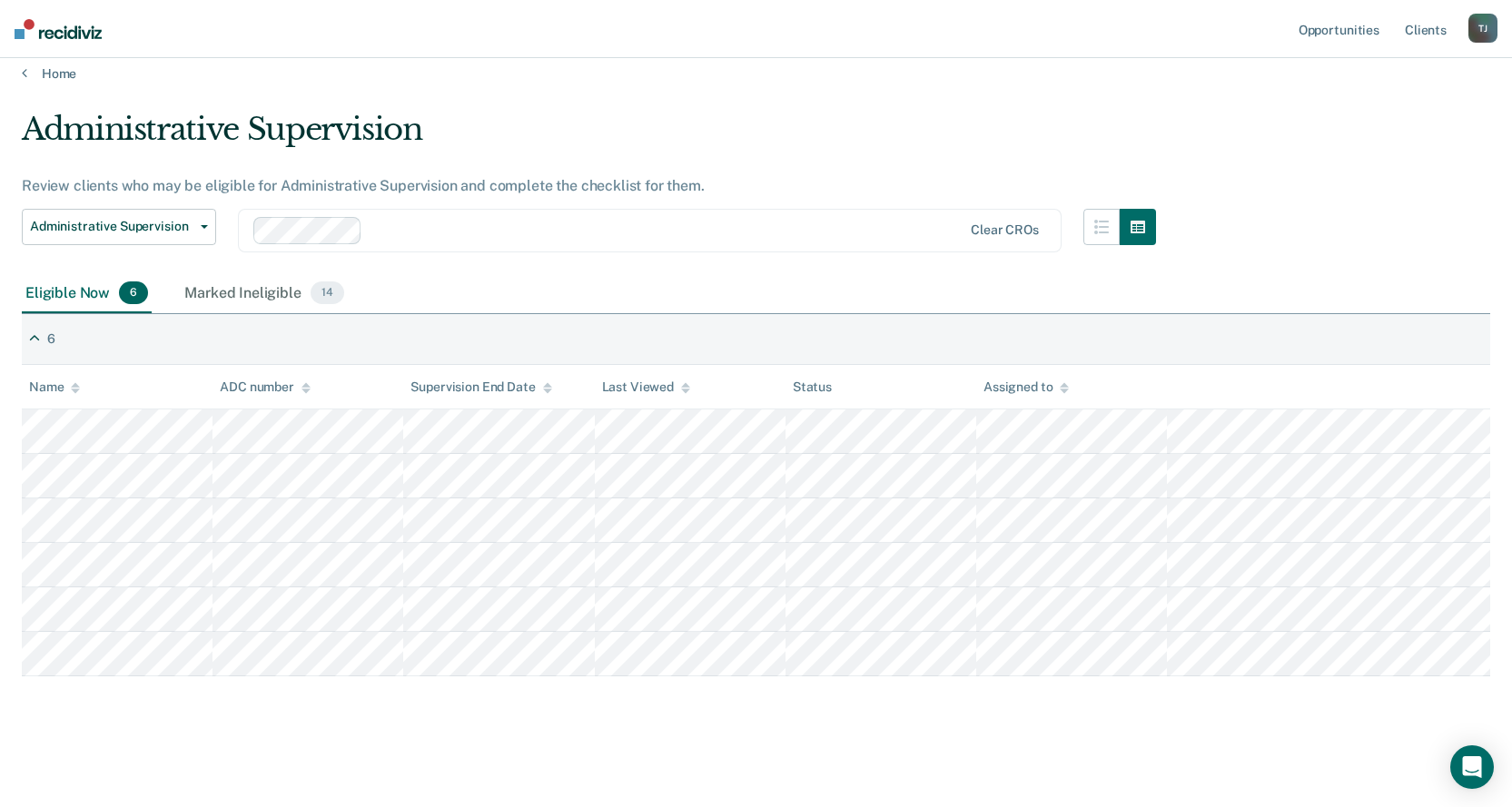
click at [401, 148] on div "Administrative Supervision" at bounding box center [589, 137] width 1134 height 52
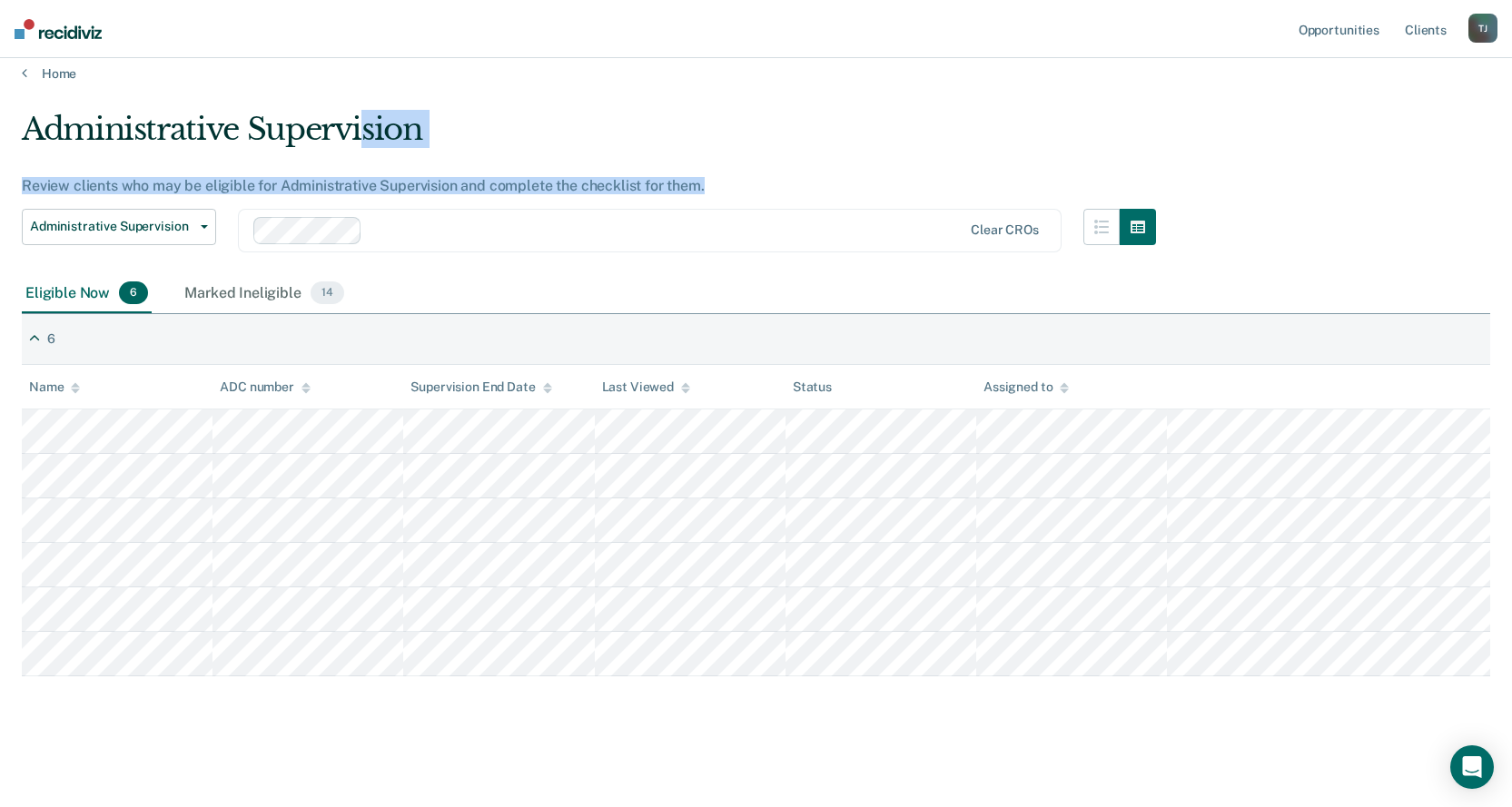
drag, startPoint x: 368, startPoint y: 127, endPoint x: 754, endPoint y: 190, distance: 391.1
click at [754, 190] on div "Administrative Supervision Review clients who may be eligible for Administrativ…" at bounding box center [589, 192] width 1134 height 164
click at [754, 189] on div "Review clients who may be eligible for Administrative Supervision and complete …" at bounding box center [589, 186] width 1134 height 17
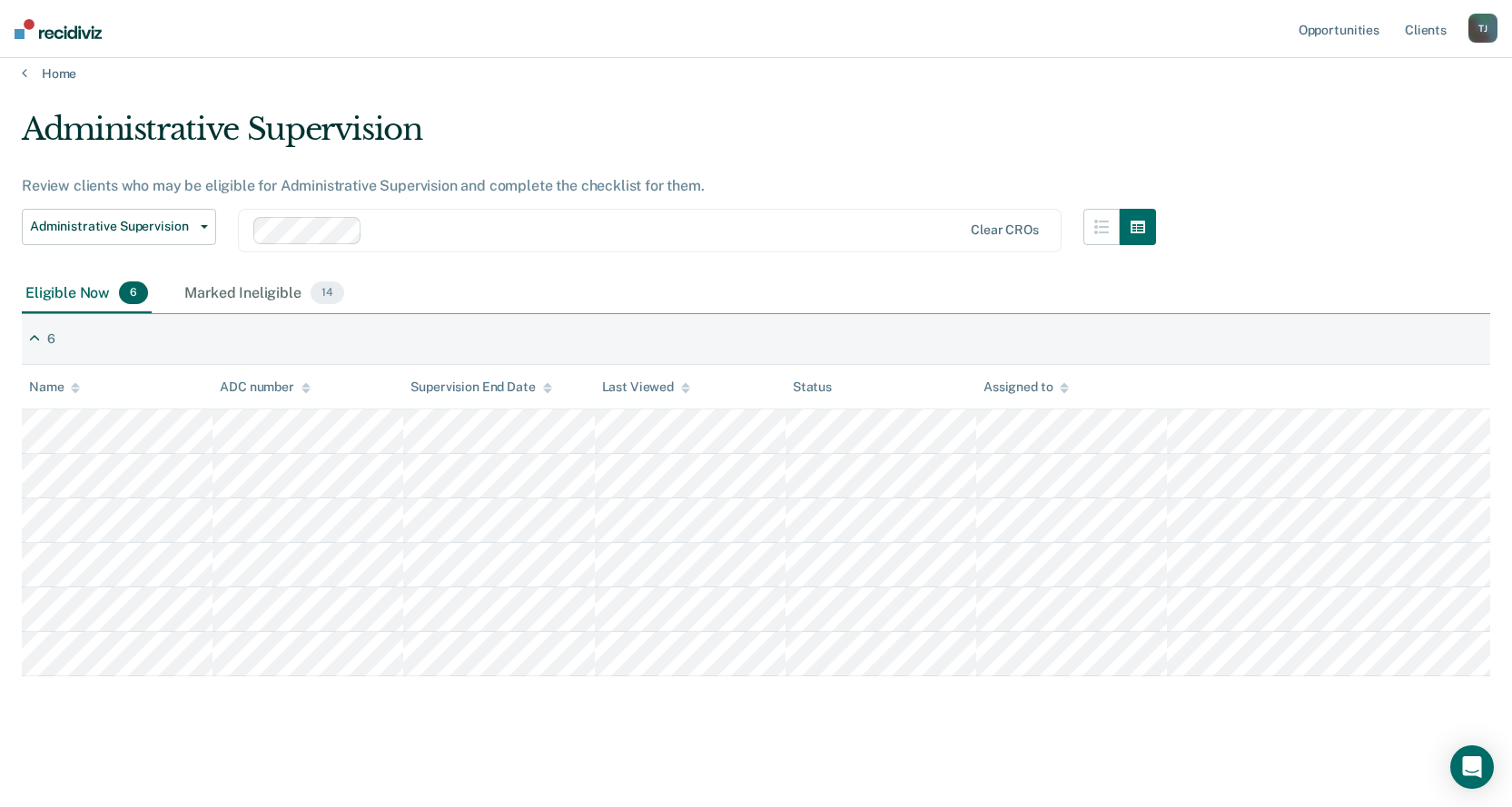
click at [239, 146] on div "Administrative Supervision" at bounding box center [589, 137] width 1134 height 52
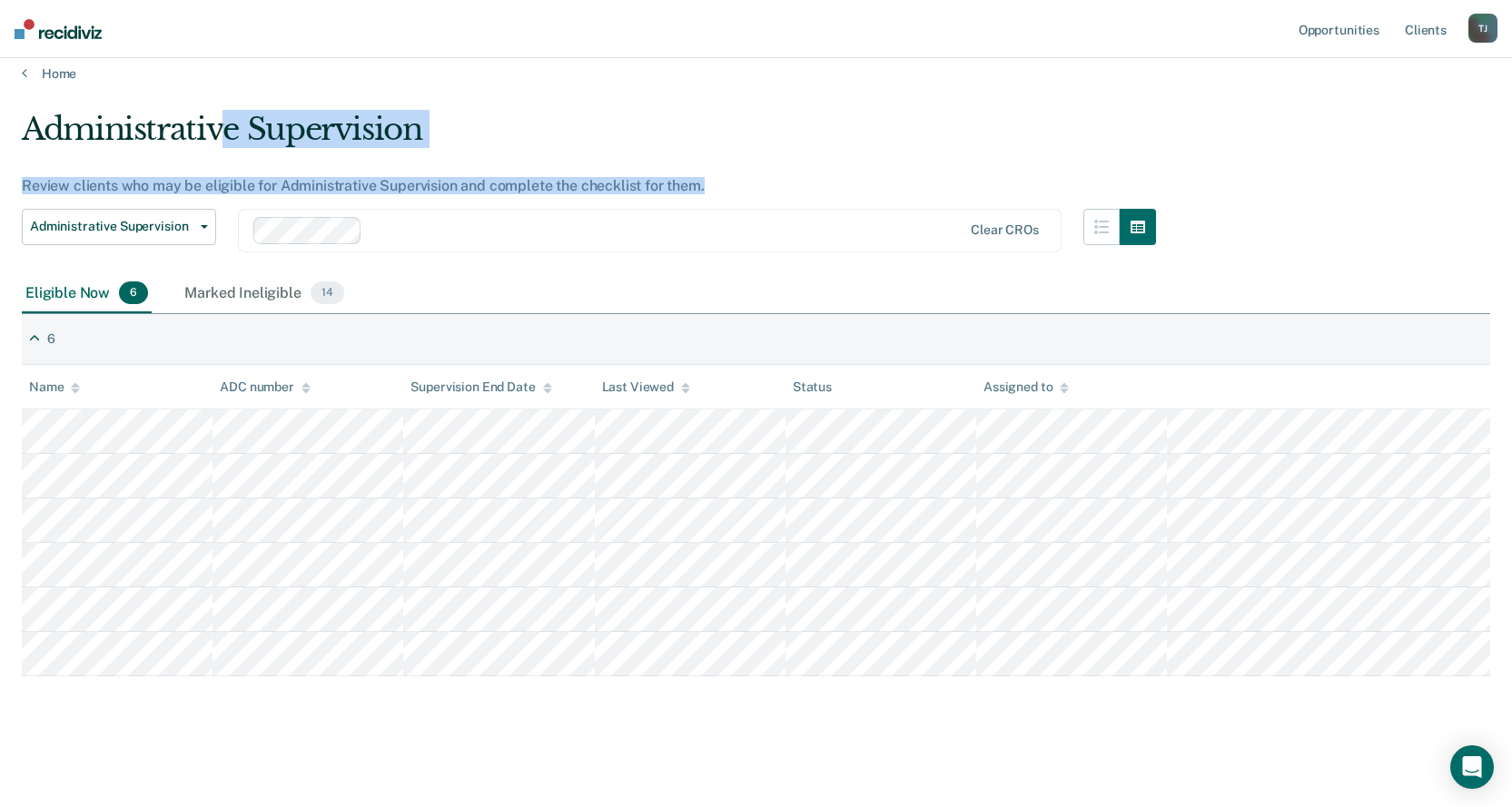
drag, startPoint x: 280, startPoint y: 141, endPoint x: 719, endPoint y: 186, distance: 441.3
click at [719, 186] on div "Administrative Supervision Review clients who may be eligible for Administrativ…" at bounding box center [589, 192] width 1134 height 164
click at [729, 188] on div "Review clients who may be eligible for Administrative Supervision and complete …" at bounding box center [589, 186] width 1134 height 17
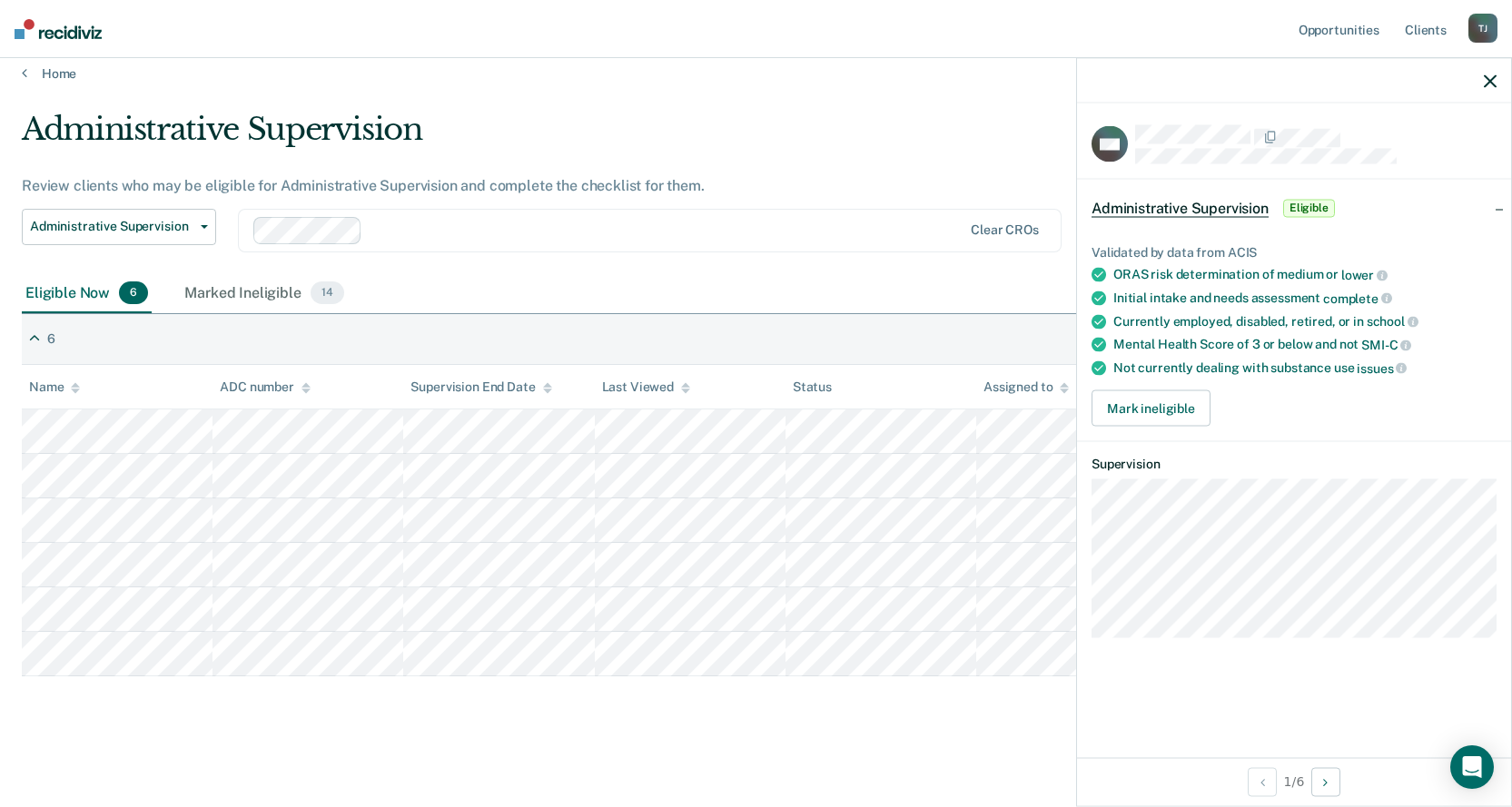
scroll to position [0, 0]
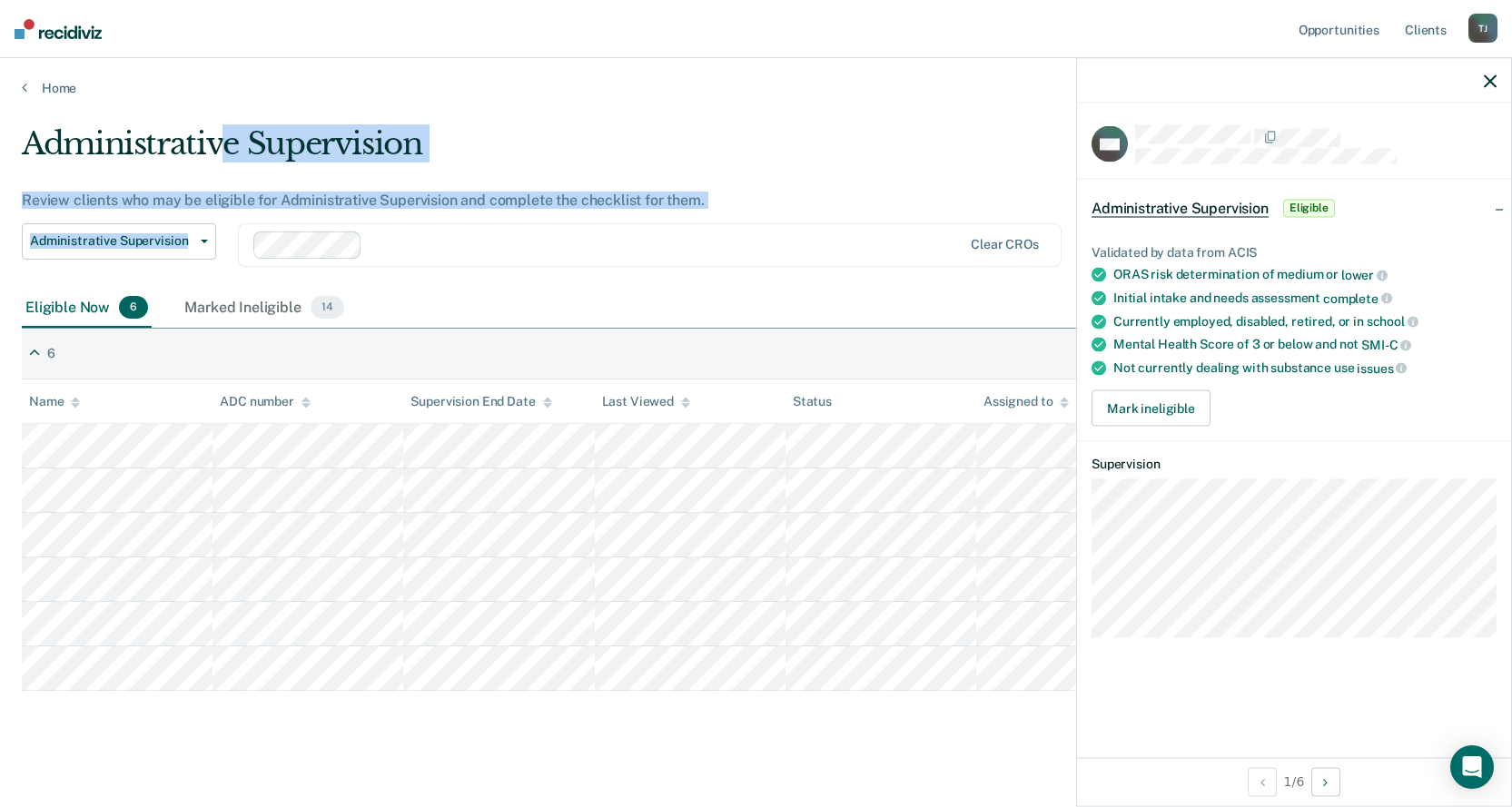
drag, startPoint x: 231, startPoint y: 139, endPoint x: 811, endPoint y: 216, distance: 585.1
click at [804, 228] on div "Administrative Supervision Review clients who may be eligible for Administrativ…" at bounding box center [589, 207] width 1134 height 164
click at [820, 207] on div "Review clients who may be eligible for Administrative Supervision and complete …" at bounding box center [589, 200] width 1134 height 17
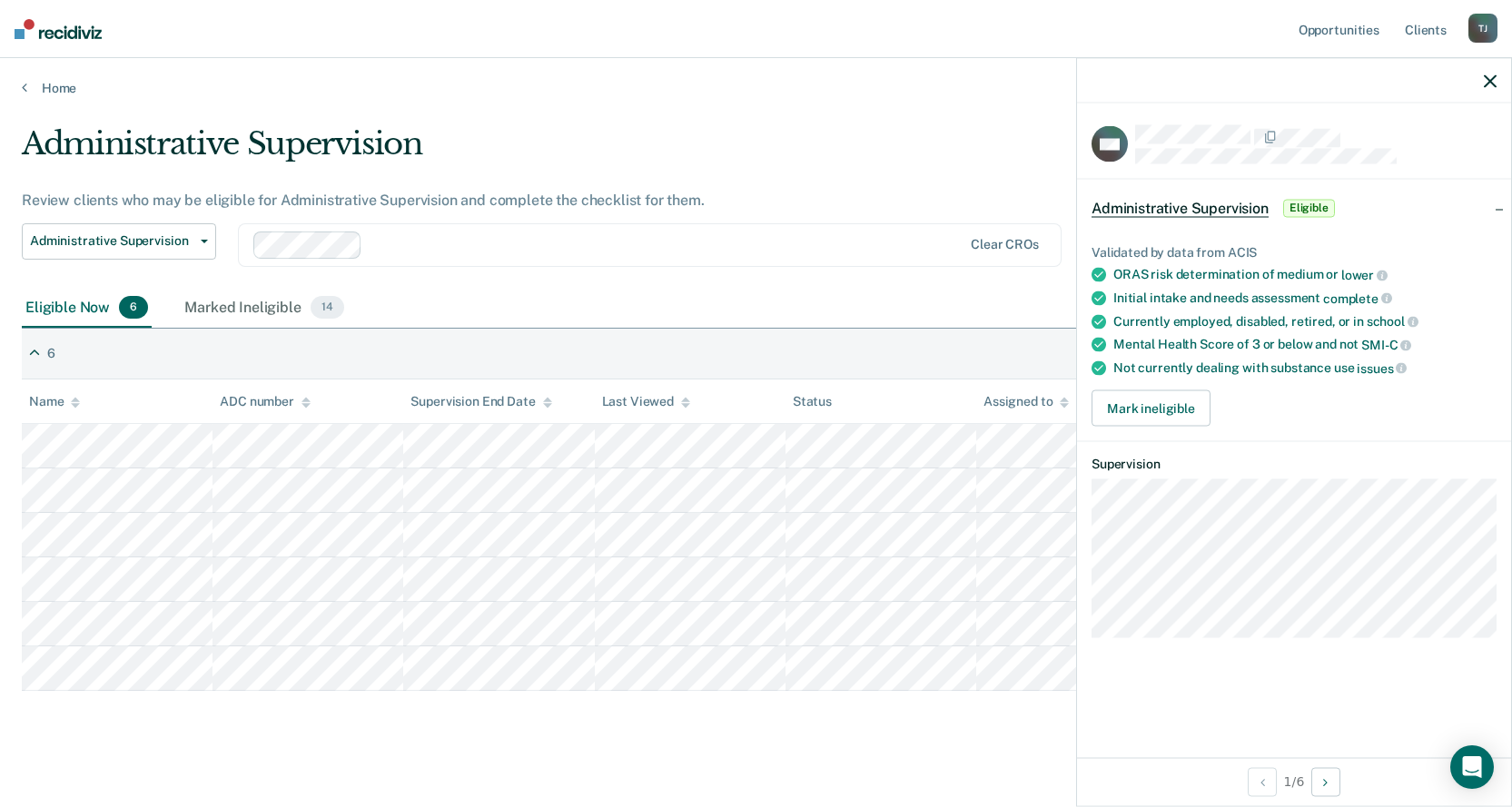
click at [1490, 73] on button "button" at bounding box center [1489, 80] width 13 height 15
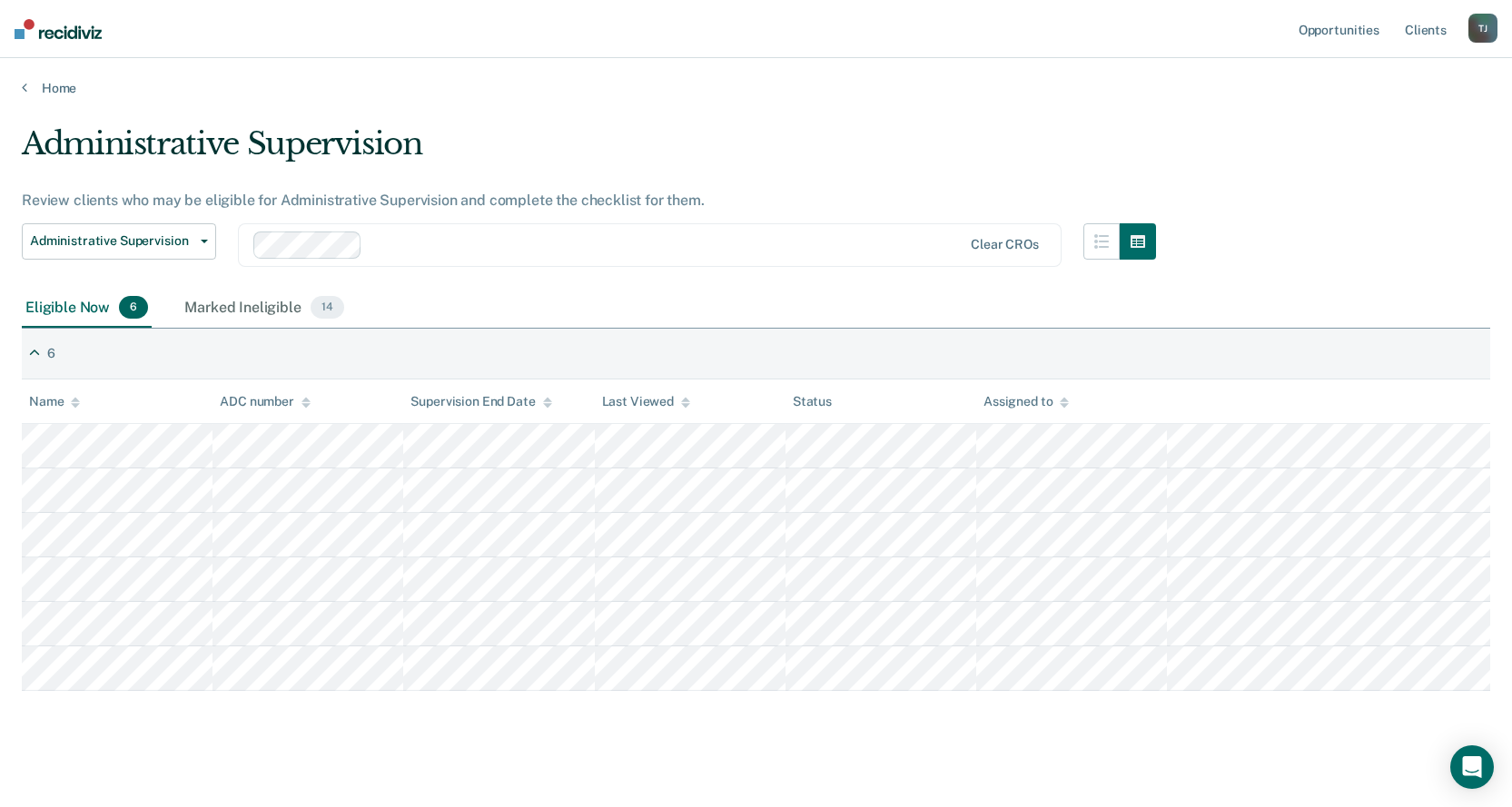
click at [730, 122] on main "Administrative Supervision Review clients who may be eligible for Administrativ…" at bounding box center [756, 456] width 1512 height 719
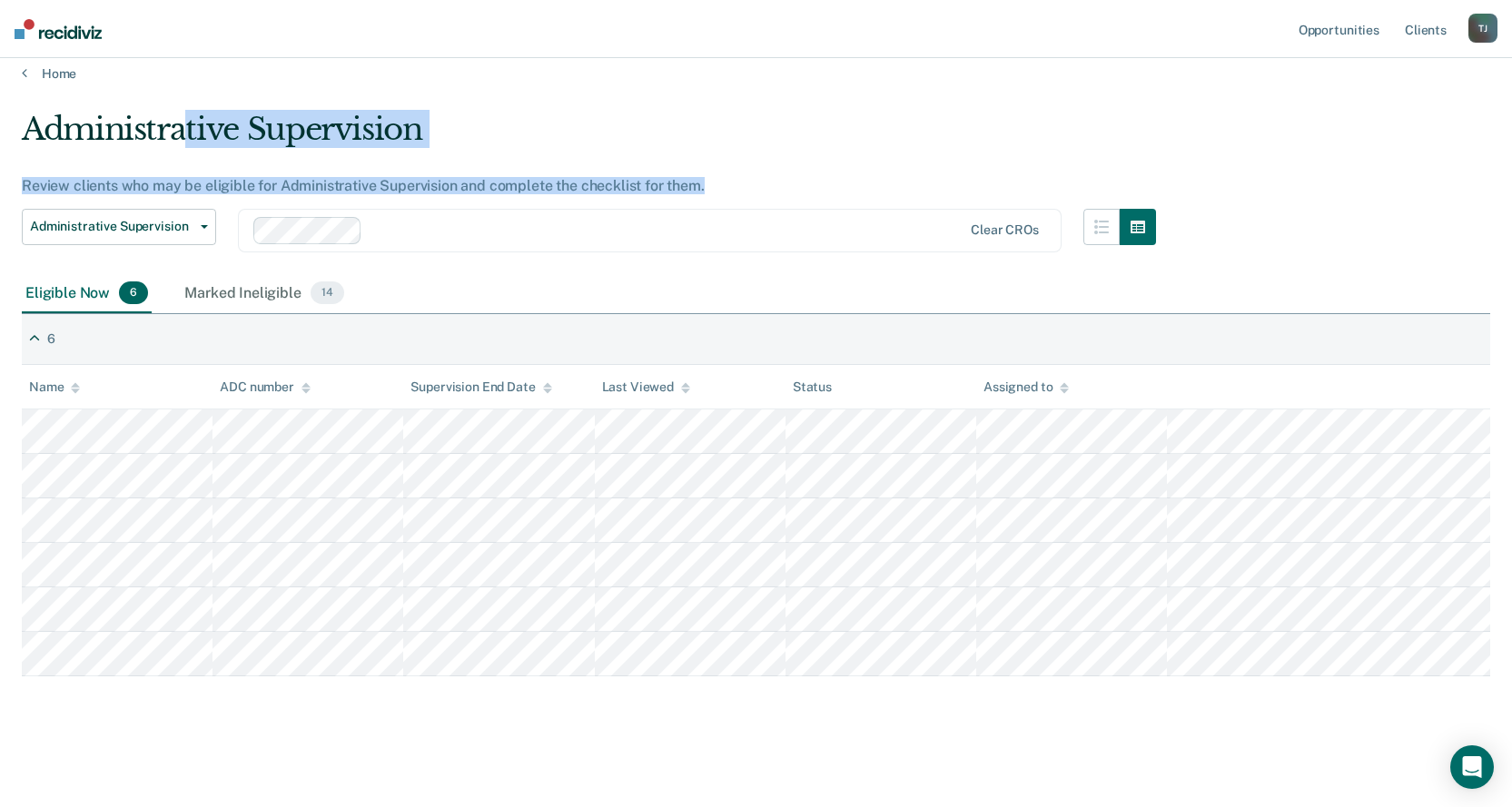
drag, startPoint x: 731, startPoint y: 179, endPoint x: 184, endPoint y: 111, distance: 551.2
click at [184, 111] on div "Administrative Supervision Review clients who may be eligible for Administrativ…" at bounding box center [589, 192] width 1134 height 164
click at [181, 112] on div "Administrative Supervision" at bounding box center [589, 137] width 1134 height 52
drag, startPoint x: 257, startPoint y: 113, endPoint x: 833, endPoint y: 201, distance: 582.7
click at [844, 212] on div "Administrative Supervision Review clients who may be eligible for Administrativ…" at bounding box center [589, 192] width 1134 height 164
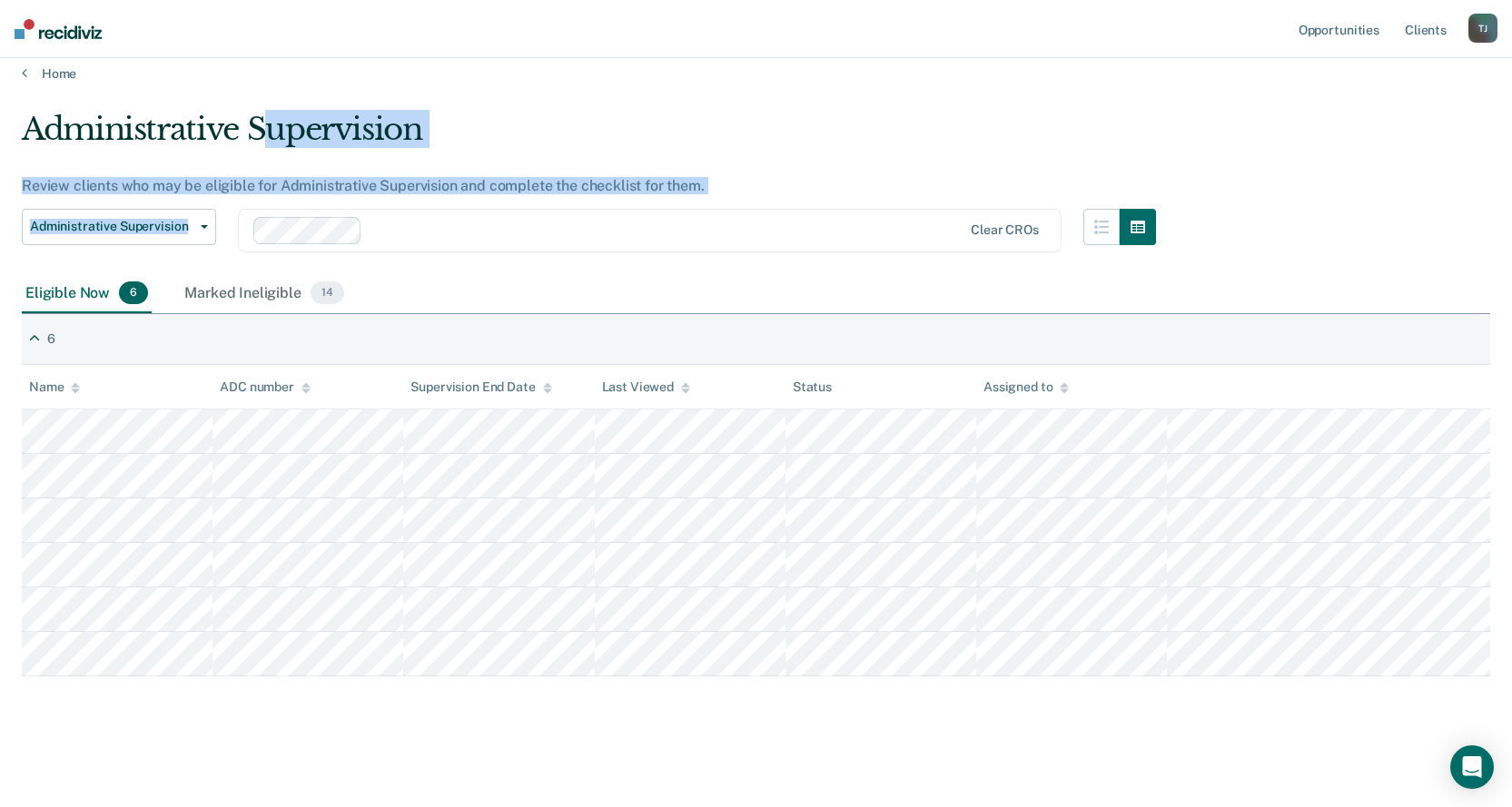
click at [833, 200] on div "Administrative Supervision Review clients who may be eligible for Administrativ…" at bounding box center [589, 192] width 1134 height 164
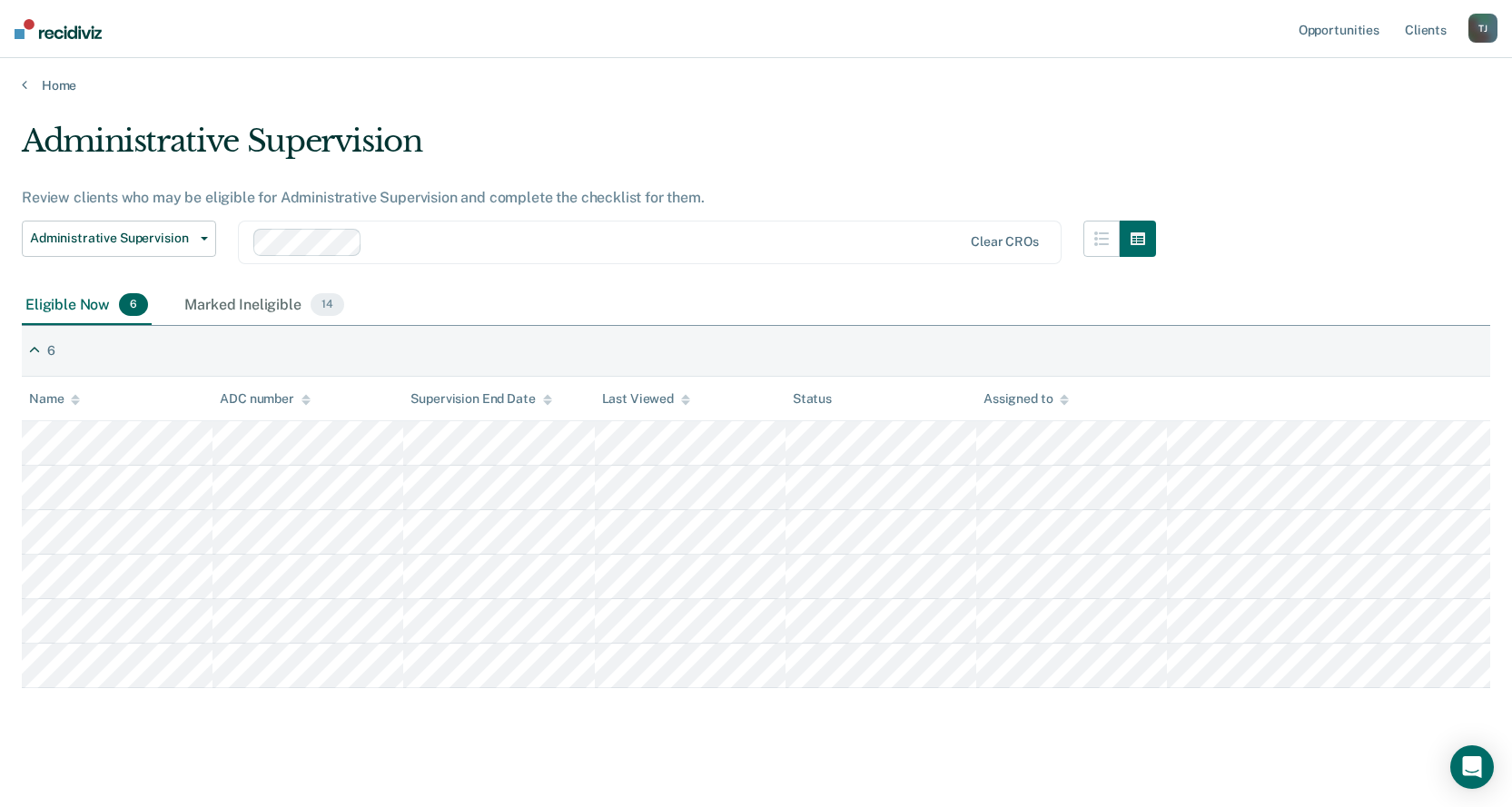
scroll to position [0, 0]
click at [407, 160] on div "Administrative Supervision" at bounding box center [589, 151] width 1134 height 52
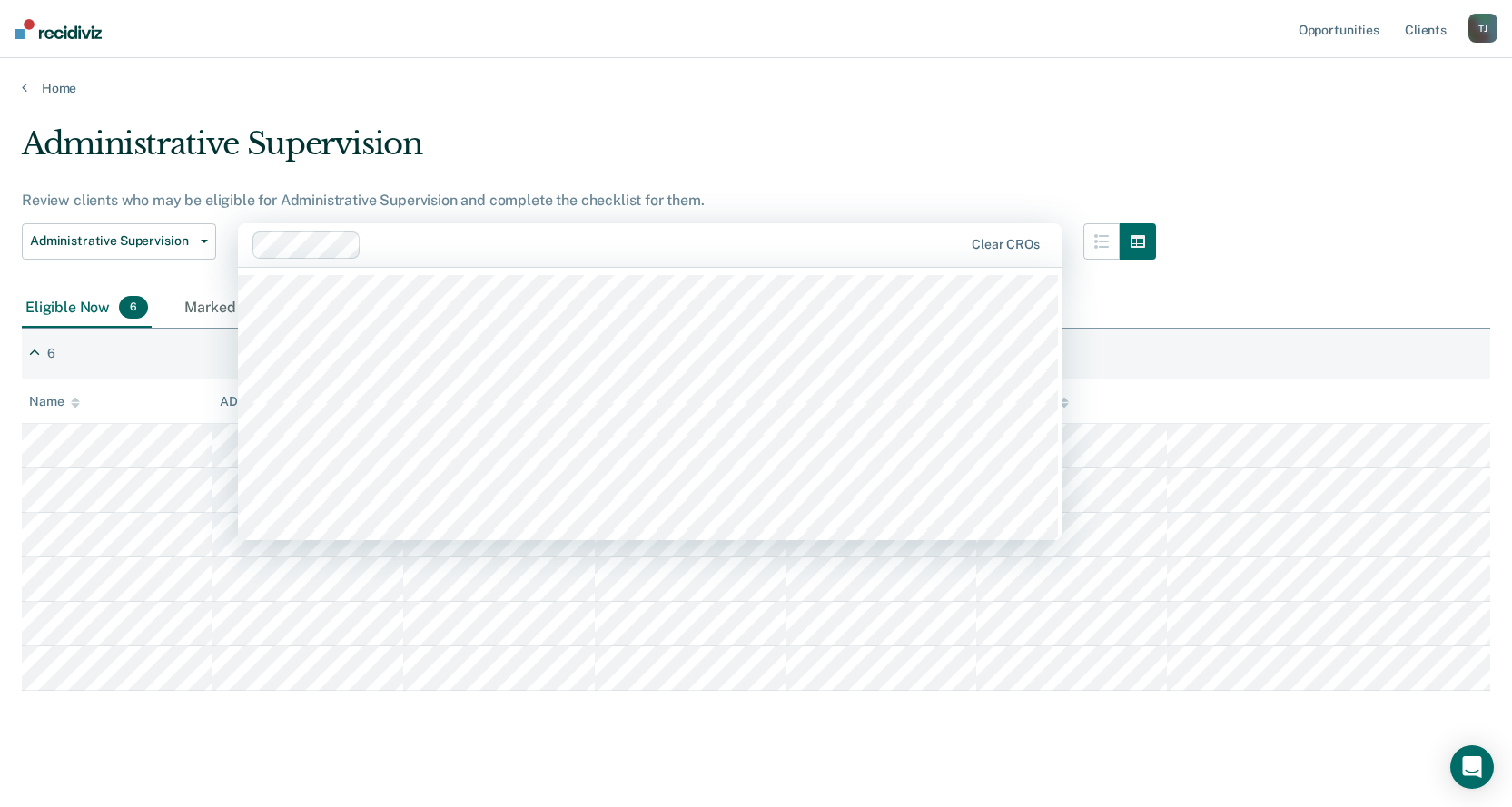
drag, startPoint x: 594, startPoint y: 241, endPoint x: 204, endPoint y: 101, distance: 414.4
click at [205, 102] on main "Administrative Supervision Review clients who may be eligible for Administrativ…" at bounding box center [756, 456] width 1512 height 719
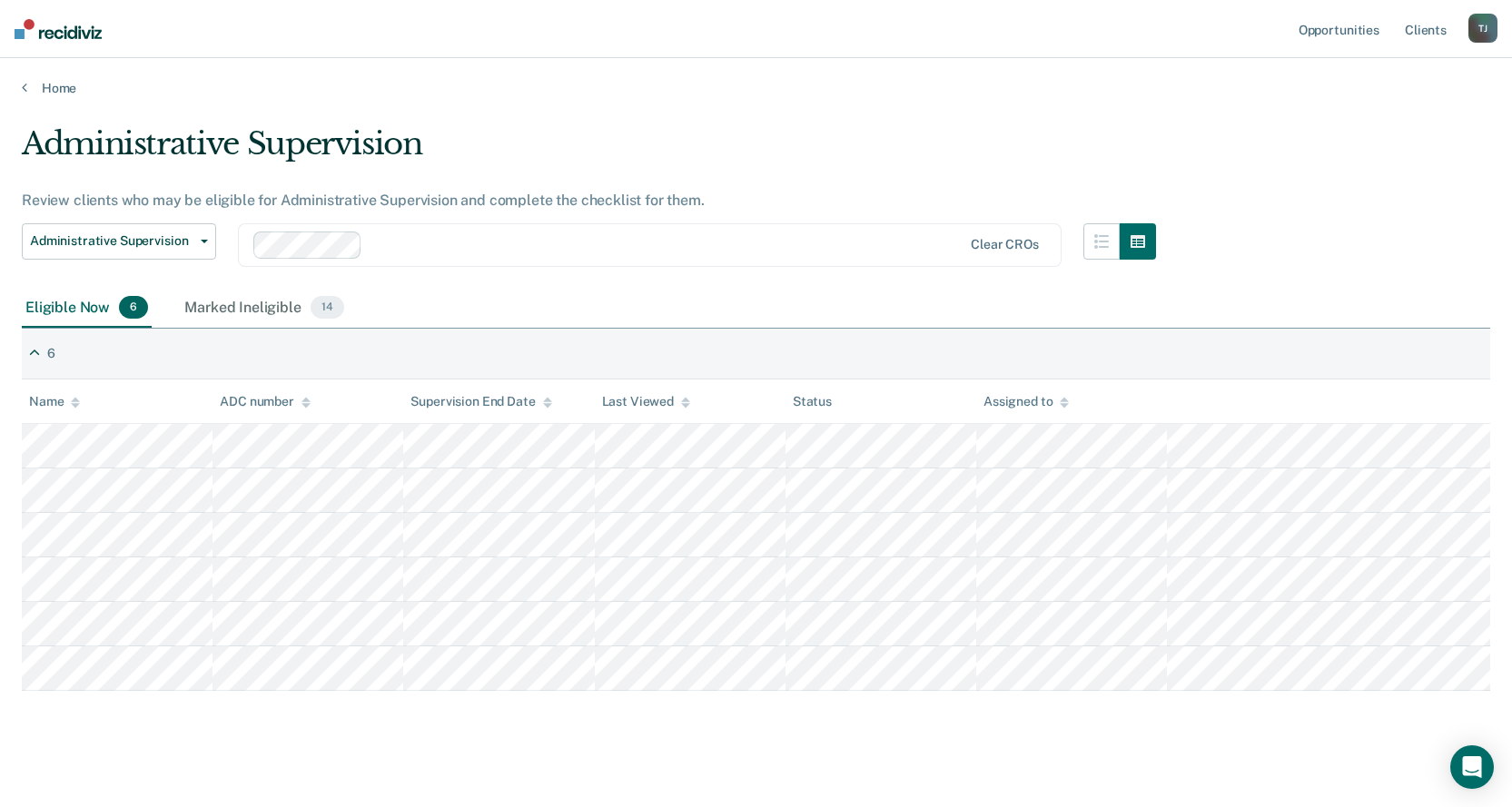
click at [204, 101] on main "Administrative Supervision Review clients who may be eligible for Administrativ…" at bounding box center [756, 456] width 1512 height 719
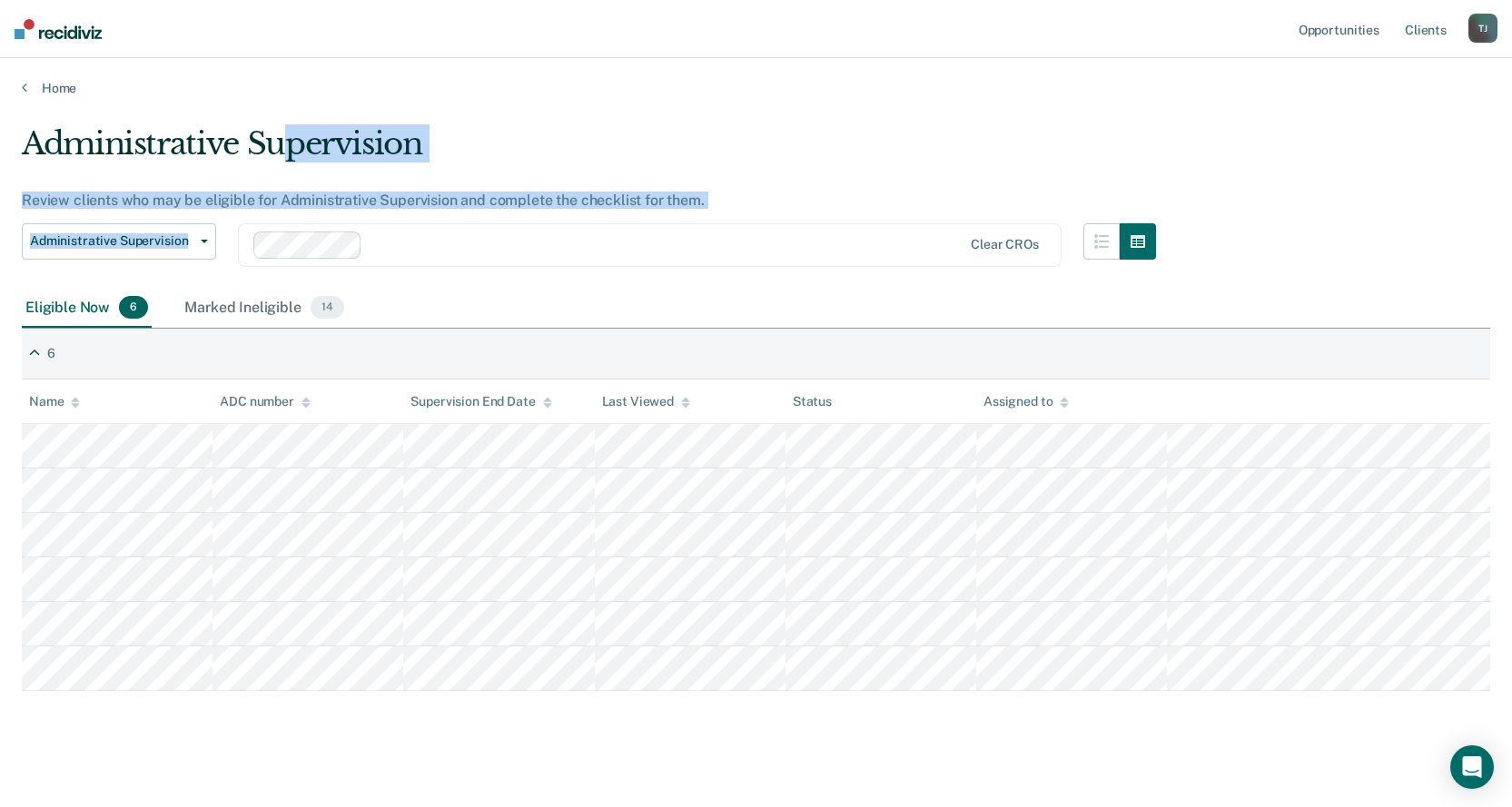
drag, startPoint x: 290, startPoint y: 155, endPoint x: 743, endPoint y: 194, distance: 454.7
click at [756, 221] on div "Administrative Supervision Review clients who may be eligible for Administrativ…" at bounding box center [589, 207] width 1134 height 164
click at [743, 194] on div "Review clients who may be eligible for Administrative Supervision and complete …" at bounding box center [589, 200] width 1134 height 17
drag, startPoint x: 325, startPoint y: 156, endPoint x: 811, endPoint y: 227, distance: 491.2
click at [811, 227] on div "Administrative Supervision Review clients who may be eligible for Administrativ…" at bounding box center [589, 207] width 1134 height 164
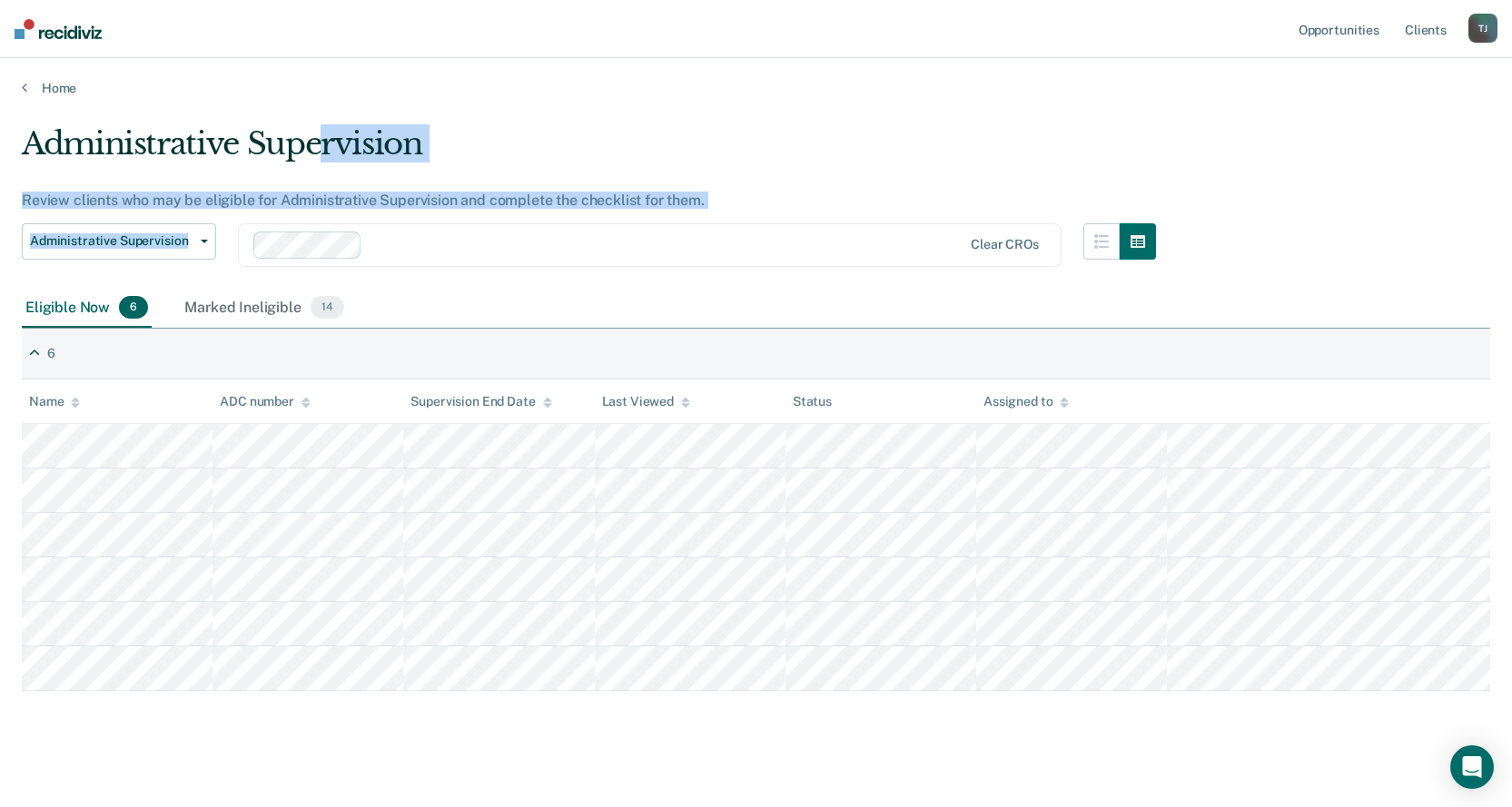
click at [788, 195] on div "Review clients who may be eligible for Administrative Supervision and complete …" at bounding box center [589, 200] width 1134 height 17
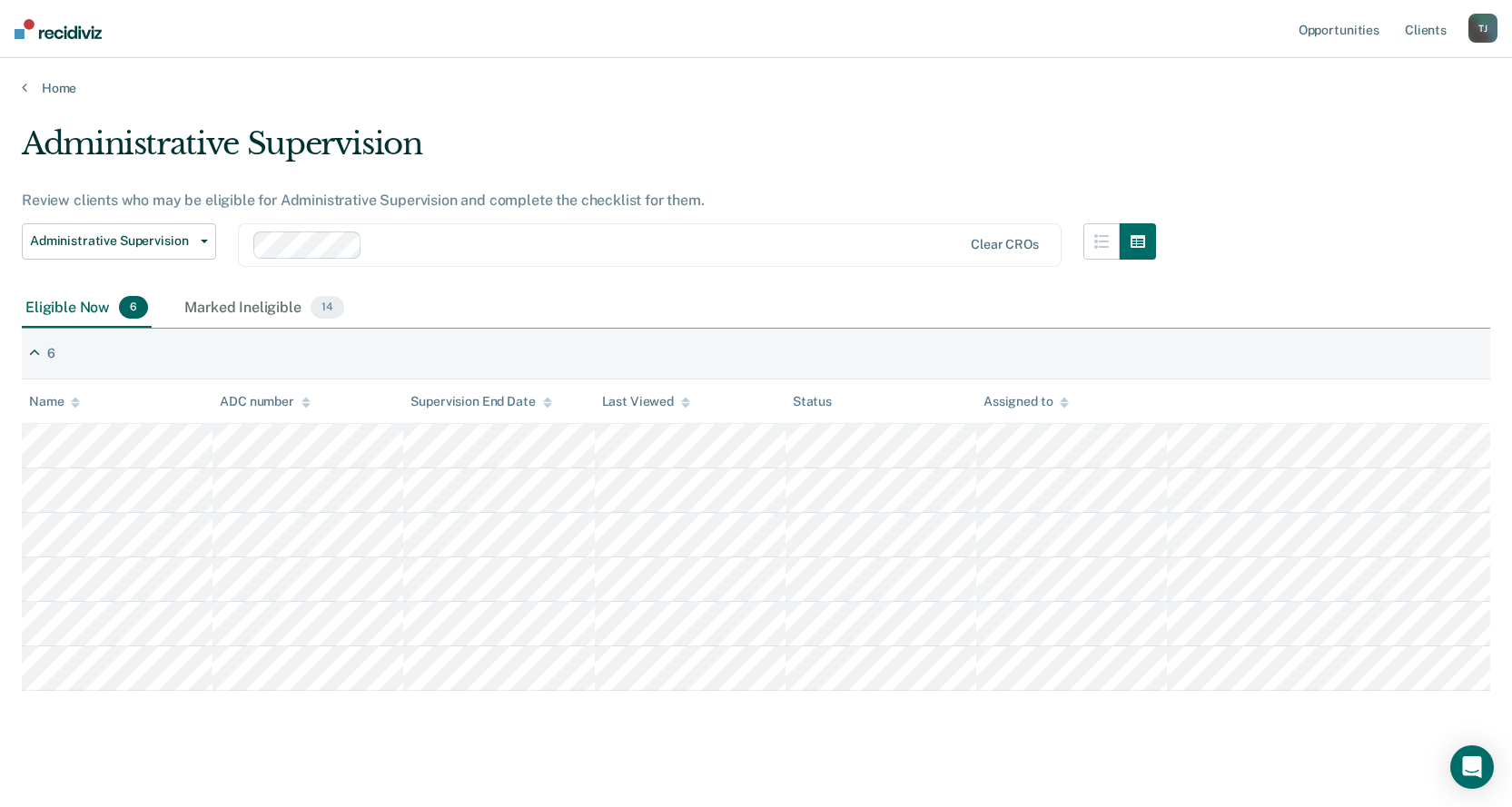
click at [662, 195] on div "Review clients who may be eligible for Administrative Supervision and complete …" at bounding box center [589, 200] width 1134 height 17
click at [658, 207] on div "Review clients who may be eligible for Administrative Supervision and complete …" at bounding box center [589, 200] width 1134 height 17
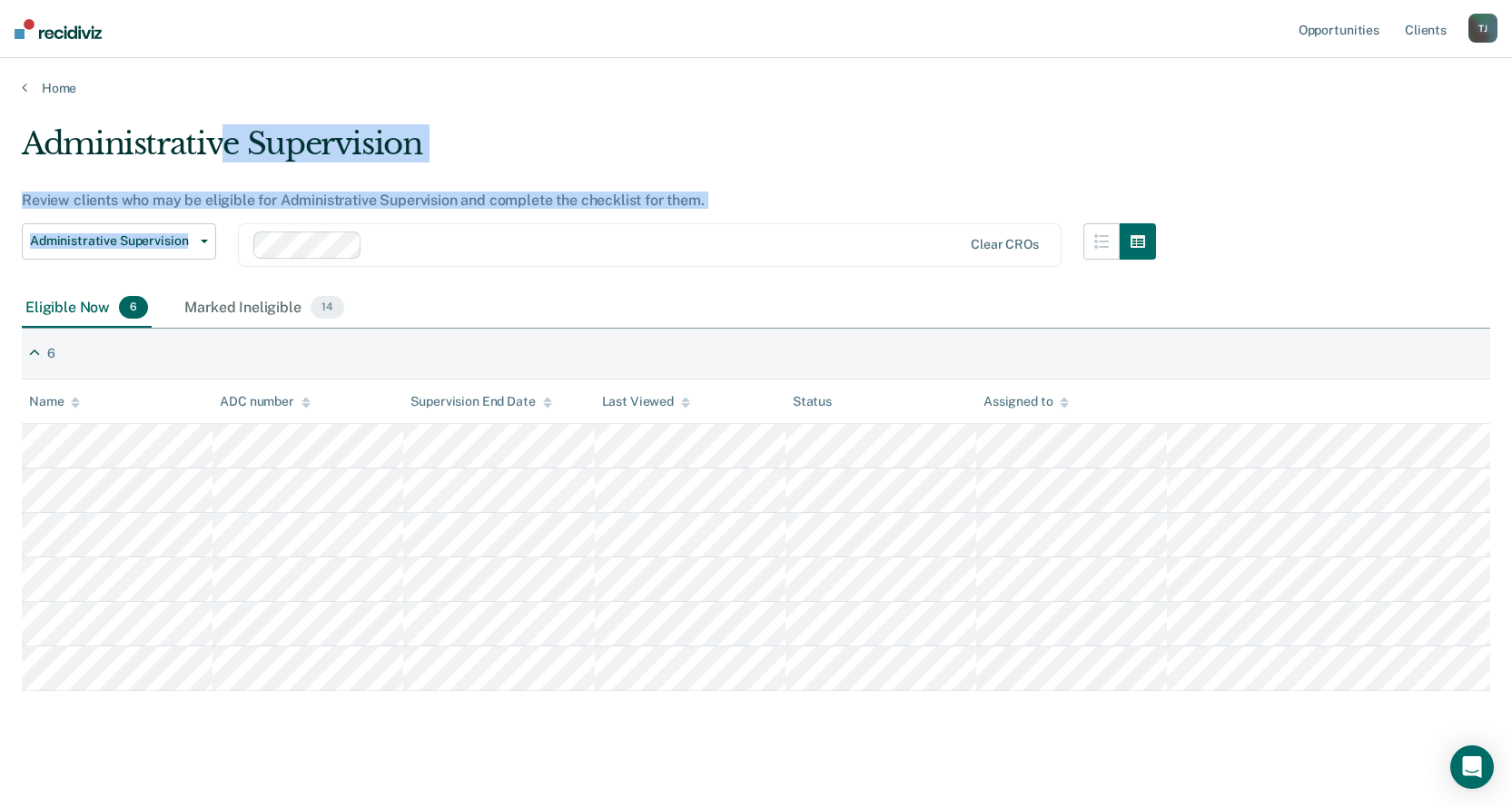
drag, startPoint x: 230, startPoint y: 131, endPoint x: 910, endPoint y: 264, distance: 692.9
click at [910, 264] on div "Administrative Supervision Review clients who may be eligible for Administrativ…" at bounding box center [589, 207] width 1134 height 164
click at [787, 155] on div "Administrative Supervision" at bounding box center [589, 151] width 1134 height 52
drag, startPoint x: 581, startPoint y: 200, endPoint x: 78, endPoint y: 139, distance: 506.7
click at [81, 136] on div "Administrative Supervision Review clients who may be eligible for Administrativ…" at bounding box center [589, 207] width 1134 height 164
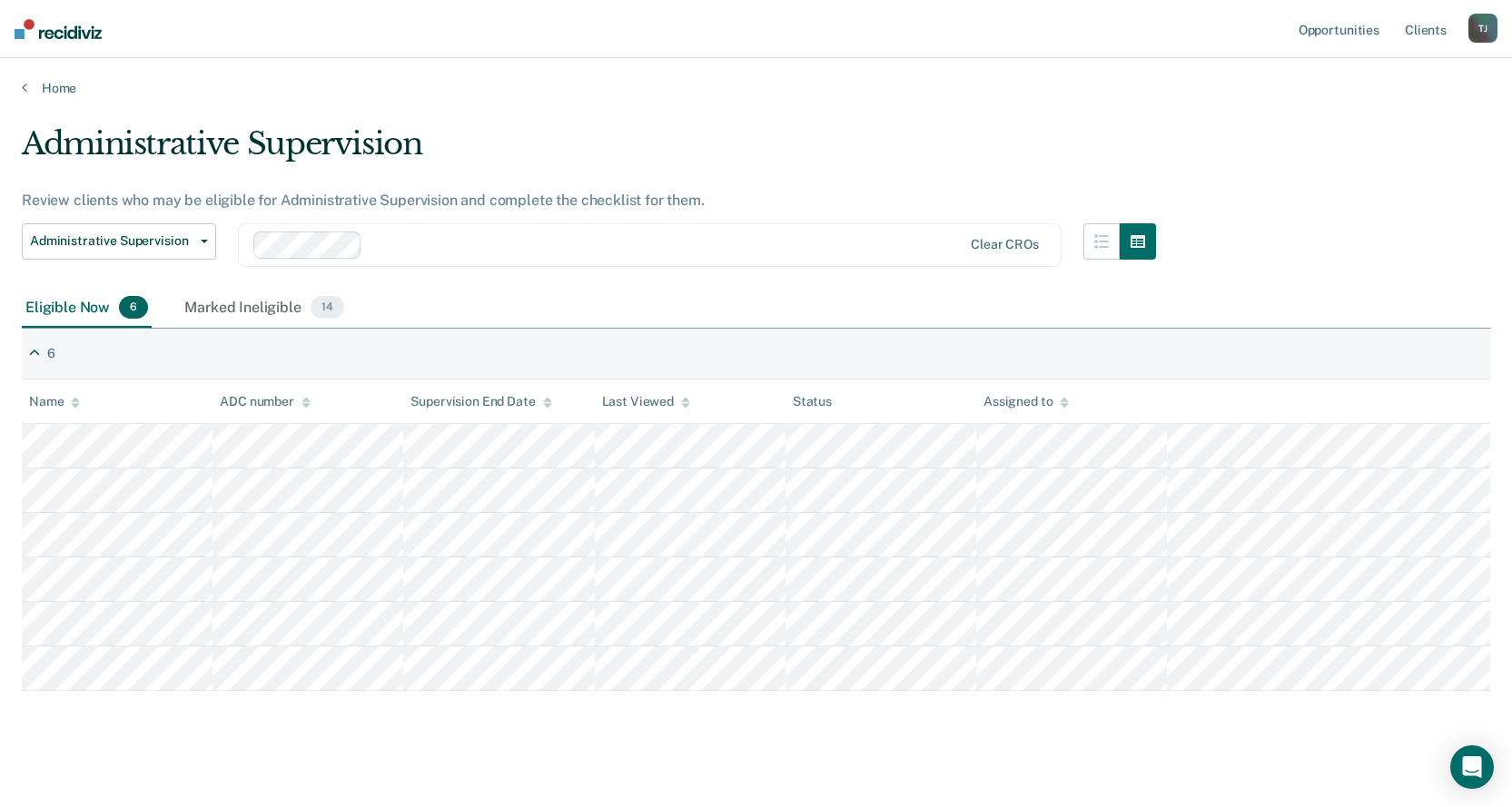
click at [78, 139] on div "Administrative Supervision" at bounding box center [589, 151] width 1134 height 52
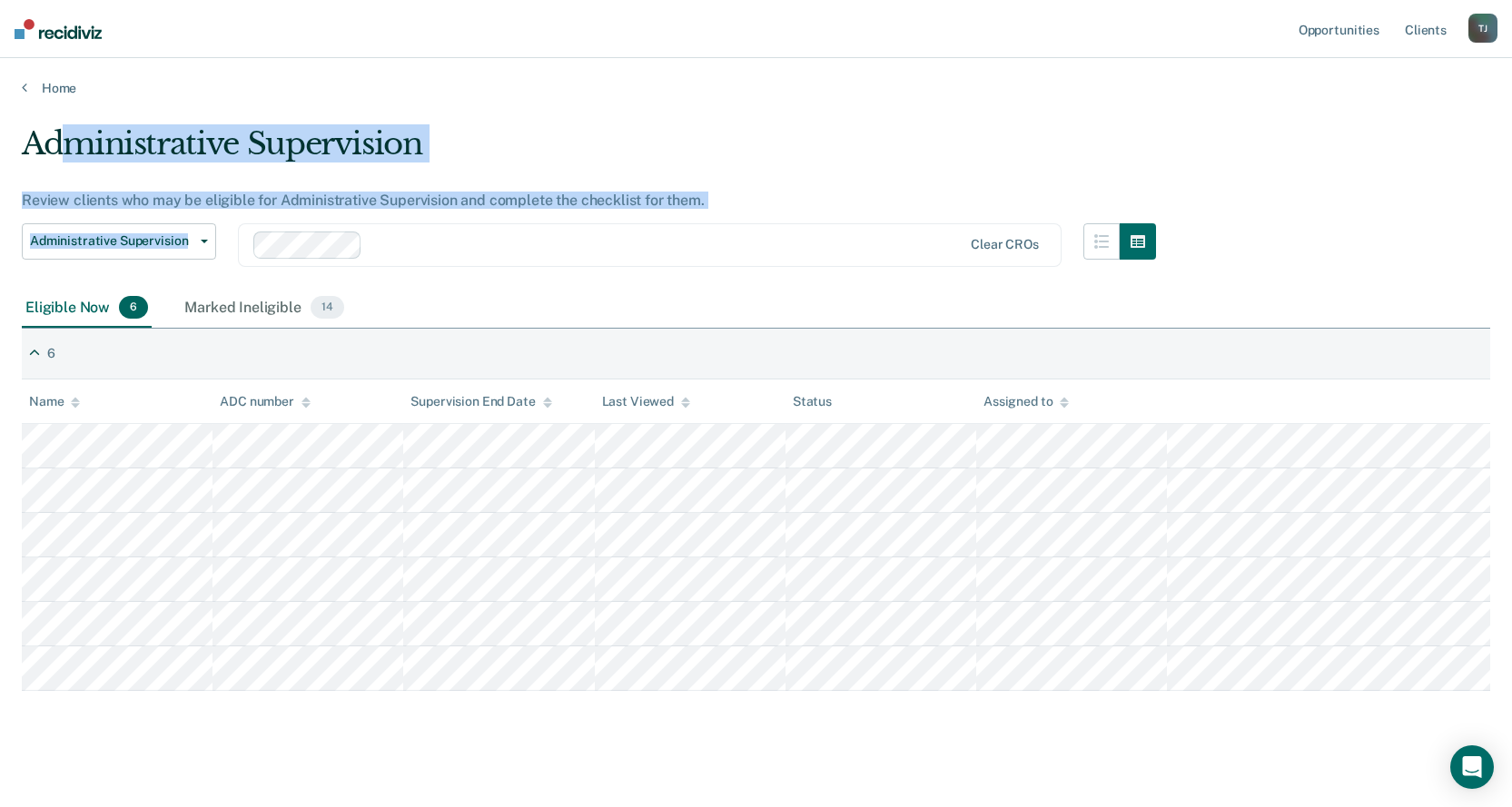
drag, startPoint x: 72, startPoint y: 139, endPoint x: 779, endPoint y: 220, distance: 711.6
click at [779, 220] on div "Administrative Supervision Review clients who may be eligible for Administrativ…" at bounding box center [589, 207] width 1134 height 164
click at [779, 219] on div "Administrative Supervision Review clients who may be eligible for Administrativ…" at bounding box center [589, 207] width 1134 height 164
drag, startPoint x: 243, startPoint y: 147, endPoint x: 805, endPoint y: 188, distance: 563.5
click at [805, 187] on div "Administrative Supervision Review clients who may be eligible for Administrativ…" at bounding box center [589, 207] width 1134 height 164
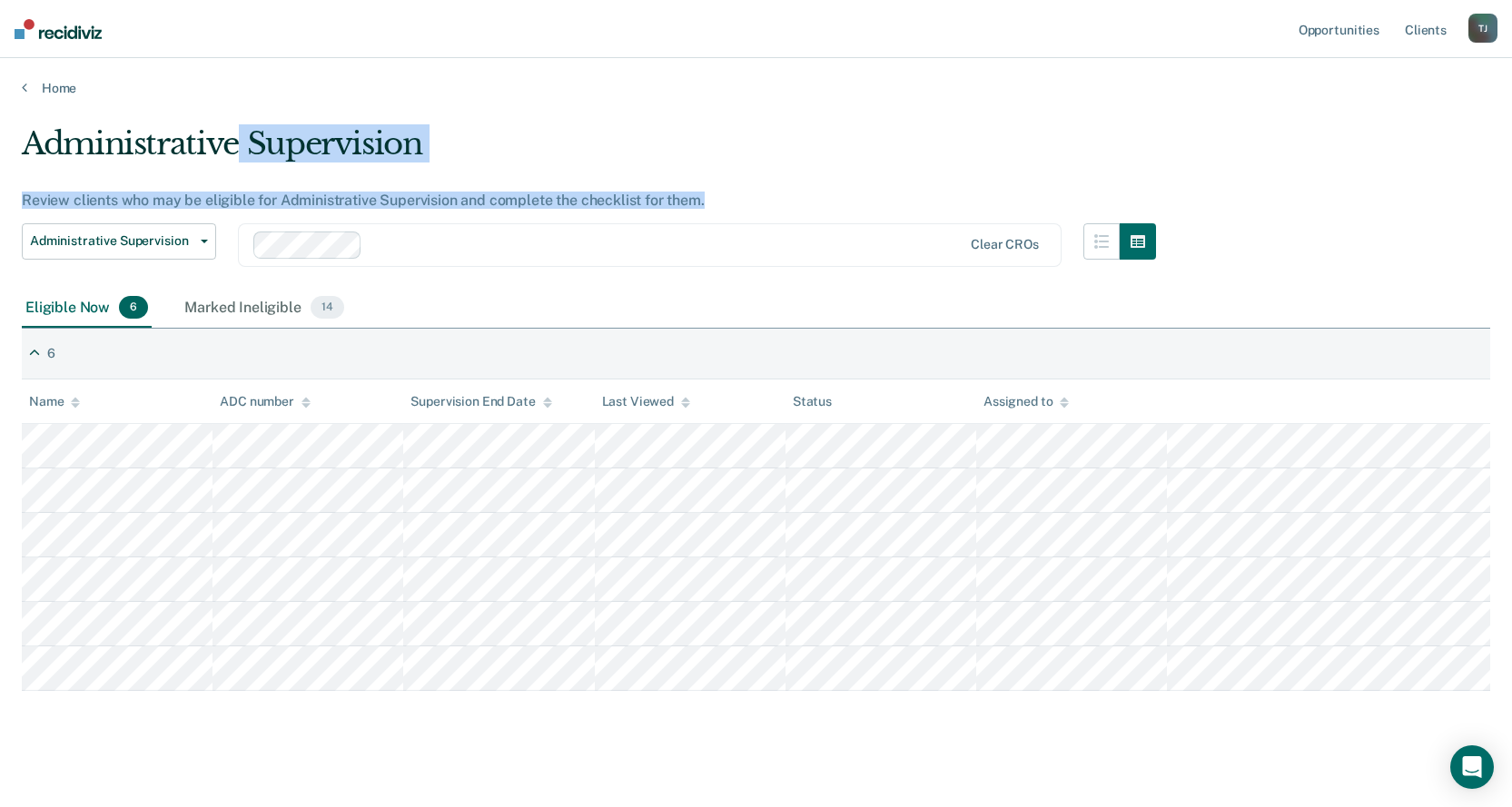
click at [805, 188] on div "Administrative Supervision Review clients who may be eligible for Administrativ…" at bounding box center [589, 207] width 1134 height 164
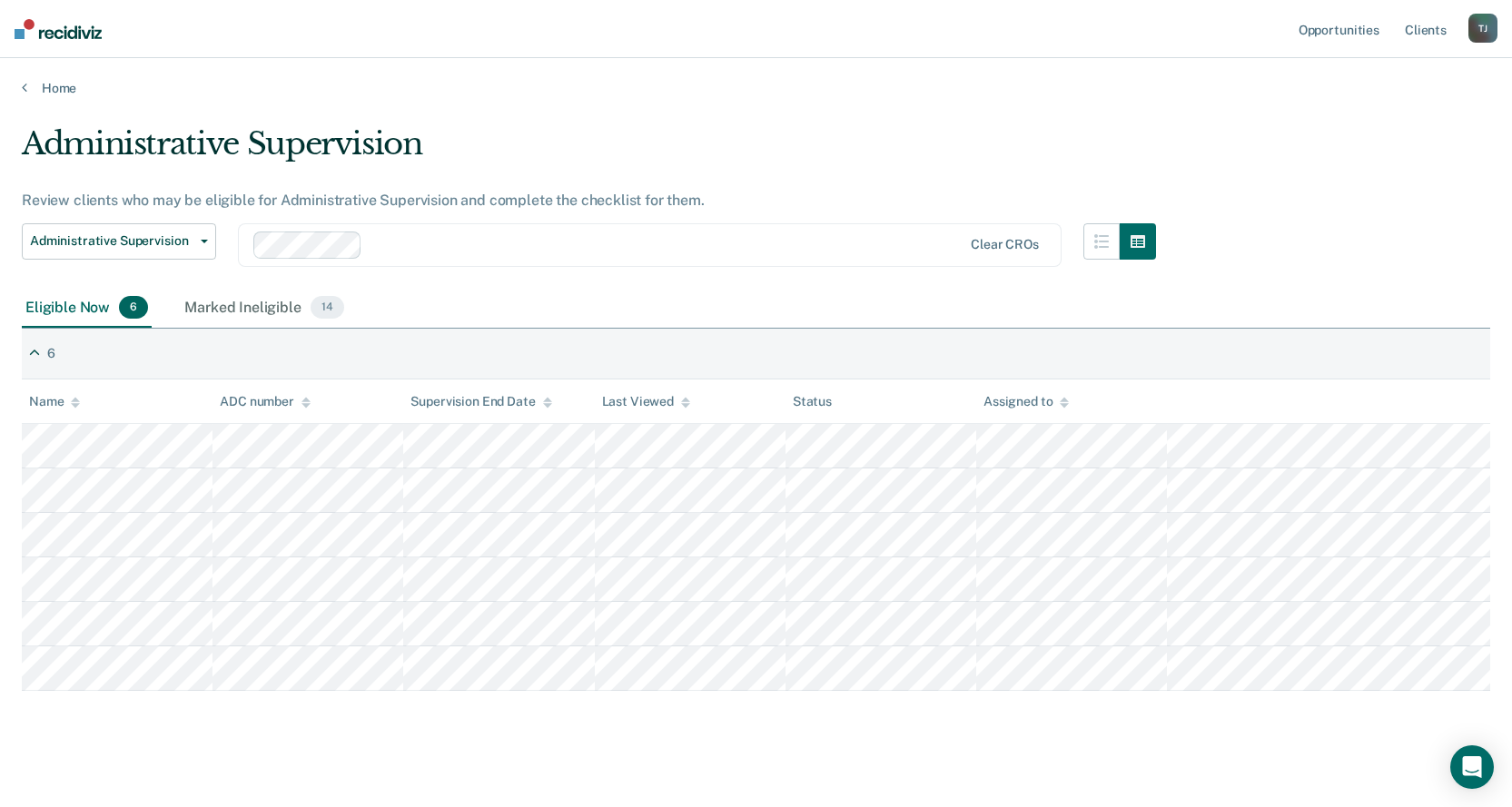
click at [778, 159] on div "Administrative Supervision" at bounding box center [589, 151] width 1134 height 52
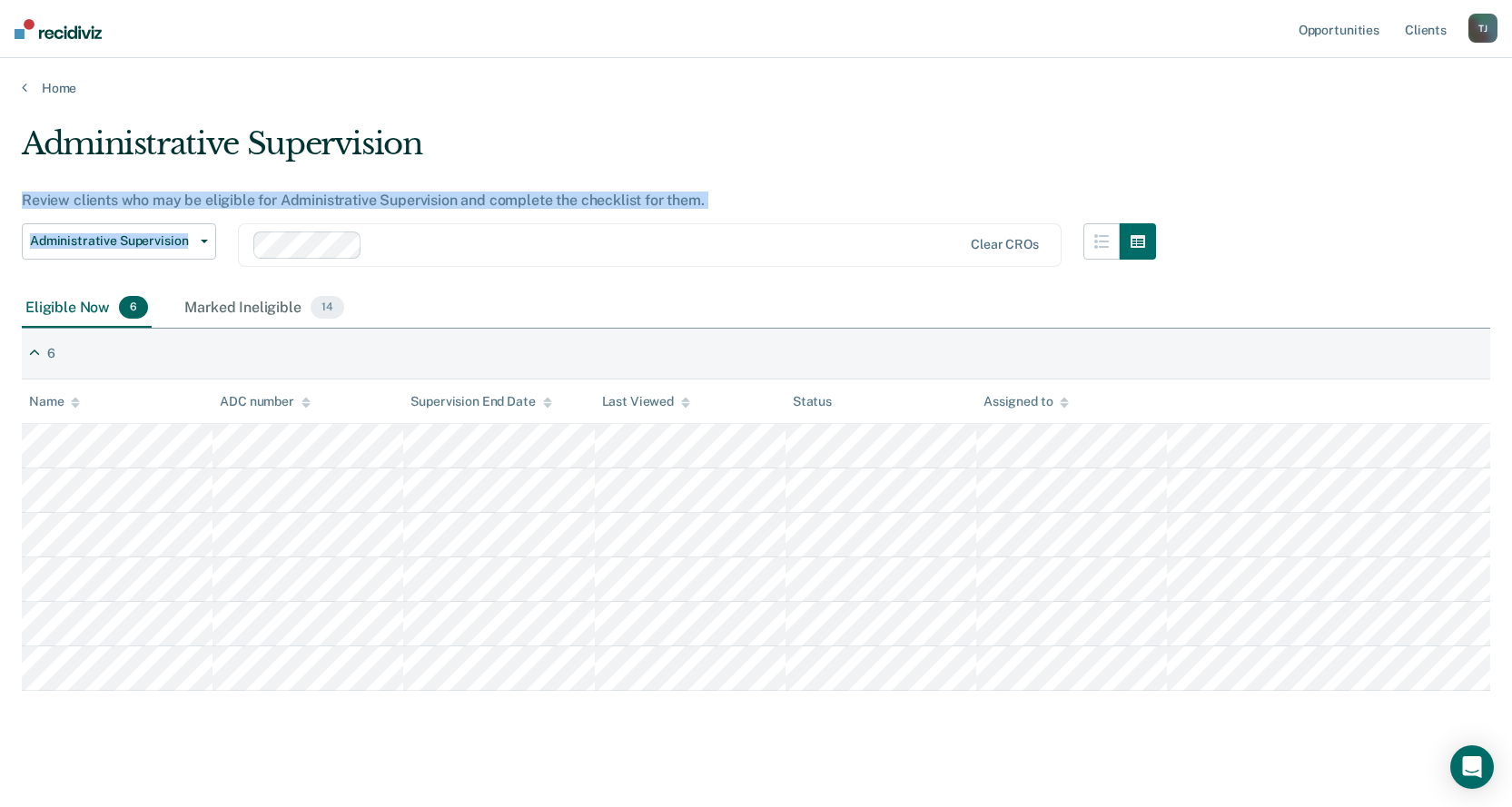
drag, startPoint x: 672, startPoint y: 162, endPoint x: 783, endPoint y: 210, distance: 120.9
click at [783, 210] on div "Administrative Supervision Review clients who may be eligible for Administrativ…" at bounding box center [589, 207] width 1134 height 164
click at [783, 134] on div "Administrative Supervision" at bounding box center [589, 151] width 1134 height 52
drag, startPoint x: 722, startPoint y: 161, endPoint x: 882, endPoint y: 221, distance: 170.9
click at [882, 221] on div "Administrative Supervision Review clients who may be eligible for Administrativ…" at bounding box center [589, 207] width 1134 height 164
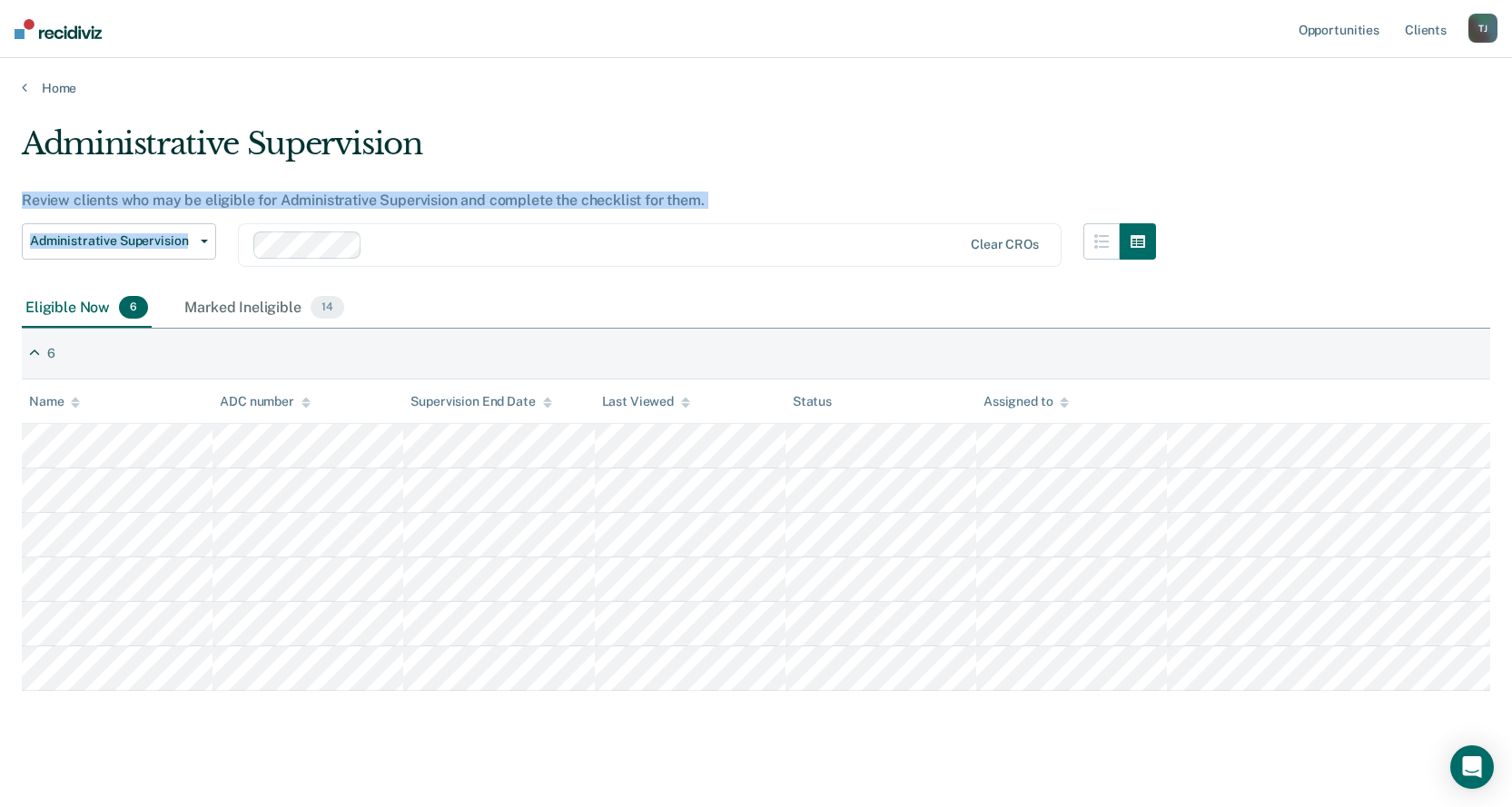
click at [824, 168] on div "Administrative Supervision" at bounding box center [589, 151] width 1134 height 52
click at [650, 159] on div "Administrative Supervision" at bounding box center [589, 151] width 1134 height 52
drag, startPoint x: 170, startPoint y: 134, endPoint x: 800, endPoint y: 188, distance: 632.3
click at [801, 212] on div "Administrative Supervision Review clients who may be eligible for Administrativ…" at bounding box center [589, 207] width 1134 height 164
click at [800, 187] on div "Administrative Supervision Review clients who may be eligible for Administrativ…" at bounding box center [589, 207] width 1134 height 164
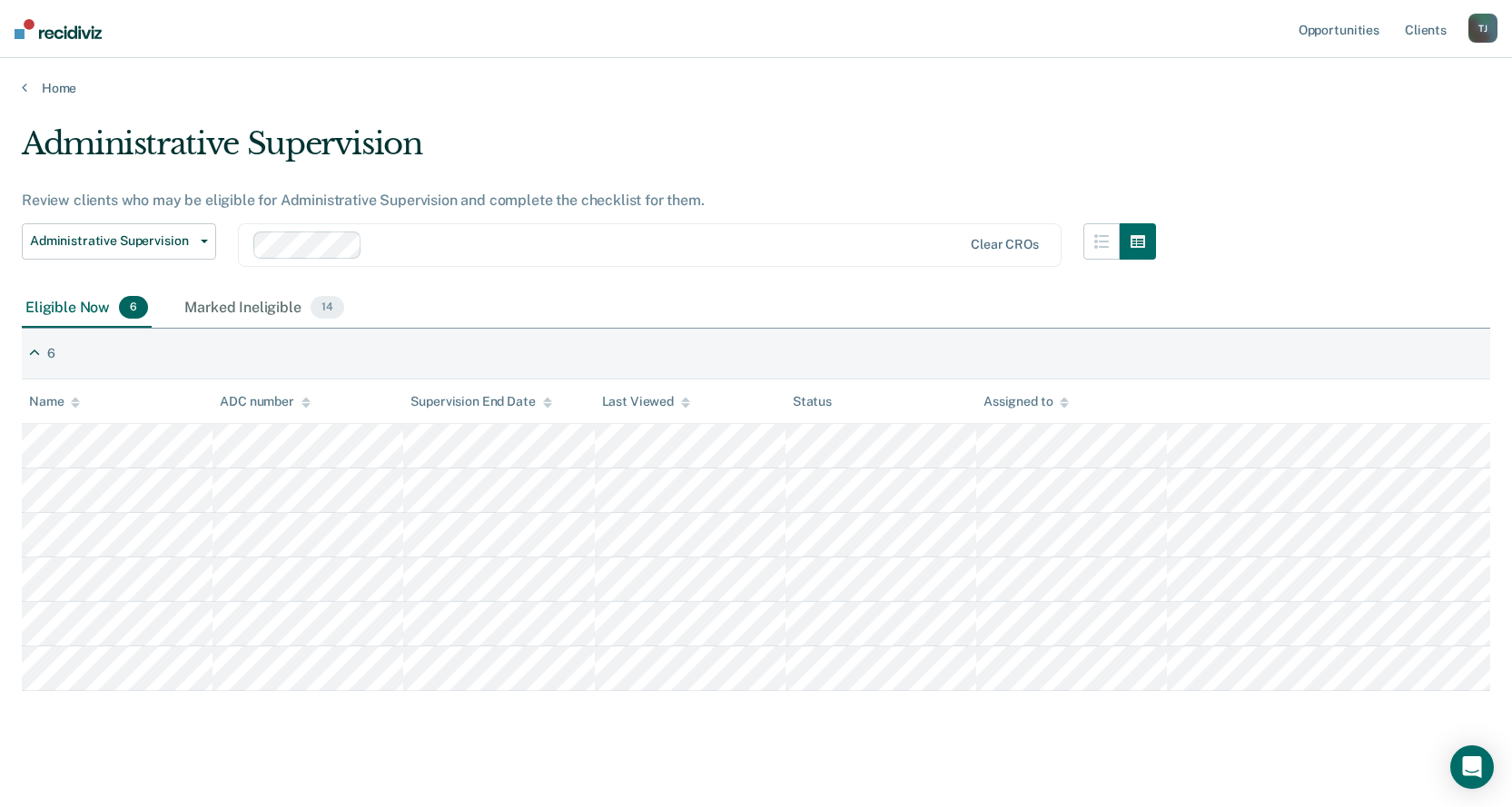
click at [662, 104] on main "Administrative Supervision Review clients who may be eligible for Administrativ…" at bounding box center [756, 456] width 1512 height 719
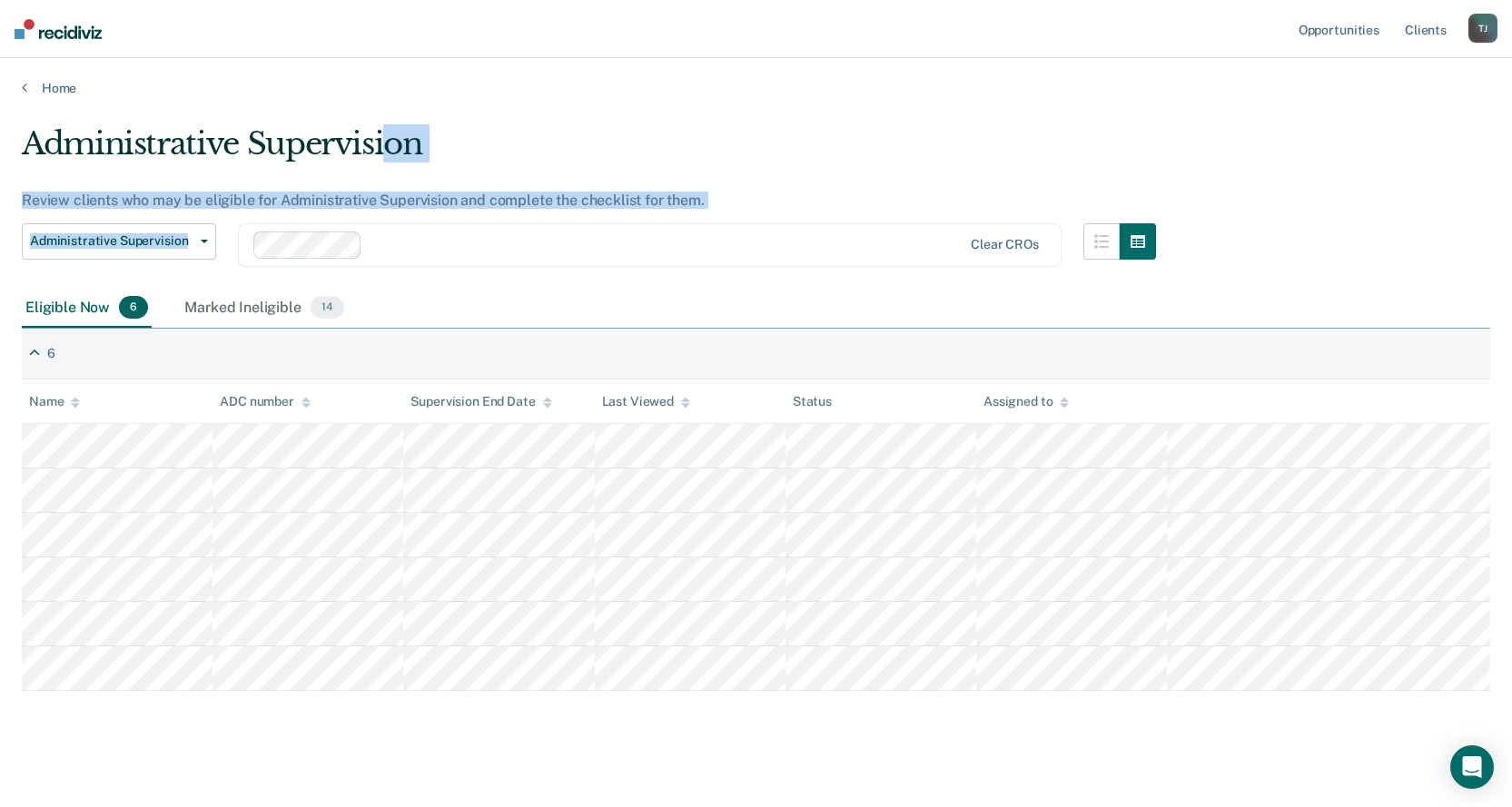
drag, startPoint x: 396, startPoint y: 143, endPoint x: 798, endPoint y: 221, distance: 409.5
click at [792, 226] on div "Administrative Supervision Review clients who may be eligible for Administrativ…" at bounding box center [589, 207] width 1134 height 164
click at [779, 151] on div "Administrative Supervision" at bounding box center [589, 151] width 1134 height 52
drag, startPoint x: 361, startPoint y: 149, endPoint x: 807, endPoint y: 215, distance: 450.9
click at [813, 247] on div "Administrative Supervision Review clients who may be eligible for Administrativ…" at bounding box center [589, 207] width 1134 height 164
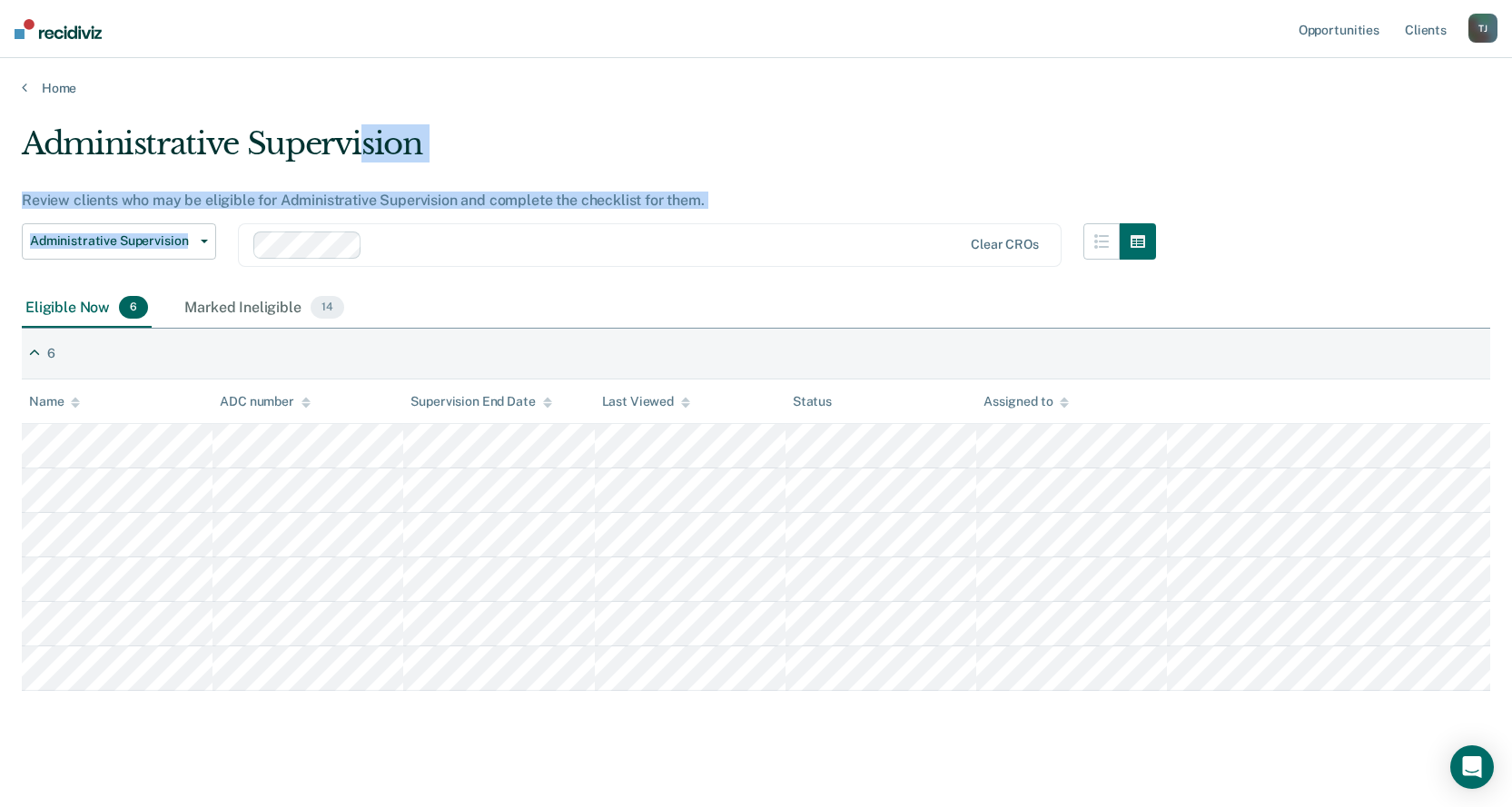
click at [802, 209] on div "Administrative Supervision Review clients who may be eligible for Administrativ…" at bounding box center [589, 207] width 1134 height 164
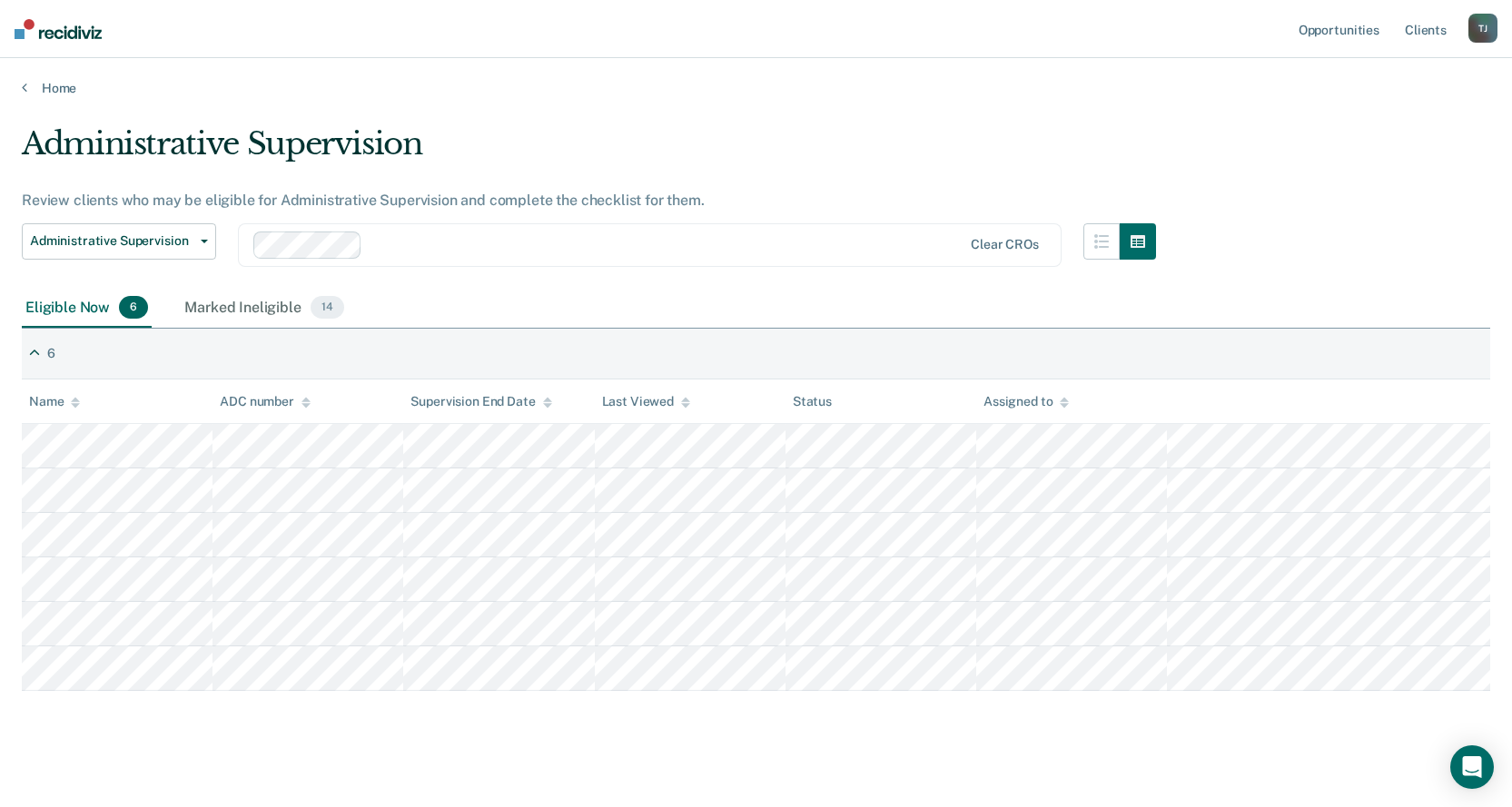
click at [618, 145] on div "Administrative Supervision" at bounding box center [589, 151] width 1134 height 52
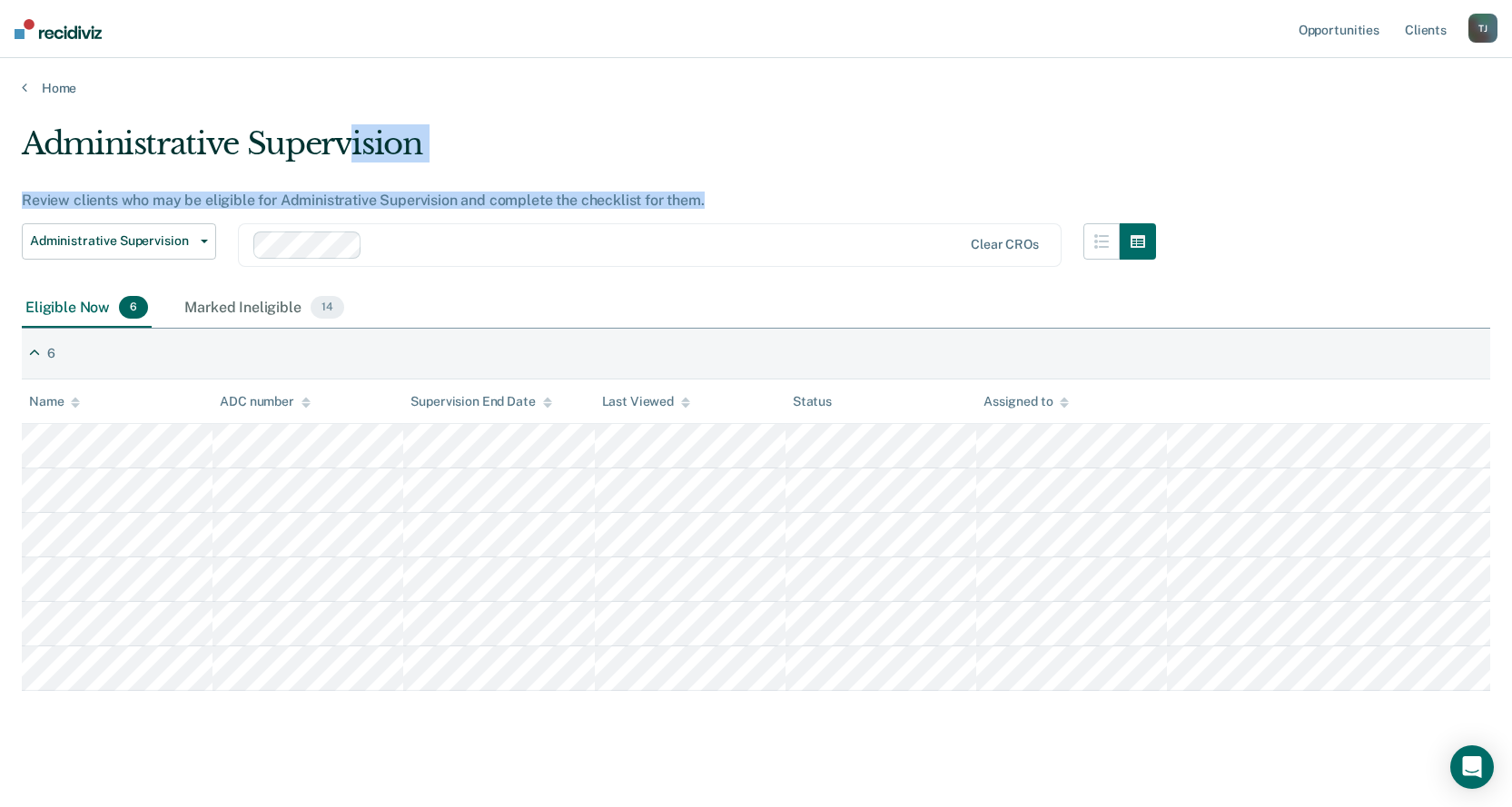
drag, startPoint x: 353, startPoint y: 121, endPoint x: 741, endPoint y: 198, distance: 395.6
click at [741, 198] on main "Administrative Supervision Review clients who may be eligible for Administrativ…" at bounding box center [756, 456] width 1512 height 719
click at [747, 193] on div "Review clients who may be eligible for Administrative Supervision and complete …" at bounding box center [589, 200] width 1134 height 17
click at [473, 157] on div "Administrative Supervision" at bounding box center [589, 151] width 1134 height 52
drag, startPoint x: 264, startPoint y: 124, endPoint x: 827, endPoint y: 198, distance: 567.8
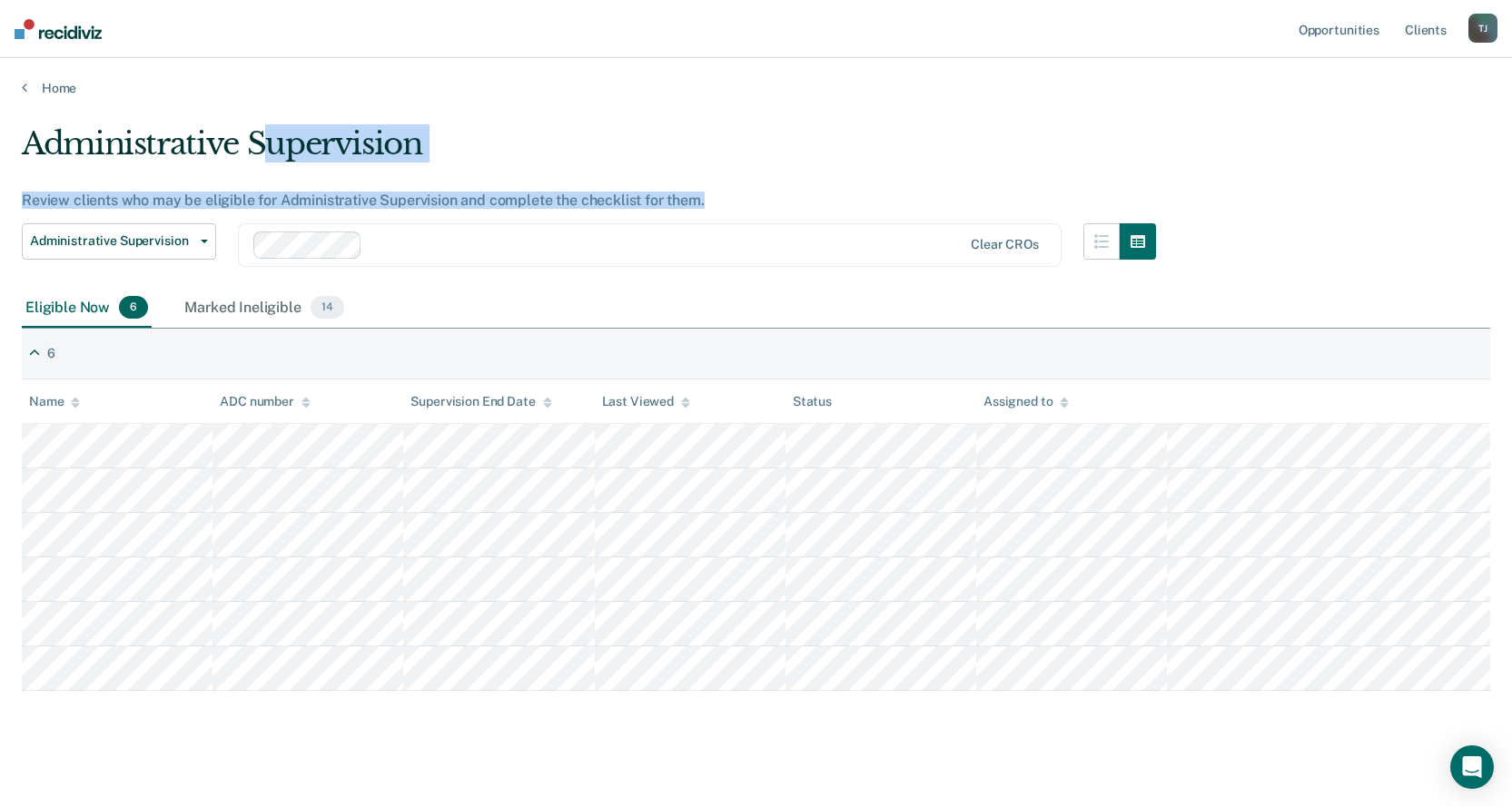
click at [827, 198] on div "Administrative Supervision Review clients who may be eligible for Administrativ…" at bounding box center [589, 207] width 1134 height 164
click at [826, 198] on div "Review clients who may be eligible for Administrative Supervision and complete …" at bounding box center [589, 200] width 1134 height 17
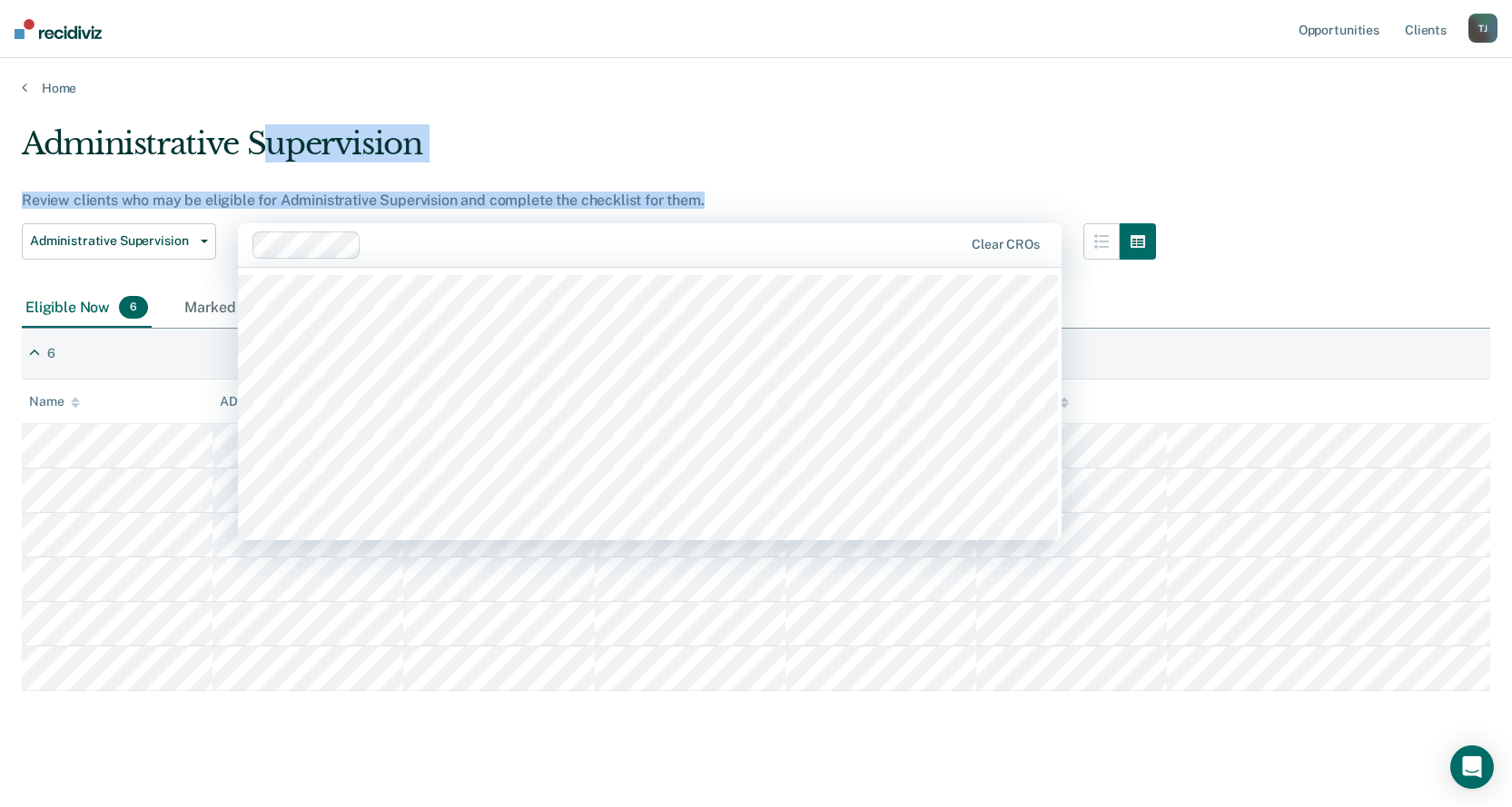
click at [531, 228] on div "Clear CROs" at bounding box center [650, 244] width 824 height 43
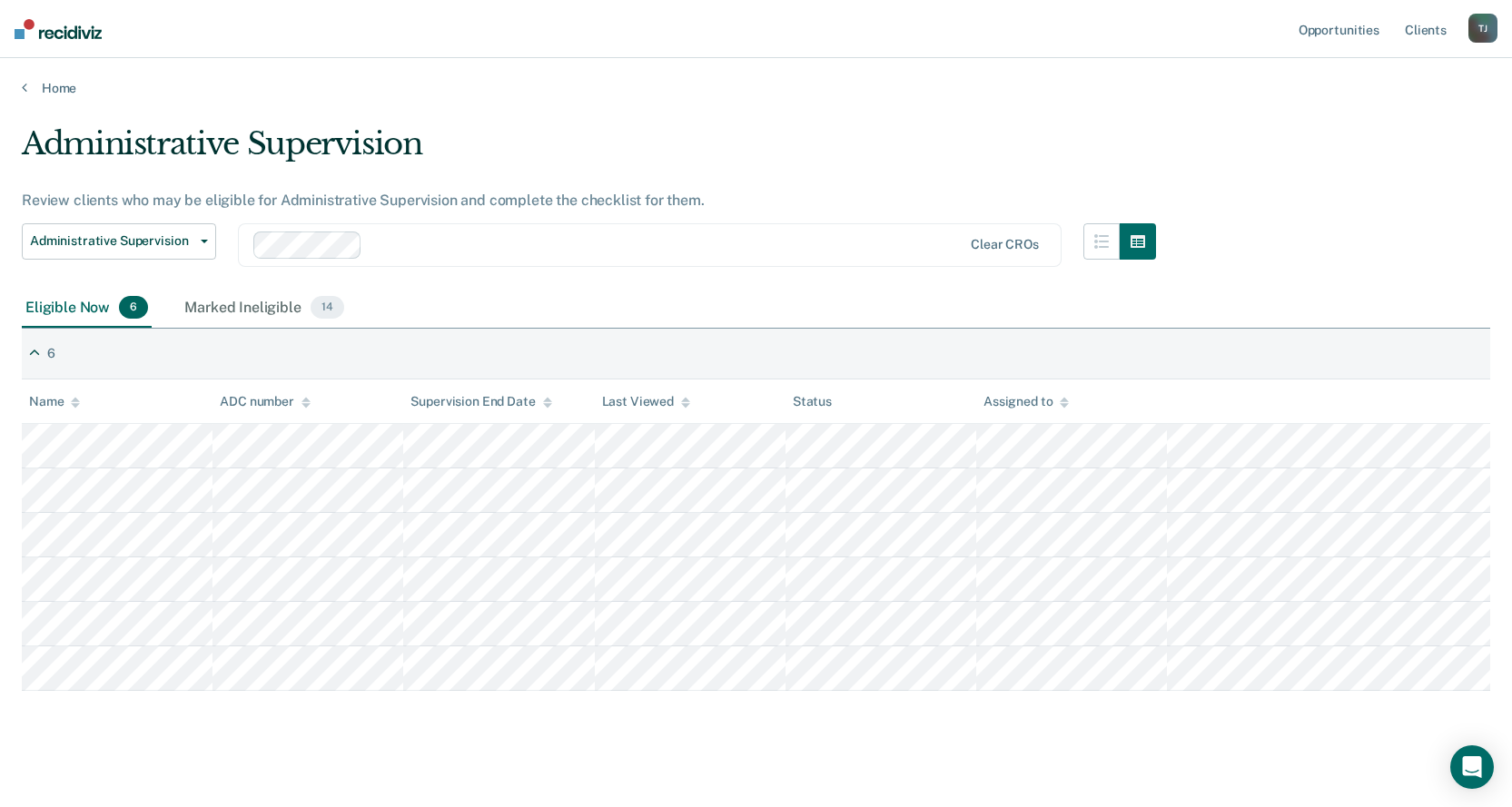
click at [525, 138] on div "Administrative Supervision" at bounding box center [589, 151] width 1134 height 52
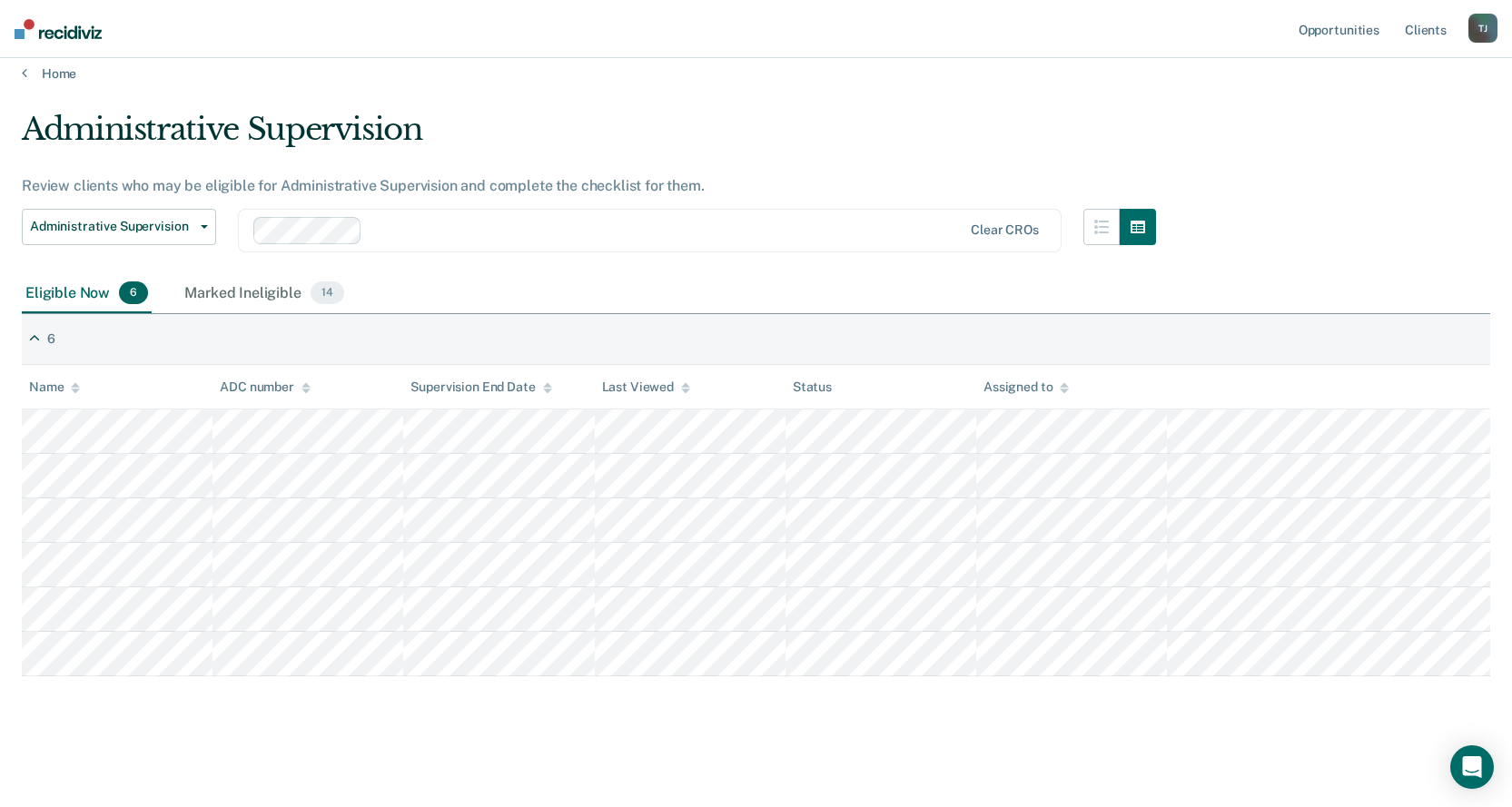
click at [345, 122] on div "Administrative Supervision" at bounding box center [589, 137] width 1134 height 52
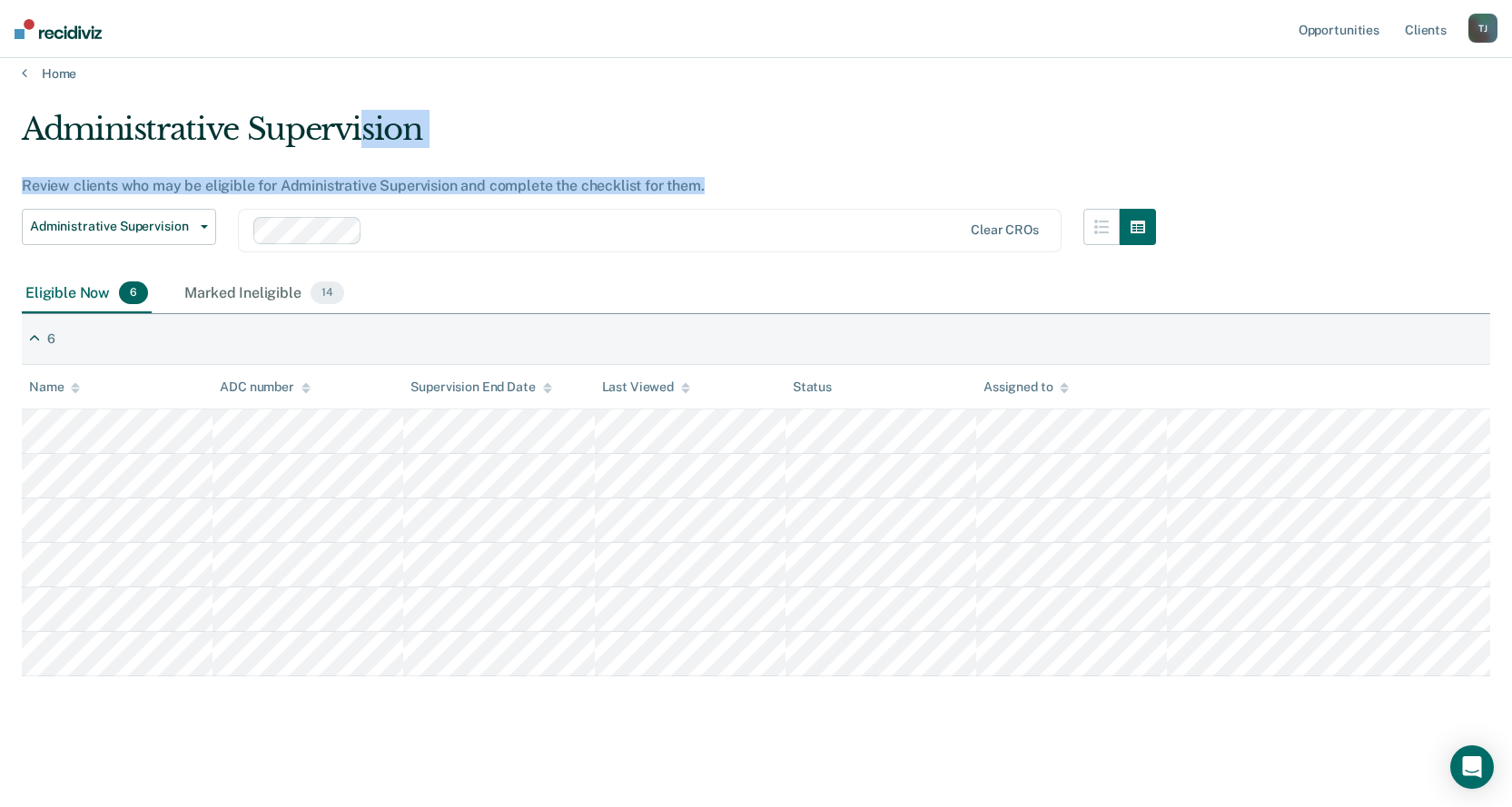
drag, startPoint x: 359, startPoint y: 131, endPoint x: 857, endPoint y: 189, distance: 501.4
click at [857, 189] on div "Administrative Supervision Review clients who may be eligible for Administrativ…" at bounding box center [589, 192] width 1134 height 164
click at [822, 154] on div "Administrative Supervision" at bounding box center [589, 137] width 1134 height 52
drag, startPoint x: 143, startPoint y: 108, endPoint x: 826, endPoint y: 157, distance: 684.8
click at [835, 161] on main "Administrative Supervision Review clients who may be eligible for Administrativ…" at bounding box center [756, 441] width 1512 height 719
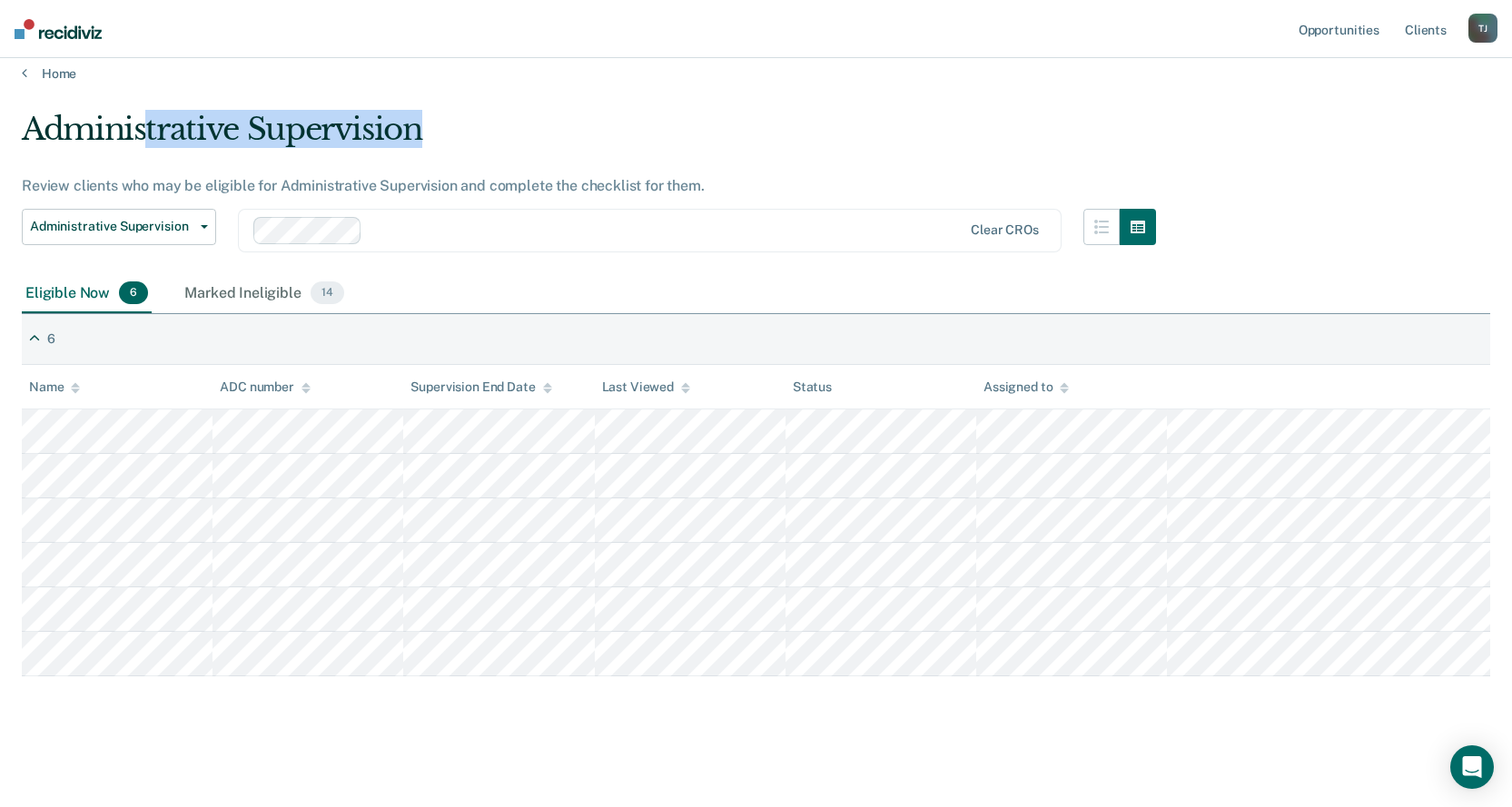
click at [826, 157] on div "Administrative Supervision" at bounding box center [589, 137] width 1134 height 52
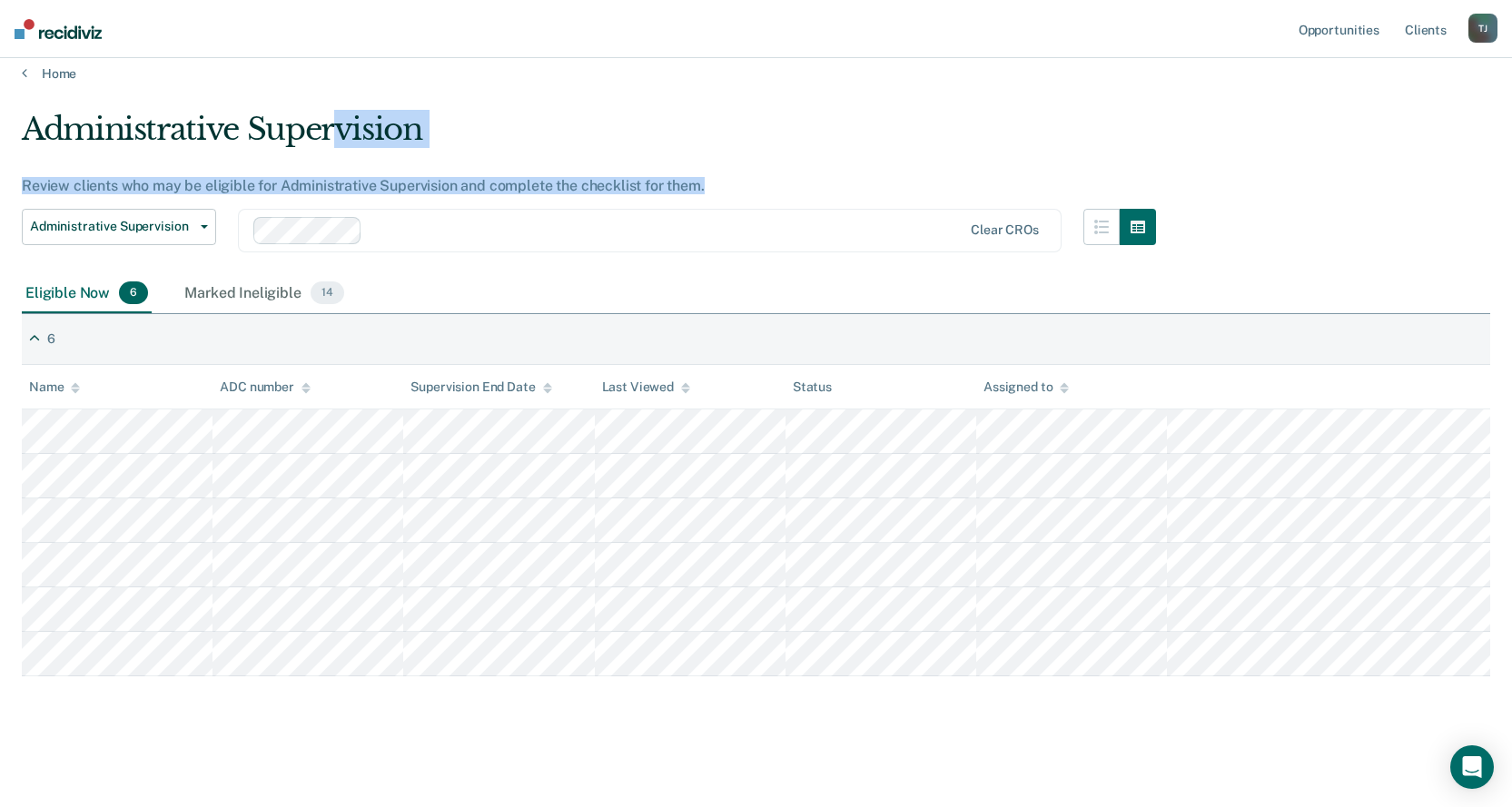
drag, startPoint x: 332, startPoint y: 110, endPoint x: 865, endPoint y: 192, distance: 539.3
click at [865, 192] on div "Administrative Supervision Review clients who may be eligible for Administrativ…" at bounding box center [589, 192] width 1134 height 164
click at [865, 192] on div "Review clients who may be eligible for Administrative Supervision and complete …" at bounding box center [589, 186] width 1134 height 17
drag, startPoint x: 323, startPoint y: 130, endPoint x: 782, endPoint y: 175, distance: 461.2
click at [782, 175] on div "Administrative Supervision Review clients who may be eligible for Administrativ…" at bounding box center [589, 192] width 1134 height 164
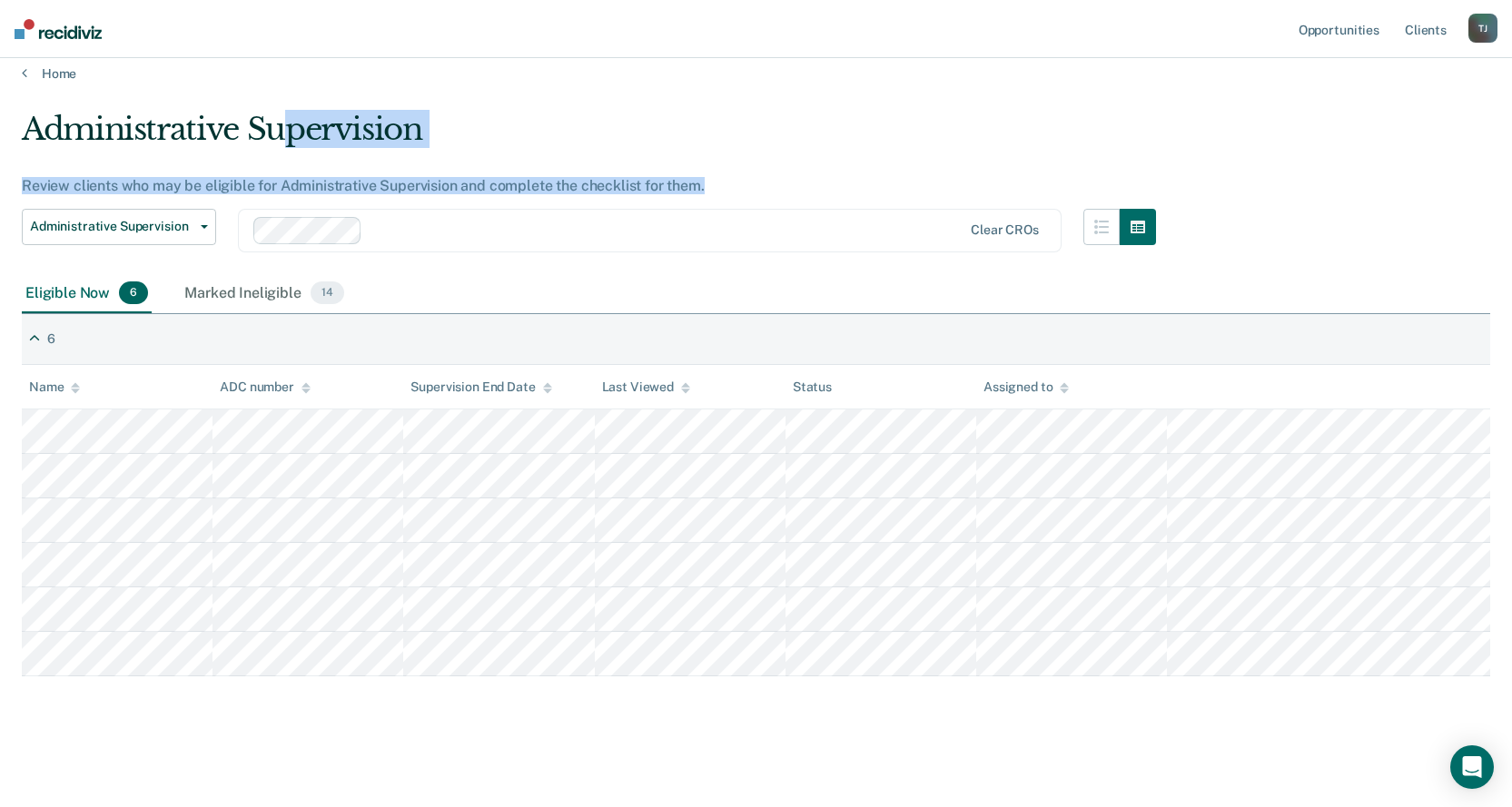
click at [782, 175] on div "Administrative Supervision Review clients who may be eligible for Administrativ…" at bounding box center [589, 192] width 1134 height 164
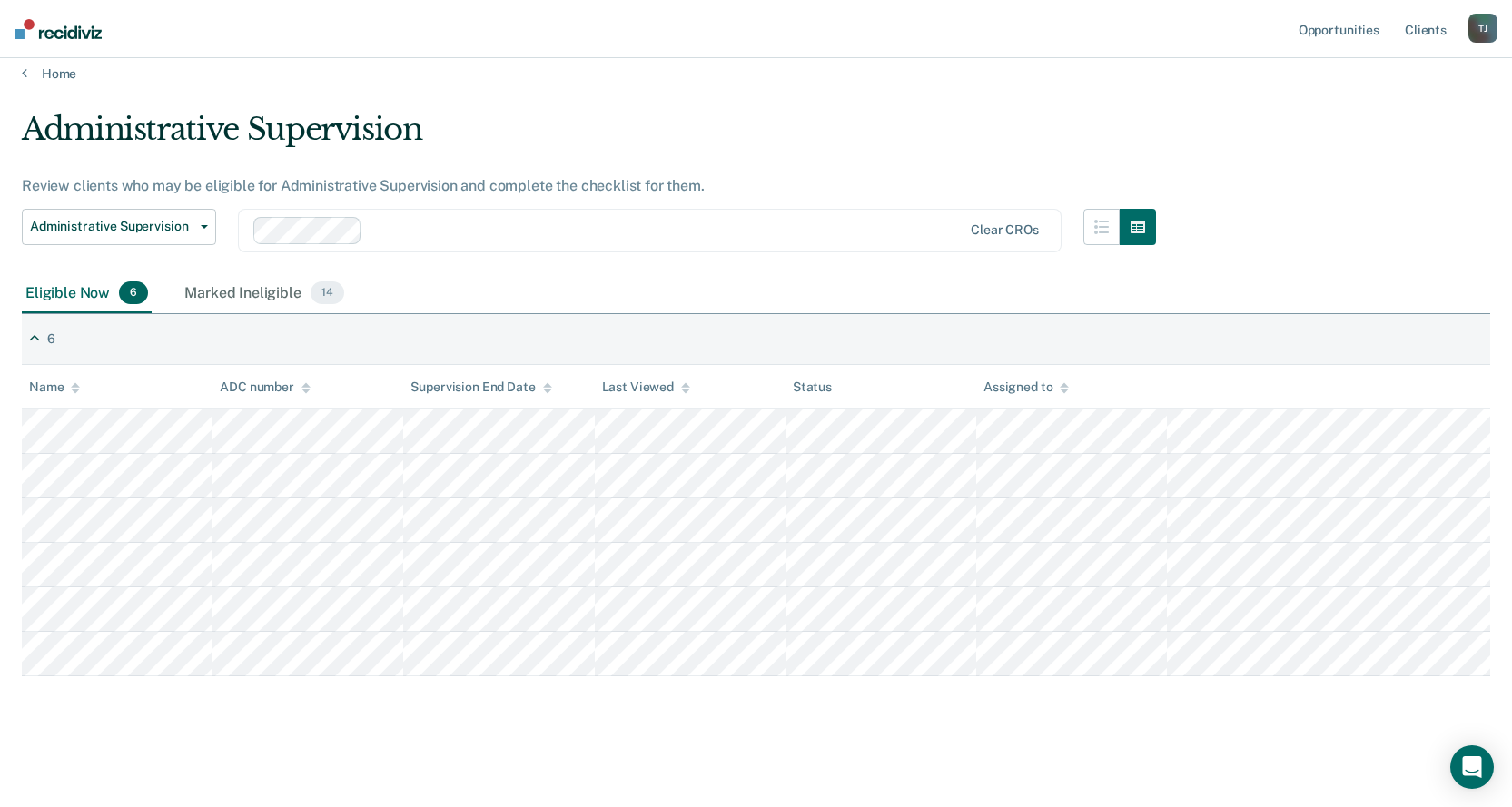
click at [709, 184] on div "Review clients who may be eligible for Administrative Supervision and complete …" at bounding box center [589, 186] width 1134 height 17
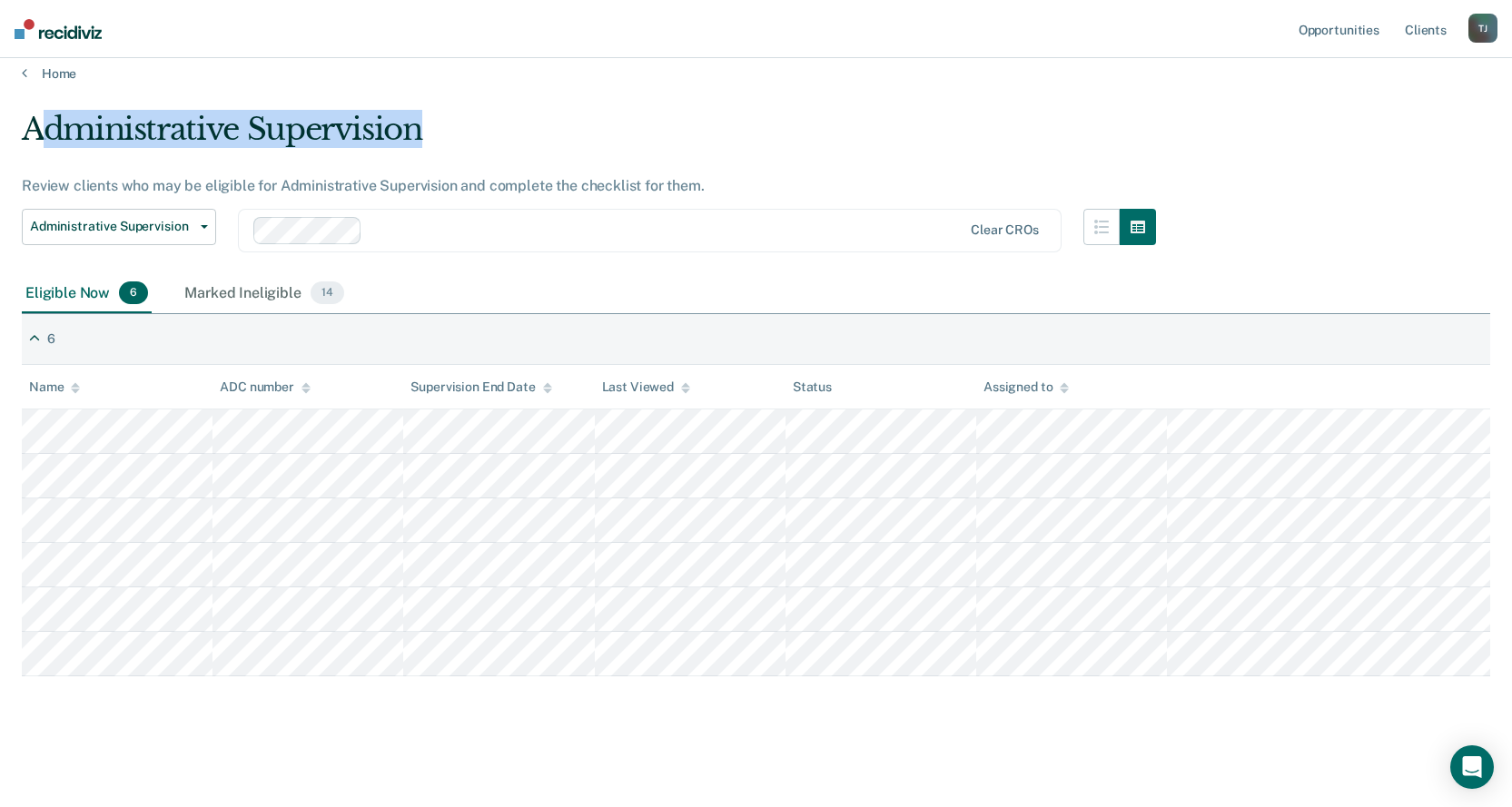
drag, startPoint x: 47, startPoint y: 125, endPoint x: 771, endPoint y: 159, distance: 724.8
click at [771, 159] on div "Administrative Supervision" at bounding box center [589, 137] width 1134 height 52
click at [770, 161] on div "Administrative Supervision" at bounding box center [589, 137] width 1134 height 52
click at [596, 144] on div "Administrative Supervision" at bounding box center [589, 137] width 1134 height 52
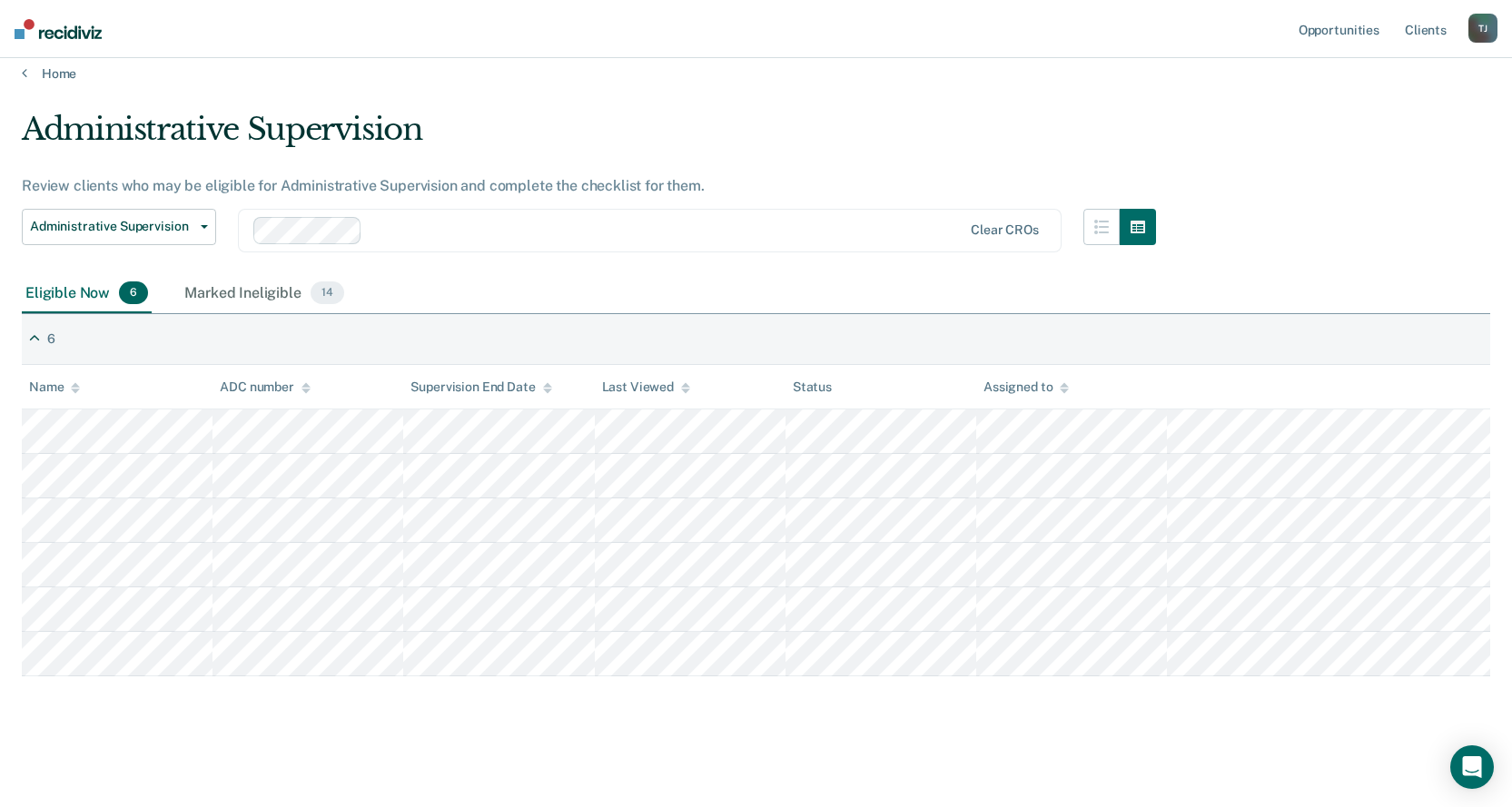
click at [677, 193] on div "Review clients who may be eligible for Administrative Supervision and complete …" at bounding box center [589, 186] width 1134 height 17
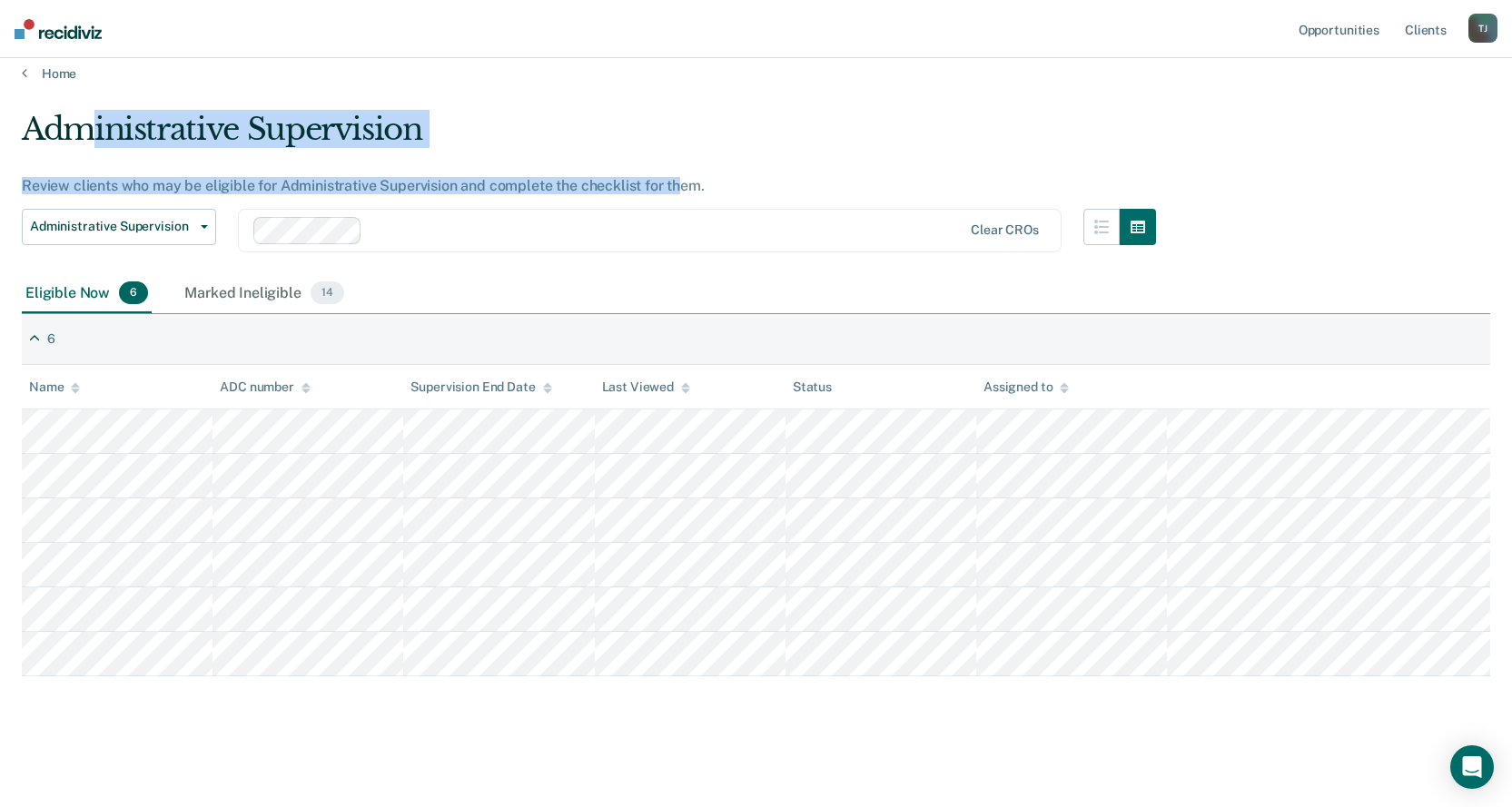
drag, startPoint x: 675, startPoint y: 193, endPoint x: 72, endPoint y: 104, distance: 609.5
click at [74, 99] on main "Administrative Supervision Review clients who may be eligible for Administrativ…" at bounding box center [756, 441] width 1512 height 719
click at [72, 105] on main "Administrative Supervision Review clients who may be eligible for Administrativ…" at bounding box center [756, 441] width 1512 height 719
drag, startPoint x: 55, startPoint y: 129, endPoint x: 798, endPoint y: 198, distance: 746.2
click at [836, 222] on div "Administrative Supervision Review clients who may be eligible for Administrativ…" at bounding box center [589, 192] width 1134 height 164
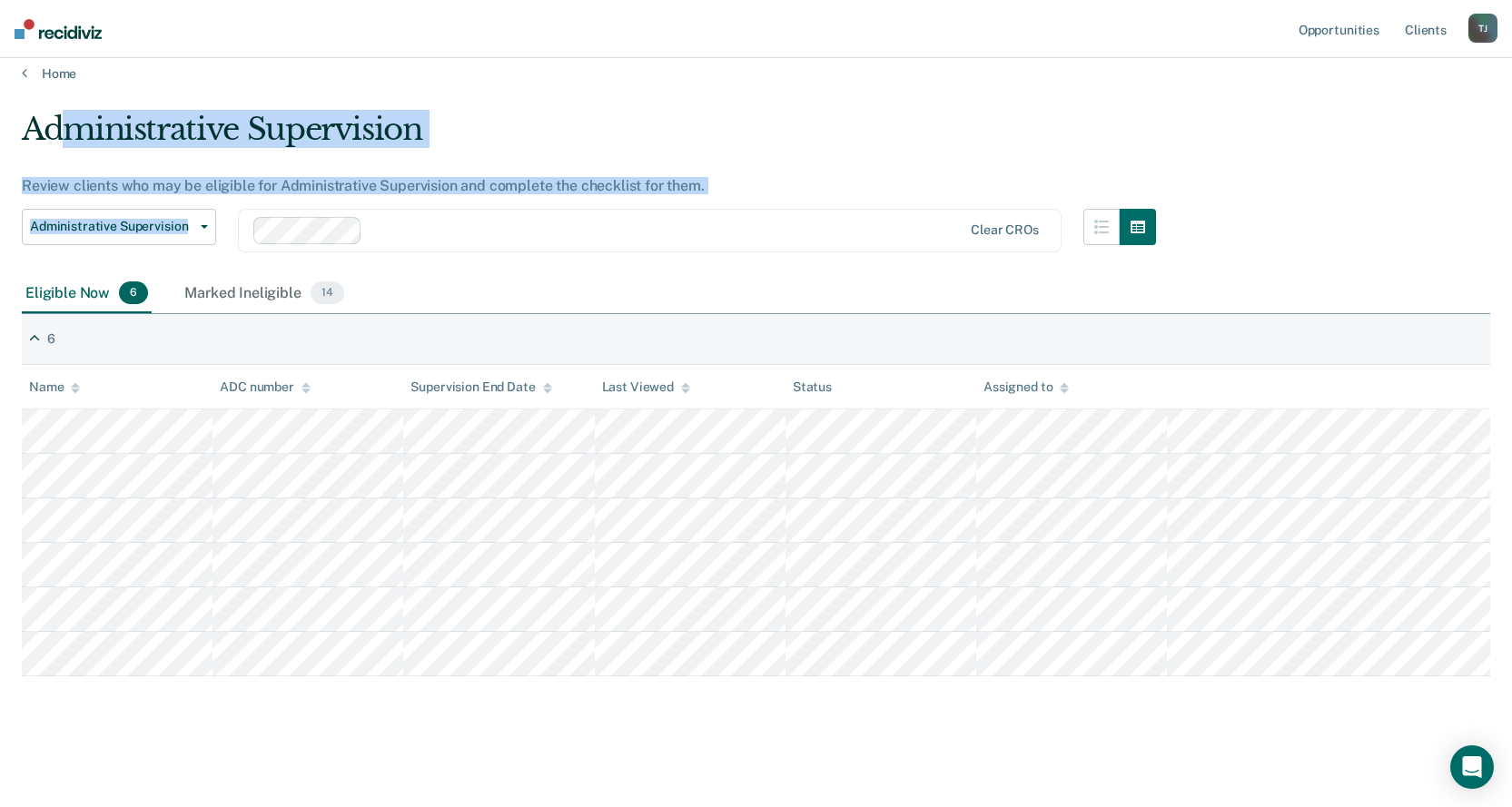
click at [798, 198] on div "Administrative Supervision Review clients who may be eligible for Administrativ…" at bounding box center [589, 192] width 1134 height 164
drag, startPoint x: 142, startPoint y: 110, endPoint x: 746, endPoint y: 203, distance: 611.1
click at [746, 203] on div "Administrative Supervision Review clients who may be eligible for Administrativ…" at bounding box center [589, 192] width 1134 height 164
click at [748, 203] on div "Administrative Supervision Review clients who may be eligible for Administrativ…" at bounding box center [589, 192] width 1134 height 164
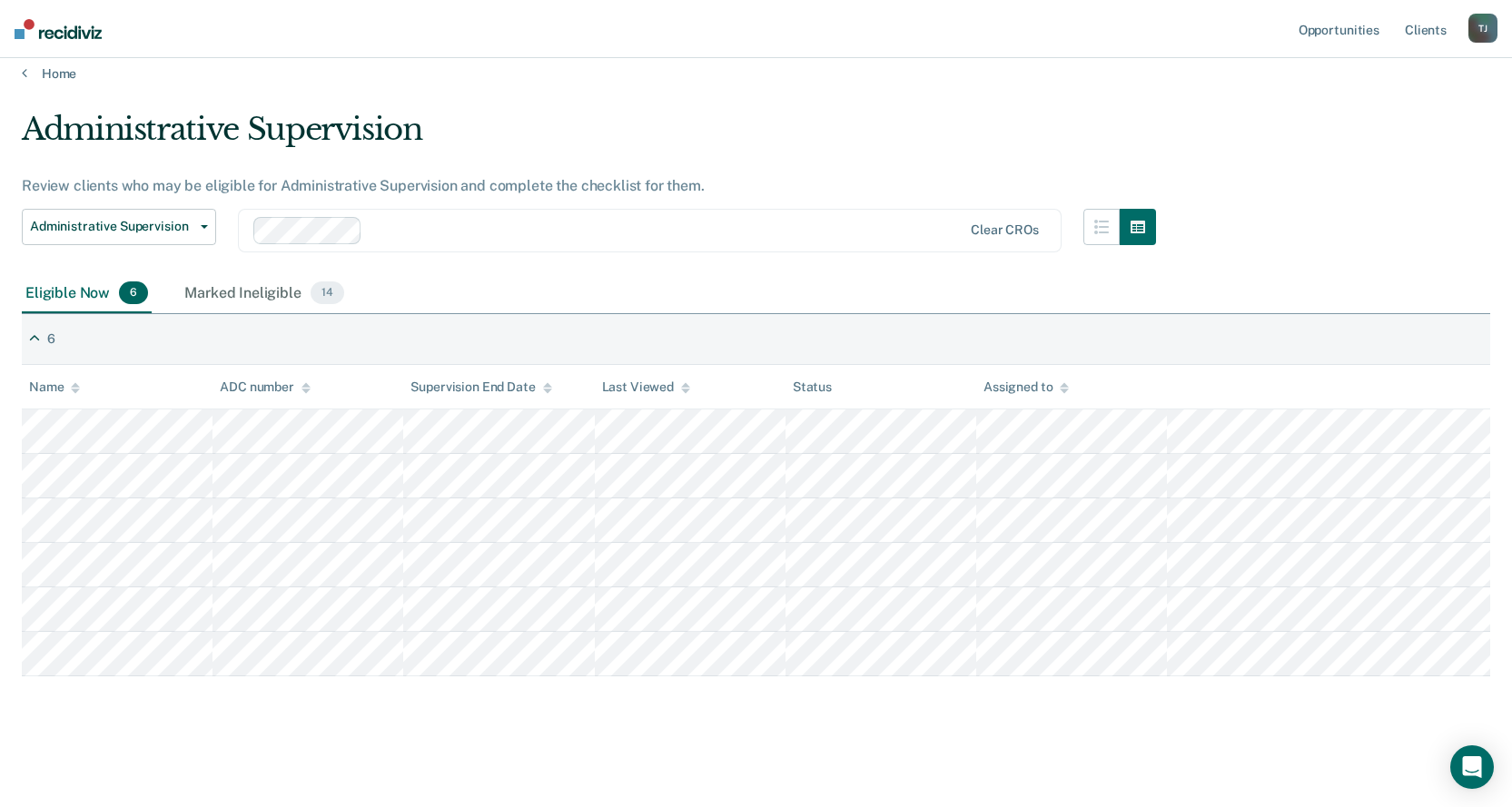
click at [644, 199] on div "Administrative Supervision Review clients who may be eligible for Administrativ…" at bounding box center [589, 192] width 1134 height 164
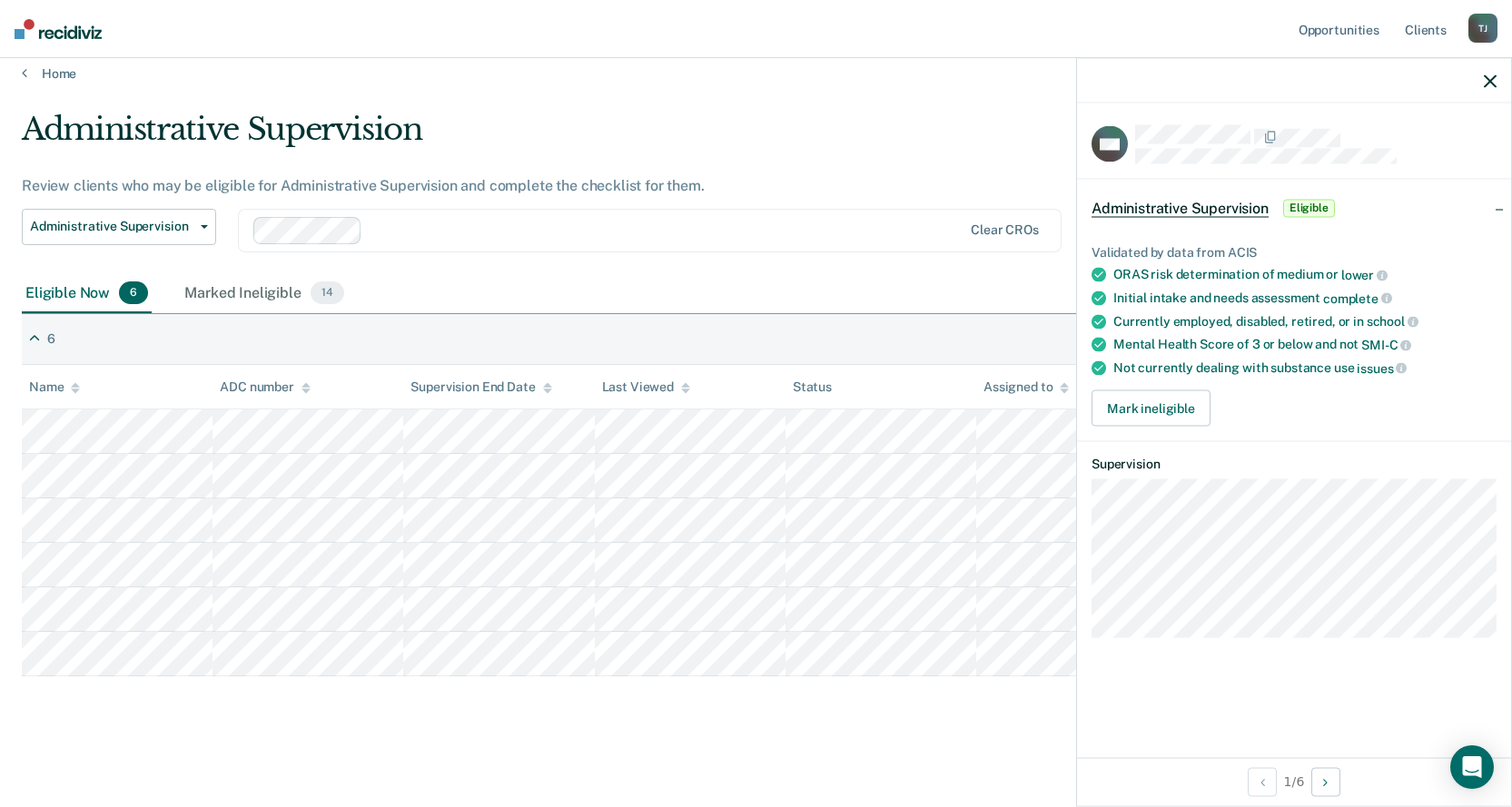
click at [1495, 79] on icon "button" at bounding box center [1489, 80] width 13 height 13
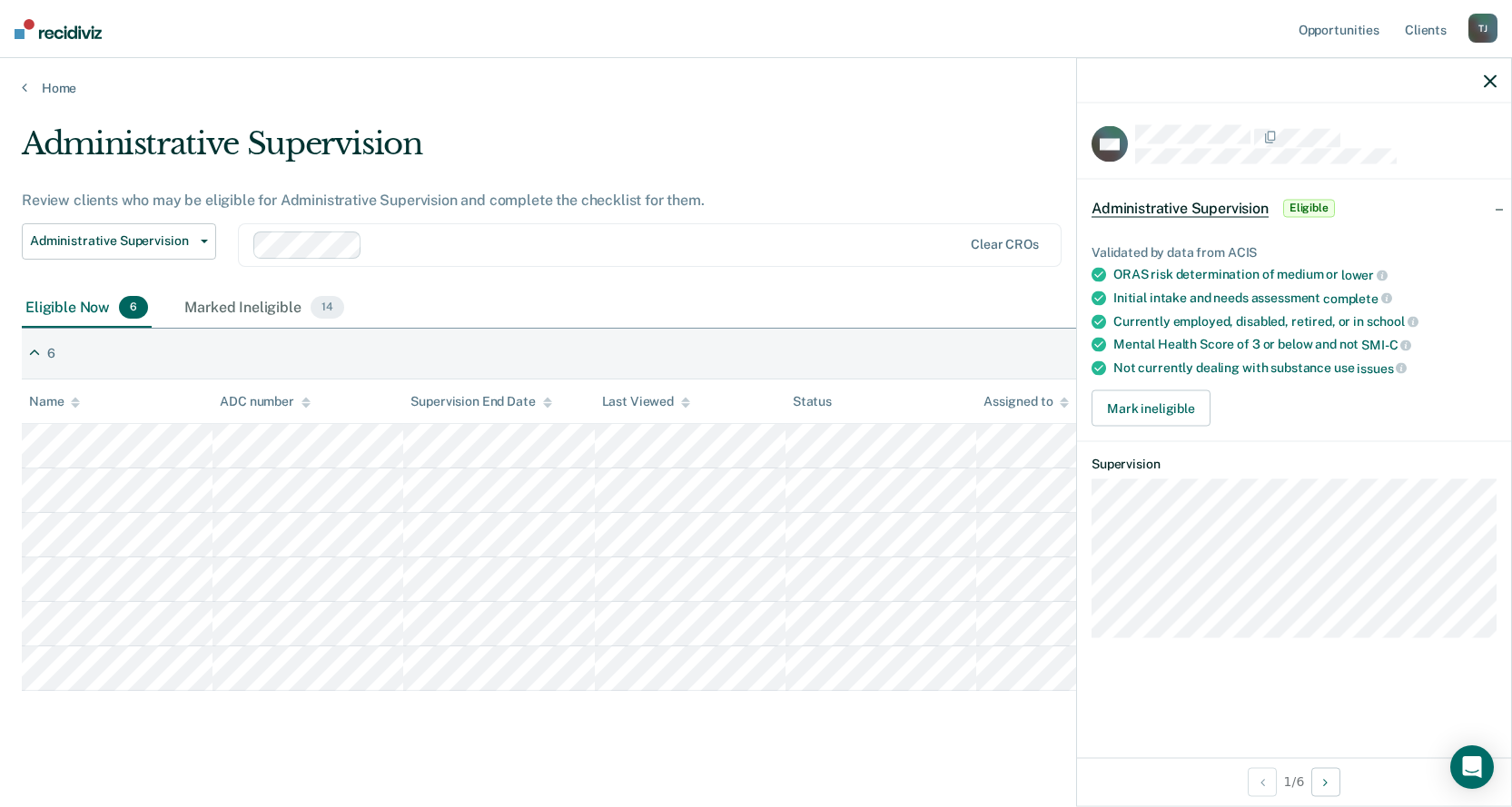
click at [935, 173] on div "Administrative Supervision" at bounding box center [589, 151] width 1134 height 52
click at [1484, 73] on button "button" at bounding box center [1489, 80] width 13 height 15
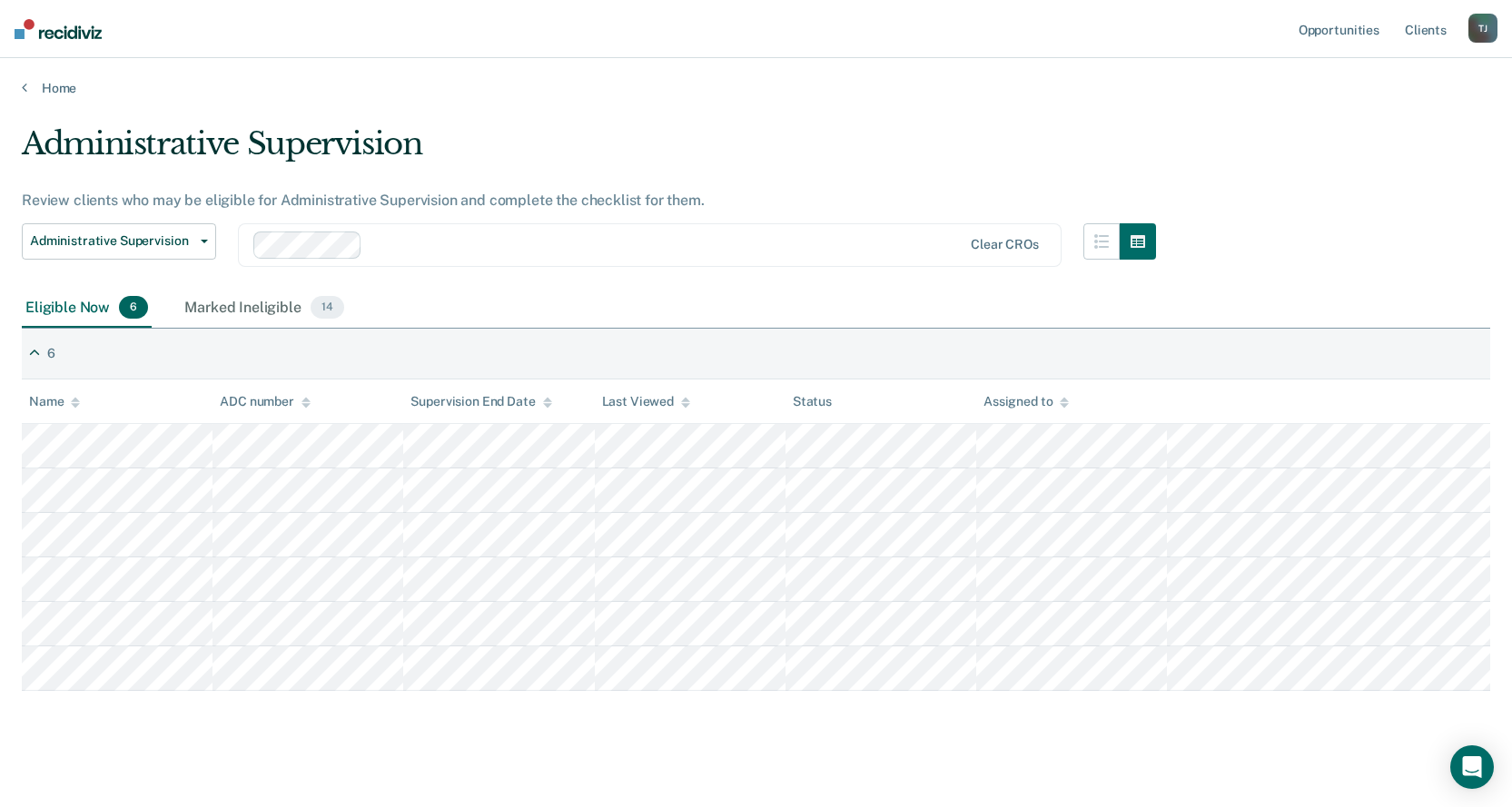
scroll to position [14, 0]
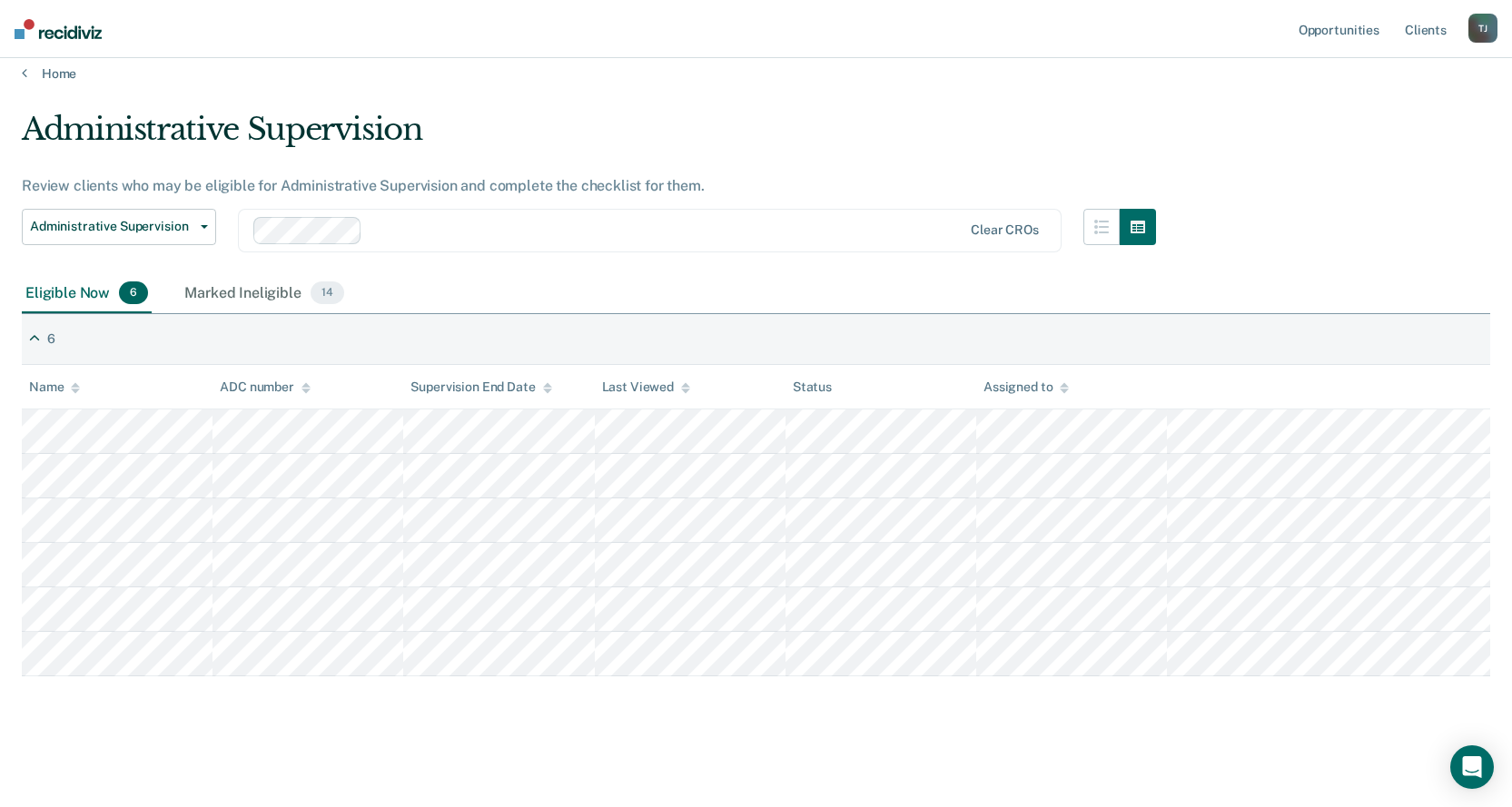
click at [872, 126] on div "Administrative Supervision" at bounding box center [589, 137] width 1134 height 52
click at [610, 94] on main "Administrative Supervision Review clients who may be eligible for Administrativ…" at bounding box center [756, 441] width 1512 height 719
drag, startPoint x: 1441, startPoint y: 182, endPoint x: 1453, endPoint y: 329, distance: 147.5
click at [255, 291] on div "Marked Ineligible 14" at bounding box center [264, 294] width 167 height 40
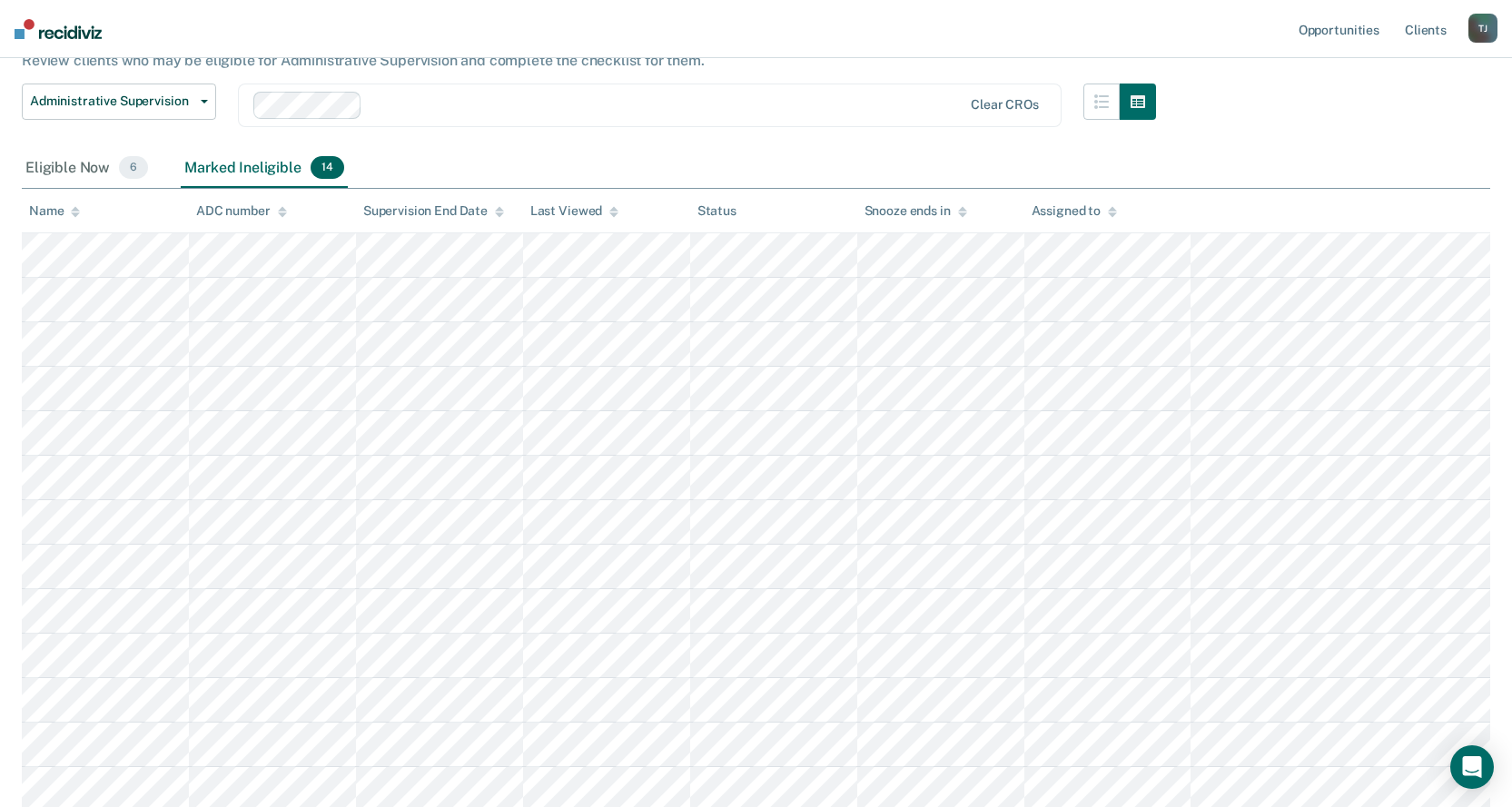
scroll to position [136, 0]
click at [66, 173] on div "Eligible Now 6" at bounding box center [87, 172] width 130 height 40
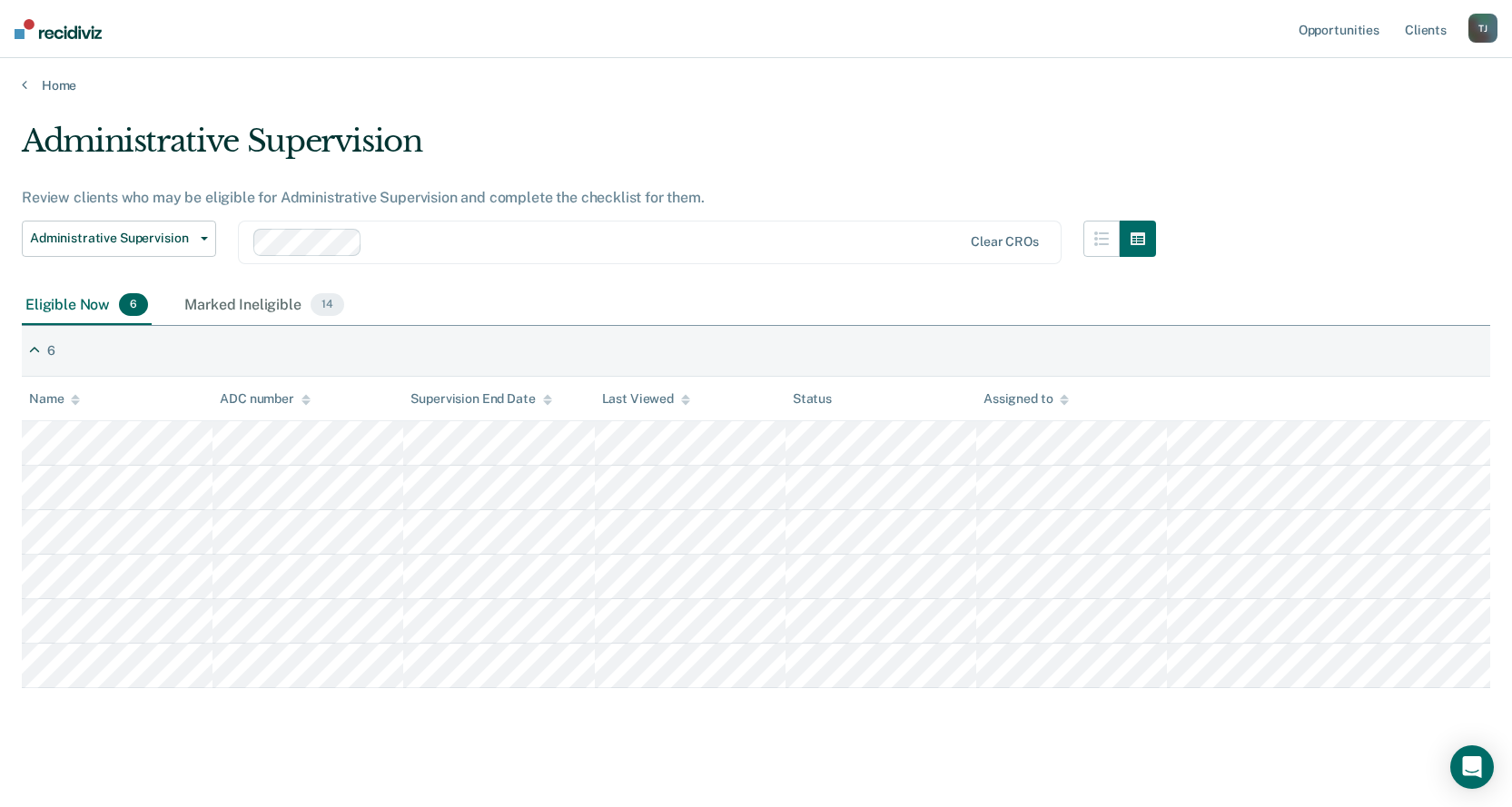
scroll to position [0, 0]
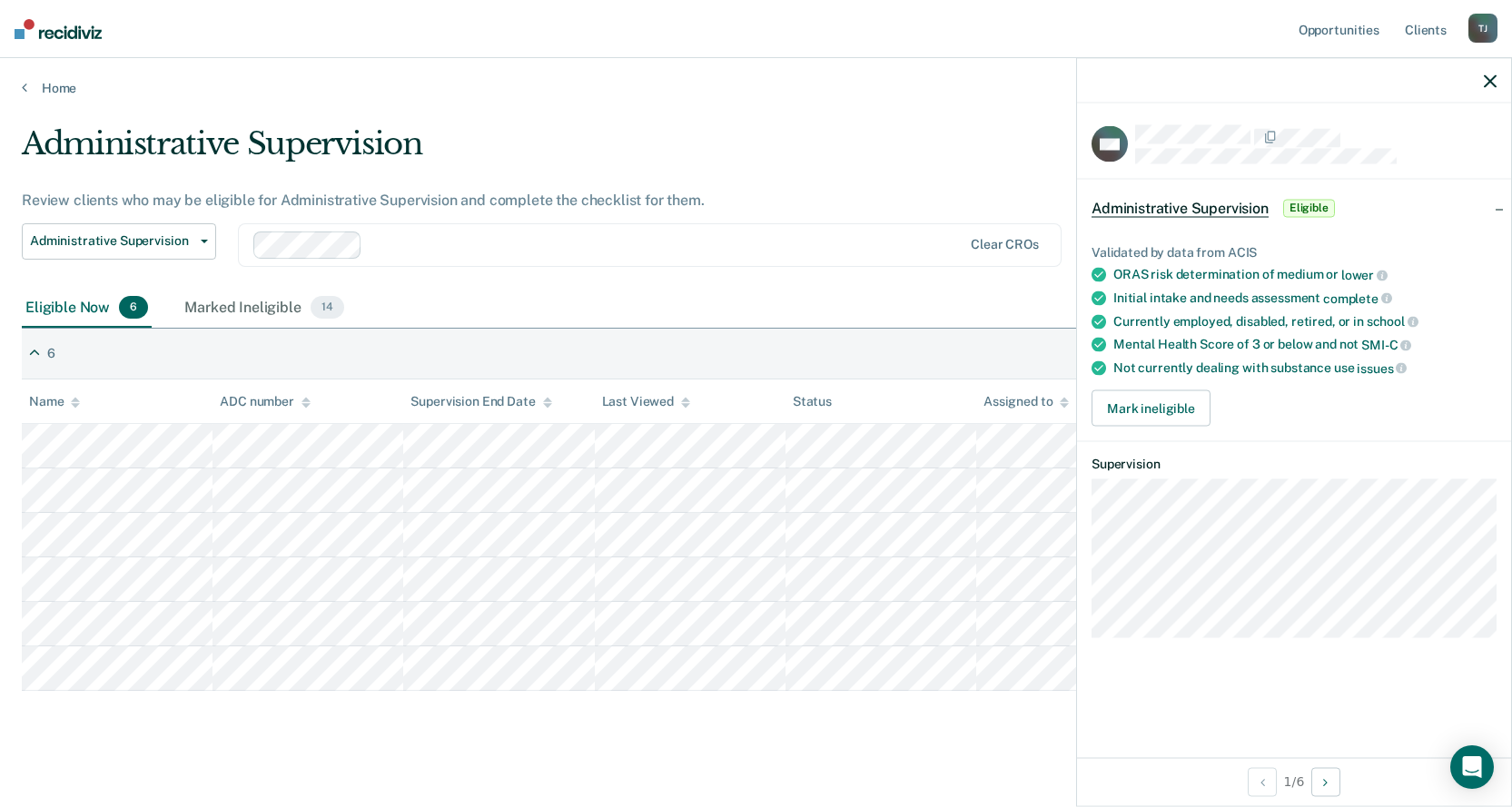
click at [1208, 362] on div "Not currently dealing with substance use issues" at bounding box center [1304, 367] width 383 height 16
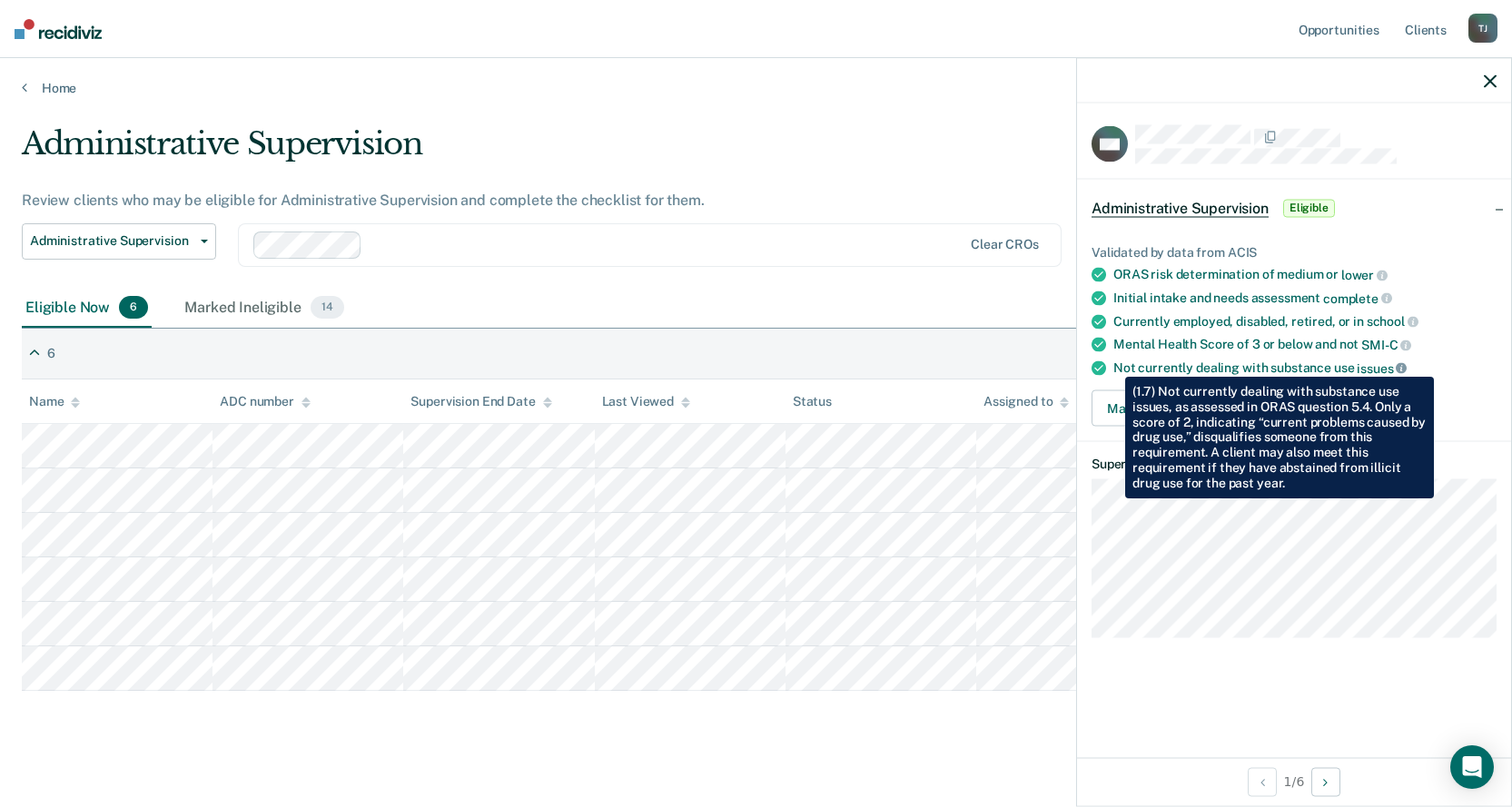
click at [1401, 363] on icon at bounding box center [1400, 367] width 11 height 11
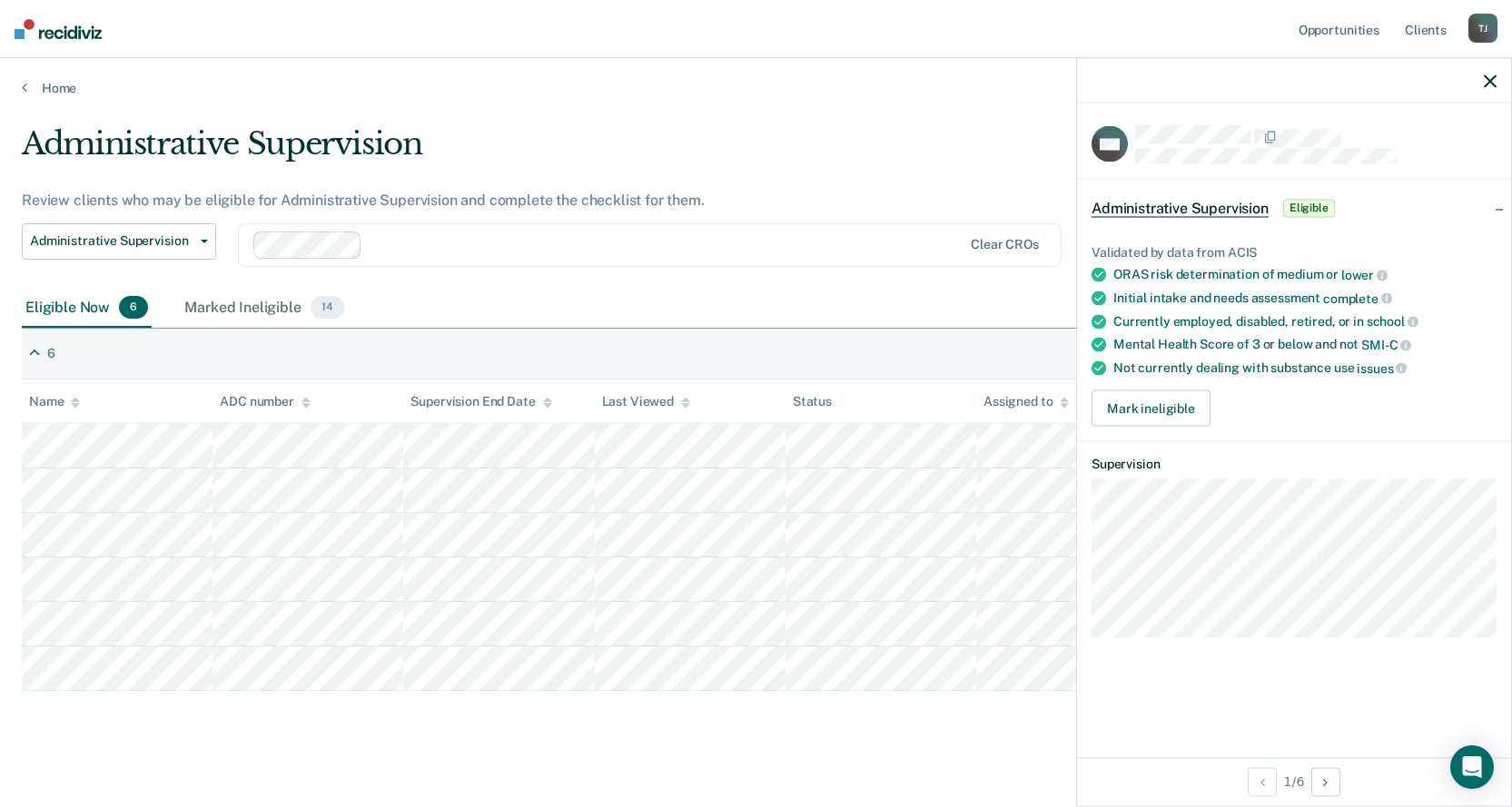
click at [1262, 712] on div "AM Administrative Supervision Eligible Validated by data from ACIS ORAS risk de…" at bounding box center [1294, 430] width 434 height 653
click at [503, 183] on div "Administrative Supervision Review clients who may be eligible for Administrativ…" at bounding box center [589, 207] width 1134 height 164
click at [1489, 85] on icon "button" at bounding box center [1489, 80] width 13 height 13
